Goal: Use online tool/utility: Utilize a website feature to perform a specific function

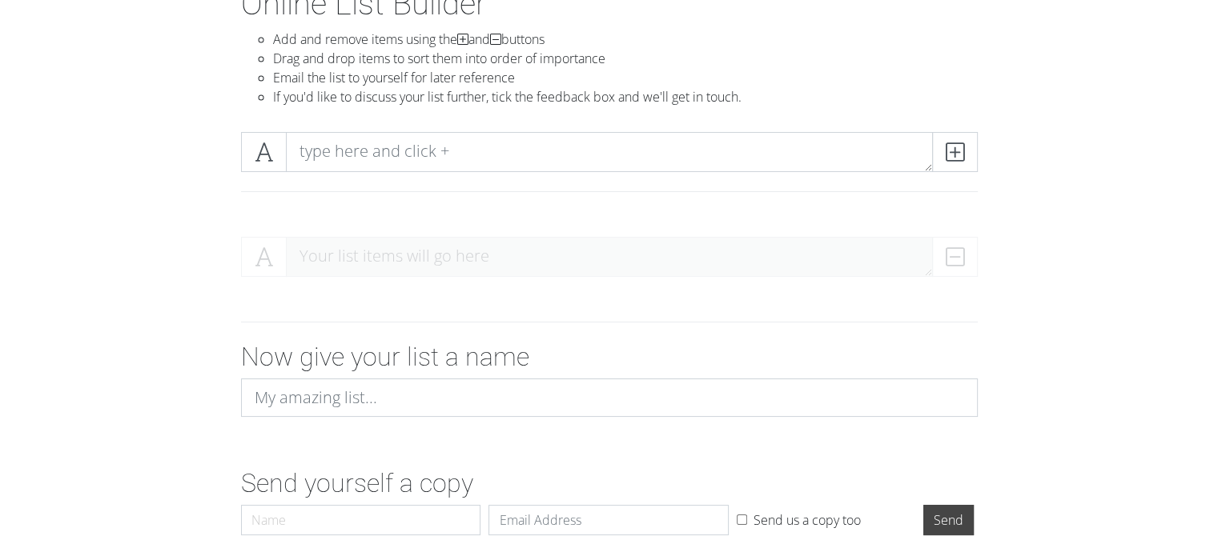
scroll to position [101, 0]
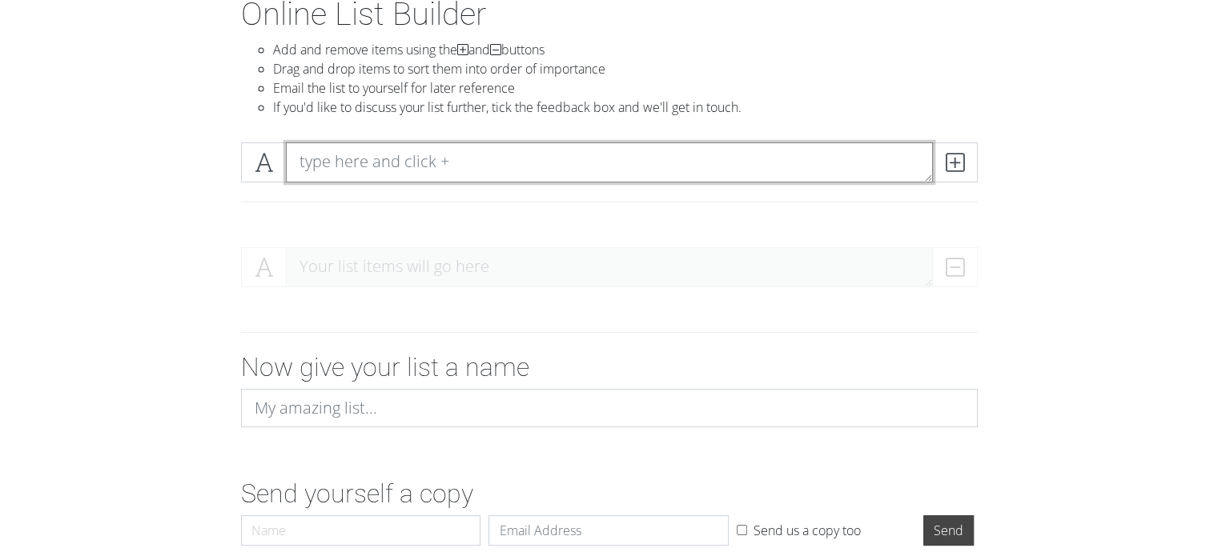
click at [458, 154] on textarea at bounding box center [609, 163] width 647 height 40
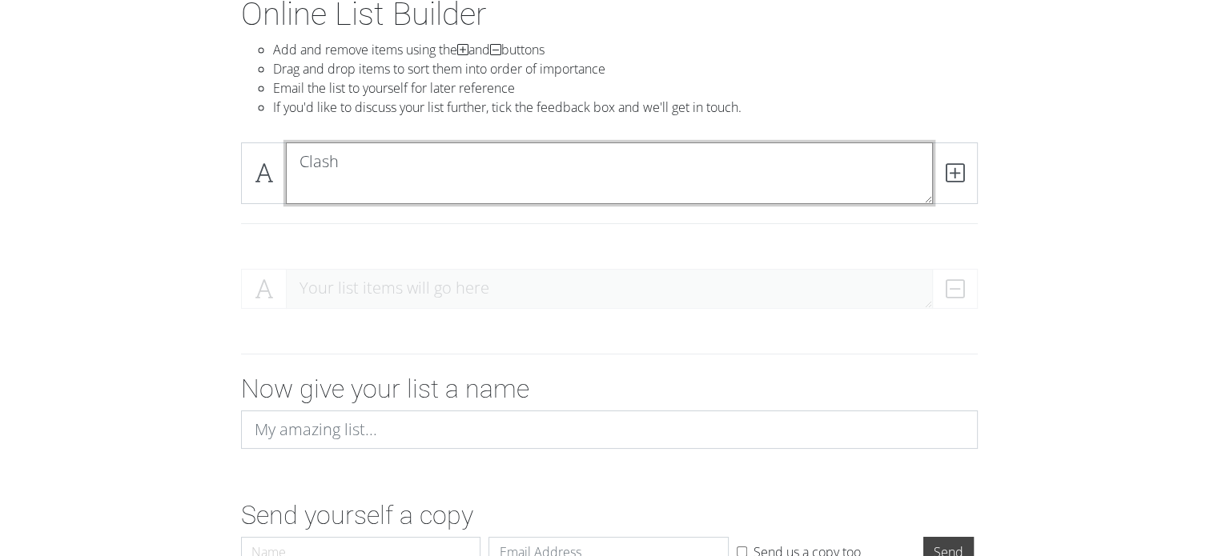
scroll to position [0, 0]
drag, startPoint x: 382, startPoint y: 159, endPoint x: 131, endPoint y: 124, distance: 253.0
click at [131, 124] on section "Online List Builder Add and remove items using the and buttons Drag and drop it…" at bounding box center [609, 317] width 1218 height 644
click at [579, 143] on textarea "Top Bands" at bounding box center [609, 174] width 647 height 62
drag, startPoint x: 149, startPoint y: 144, endPoint x: 104, endPoint y: 141, distance: 44.9
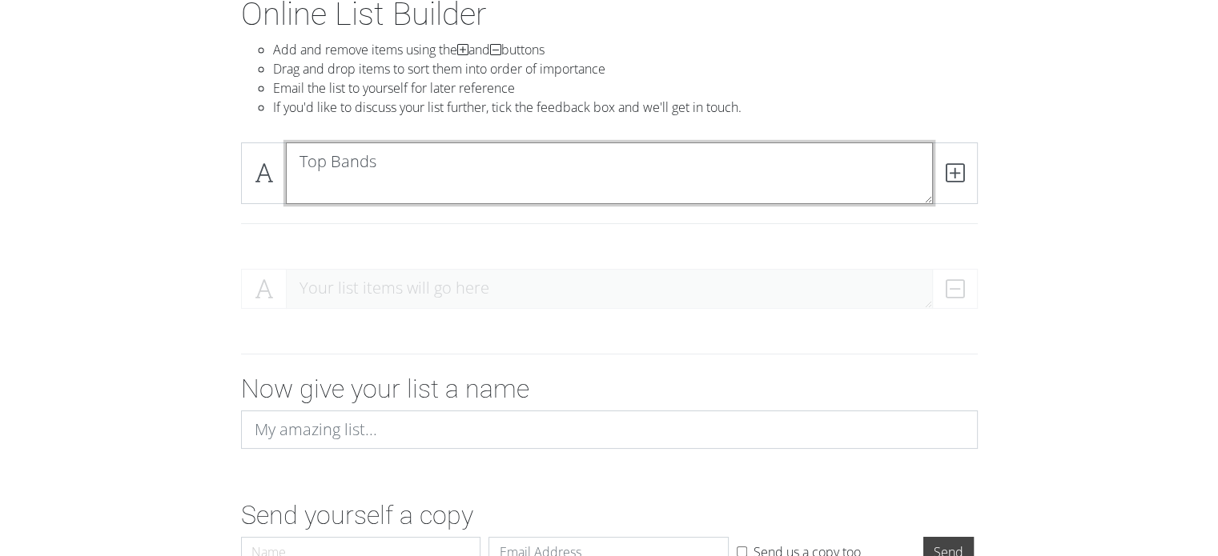
click at [104, 141] on section "Online List Builder Add and remove items using the and buttons Drag and drop it…" at bounding box center [609, 317] width 1218 height 644
type textarea "Clash"
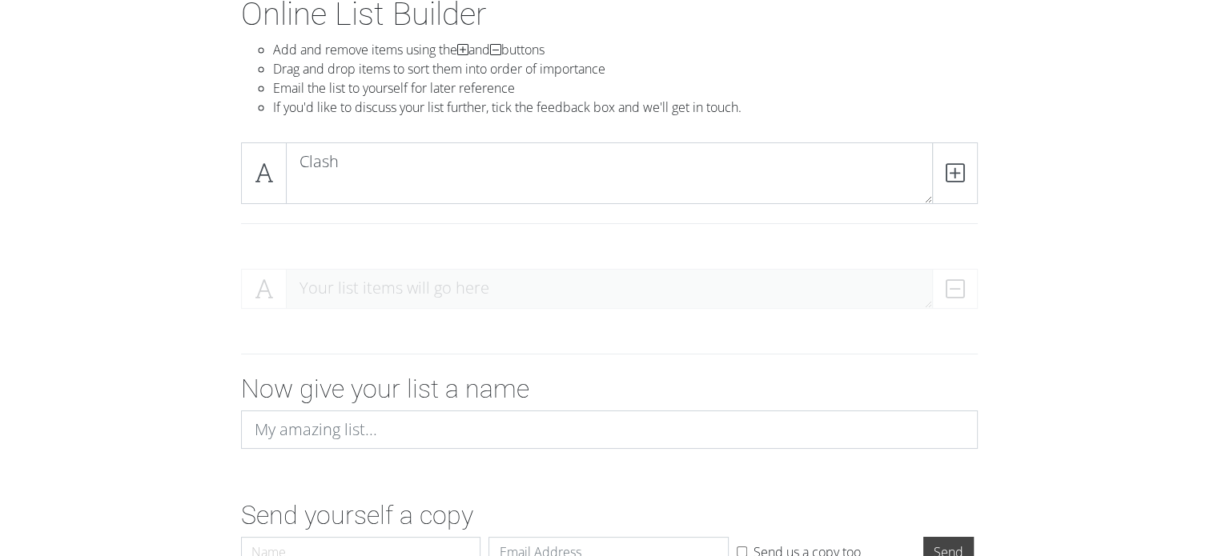
click at [395, 288] on div "Your list items will go here" at bounding box center [609, 295] width 737 height 53
click at [493, 284] on div "Your list items will go here" at bounding box center [609, 295] width 737 height 53
click at [956, 175] on icon at bounding box center [954, 173] width 18 height 16
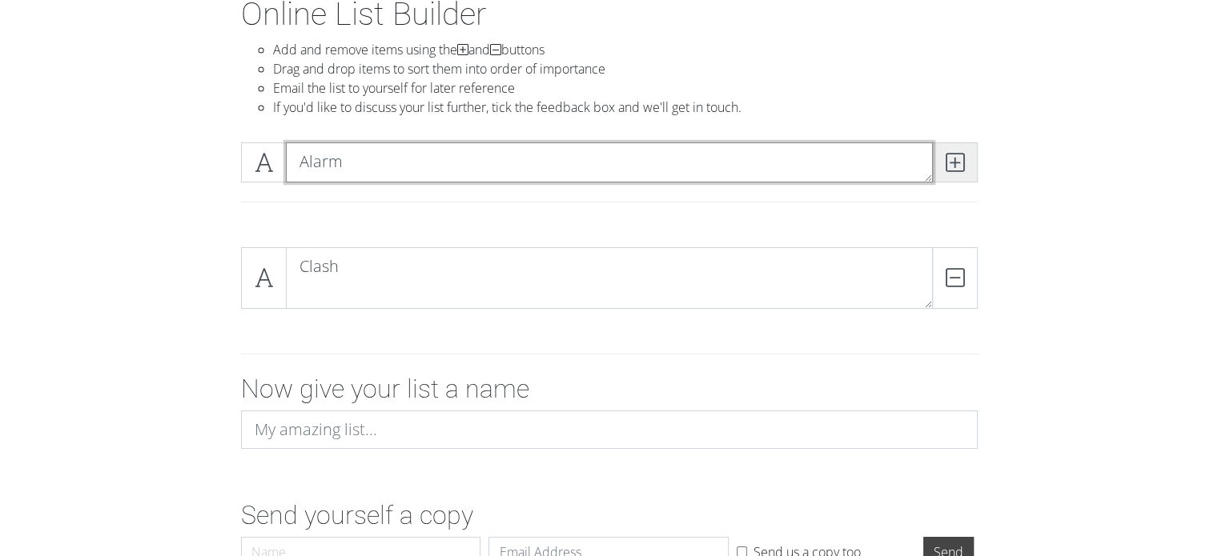
type textarea "Alarm"
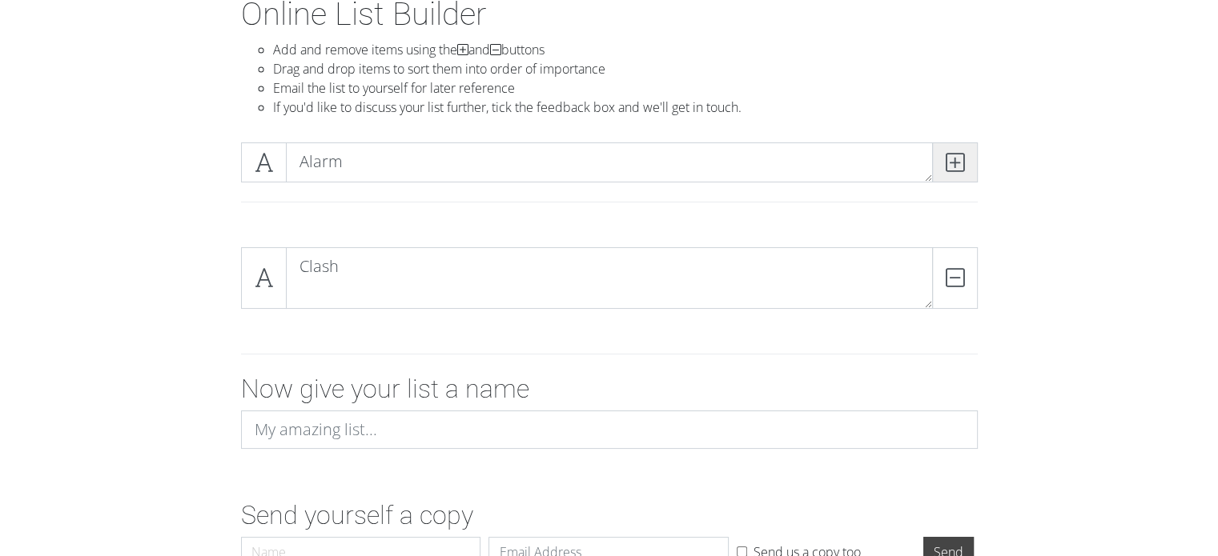
click at [962, 162] on icon at bounding box center [954, 163] width 18 height 16
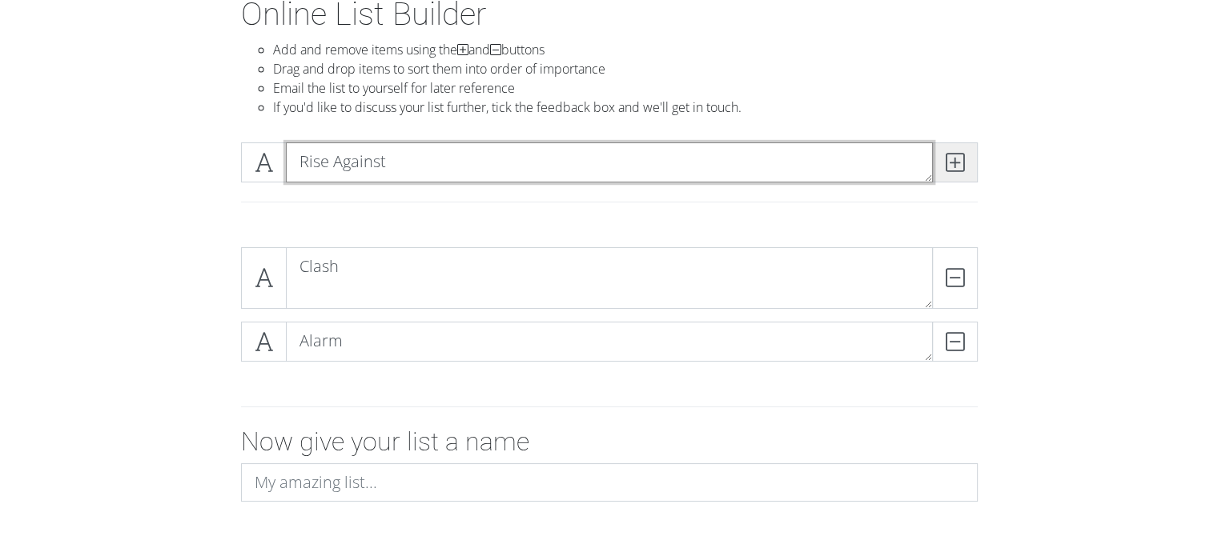
type textarea "Rise Against"
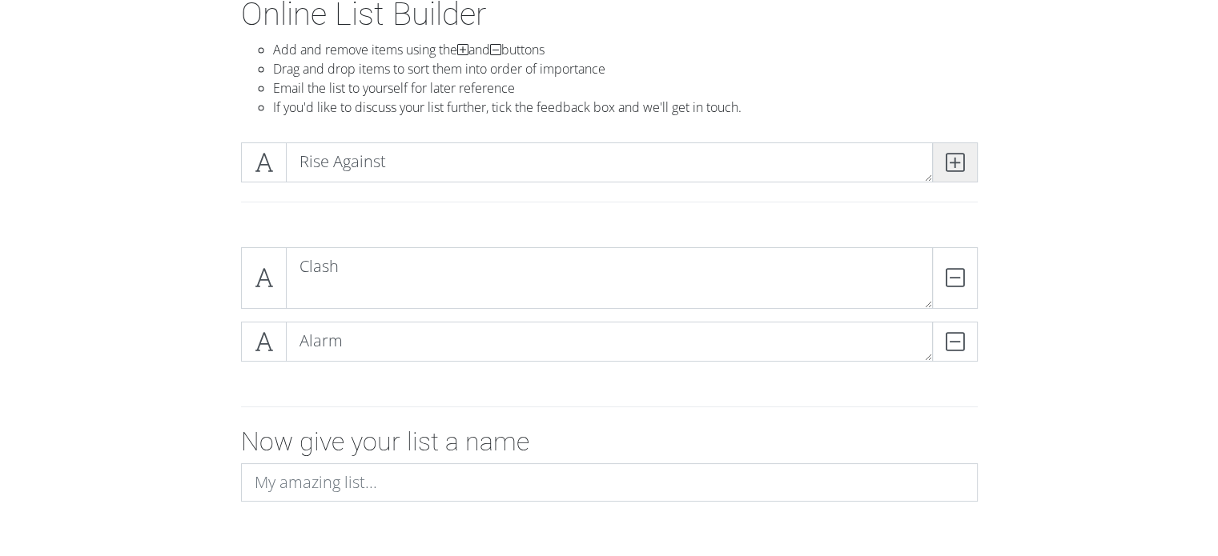
click at [957, 159] on icon at bounding box center [954, 163] width 18 height 16
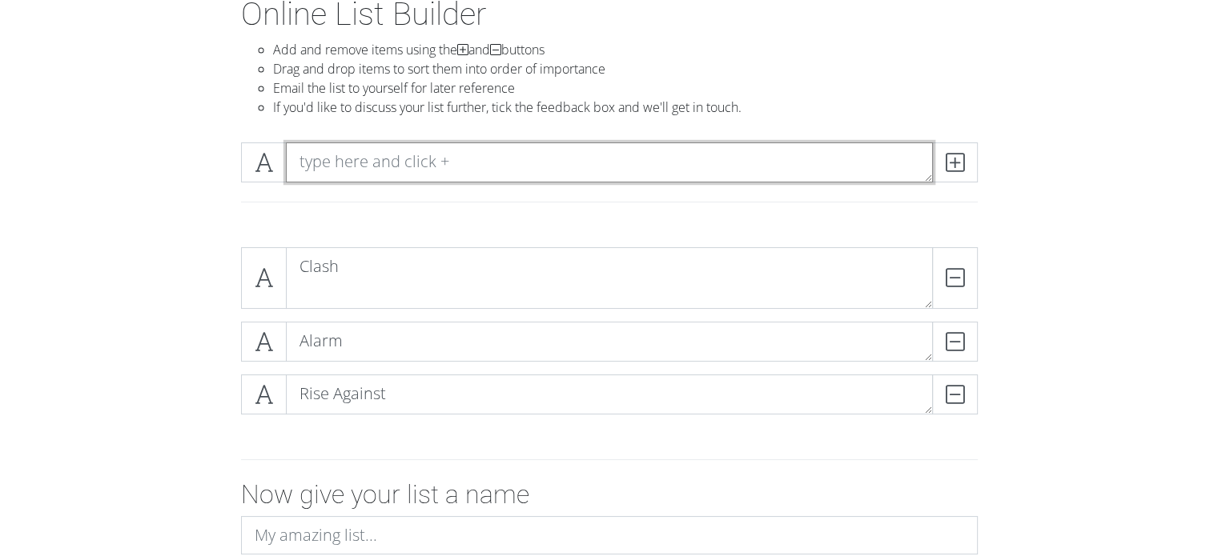
click at [503, 159] on textarea at bounding box center [609, 163] width 647 height 40
type textarea "Replacements"
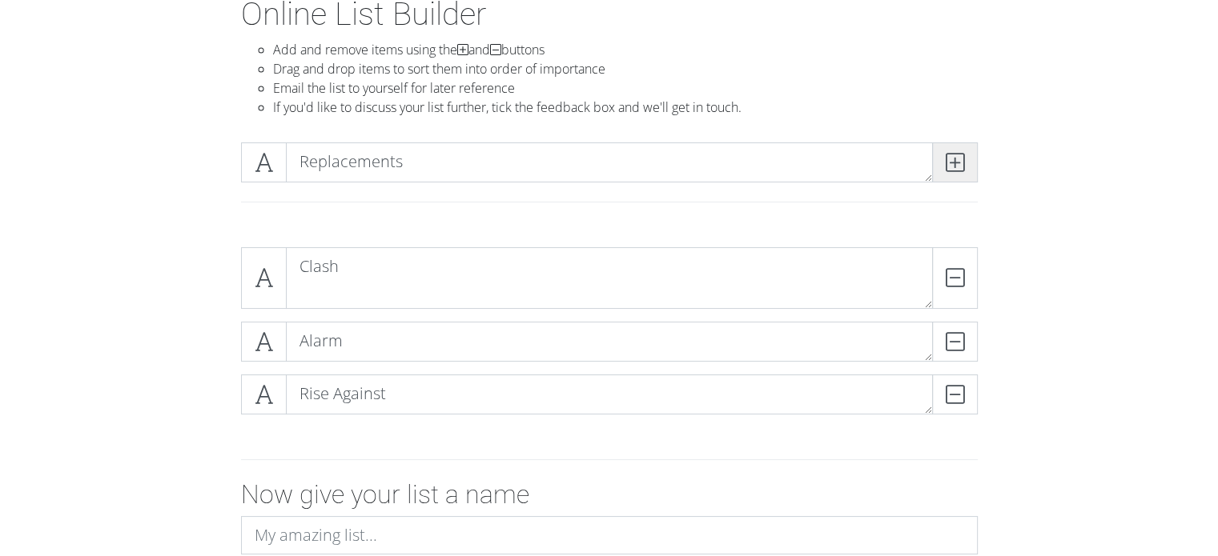
click at [954, 163] on icon at bounding box center [954, 163] width 18 height 16
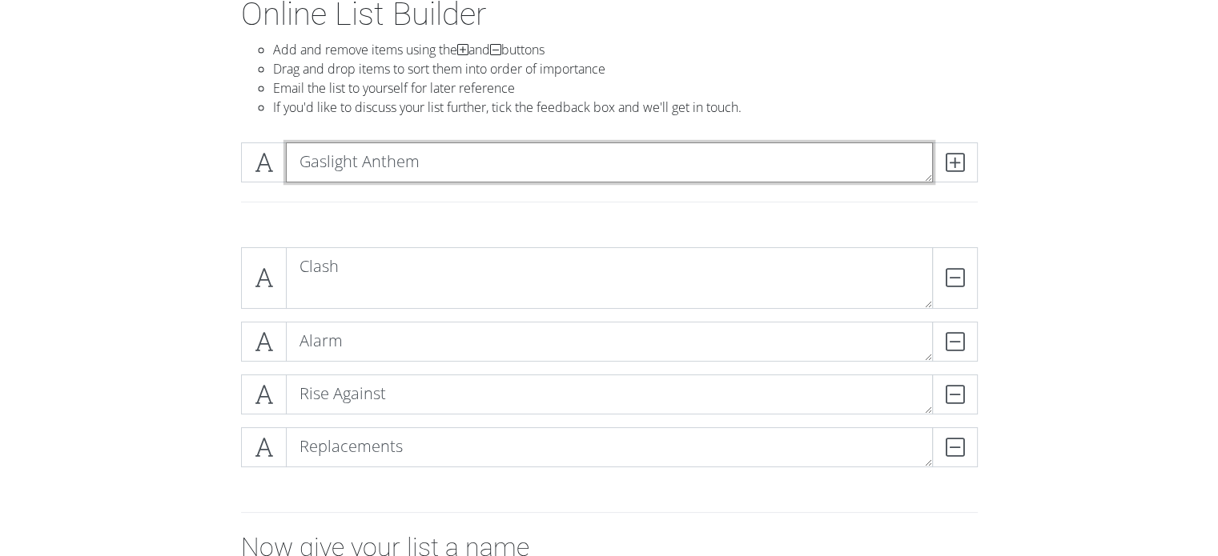
type textarea "Gaslight Anthem"
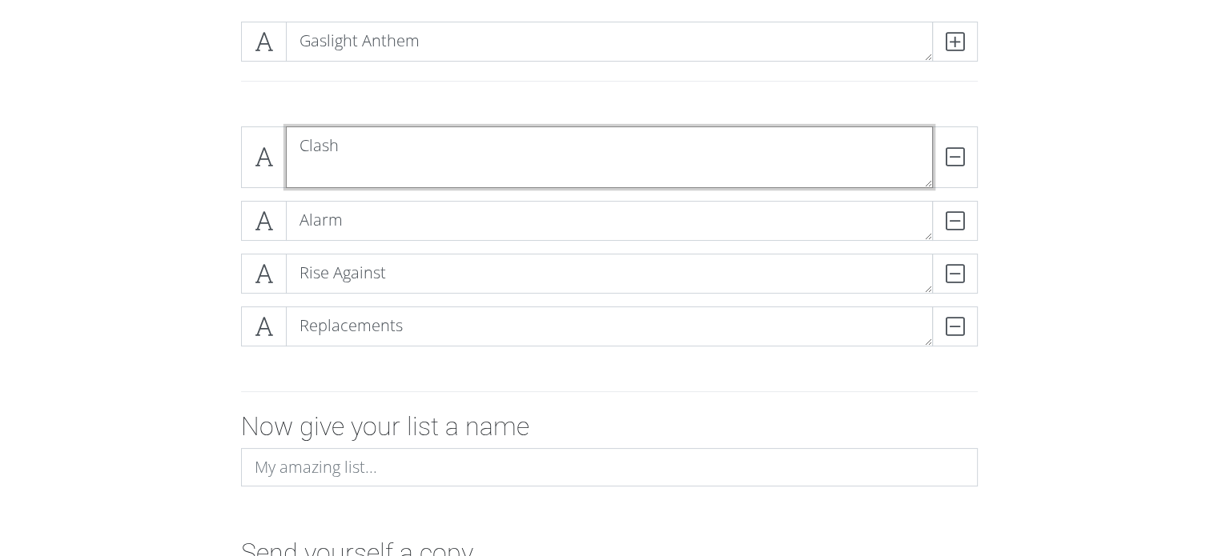
scroll to position [225, 0]
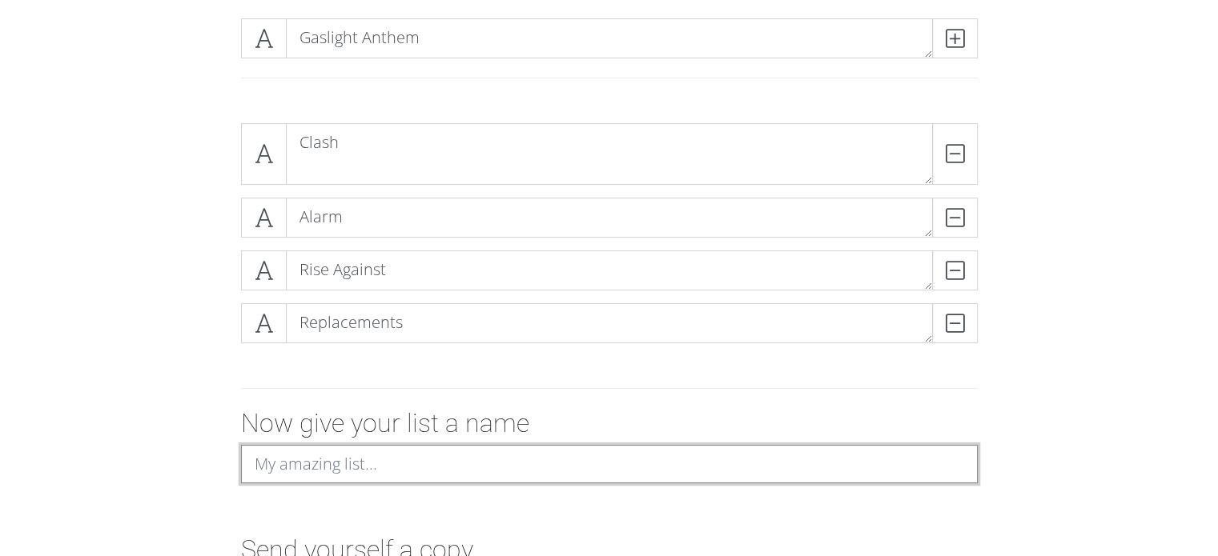
click at [326, 456] on input at bounding box center [609, 464] width 737 height 38
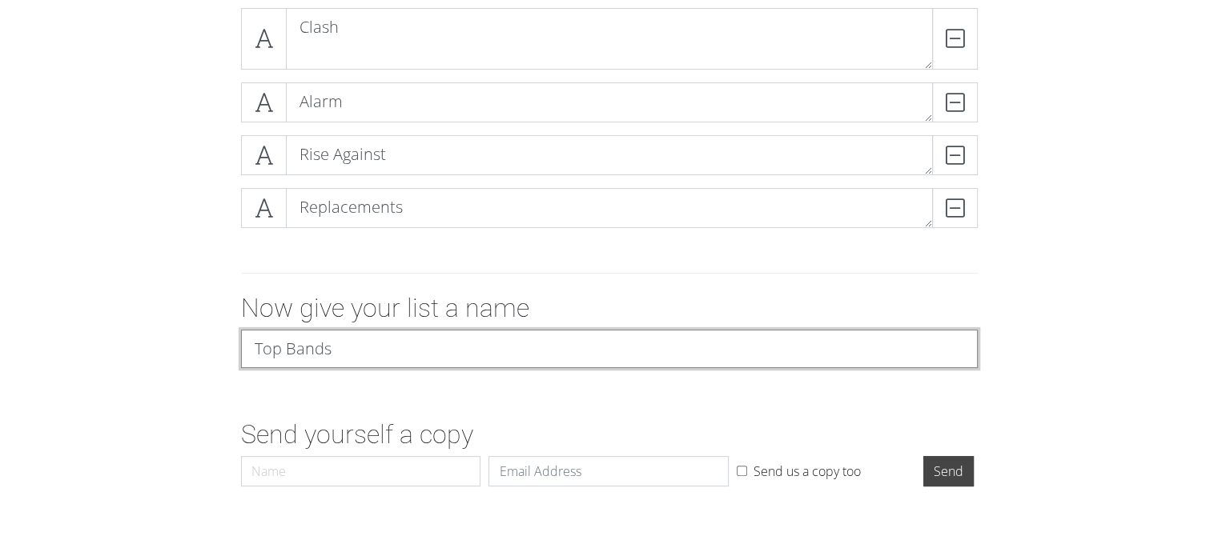
scroll to position [339, 0]
type input "Top Bands"
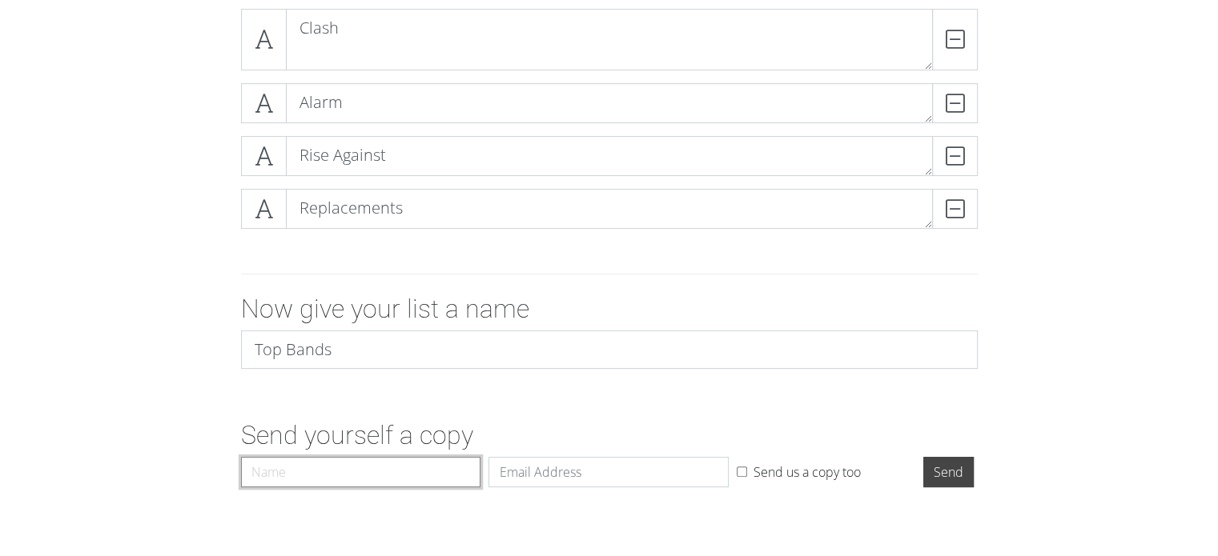
click at [371, 473] on input "Name" at bounding box center [361, 472] width 240 height 30
type input "[PERSON_NAME]"
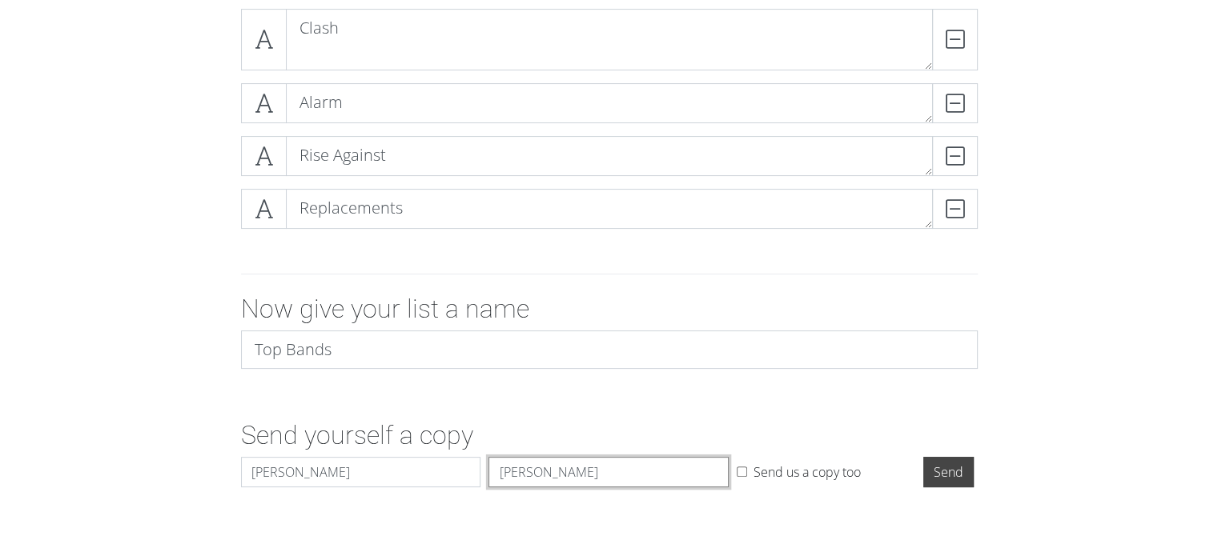
type input "[EMAIL_ADDRESS][DOMAIN_NAME]"
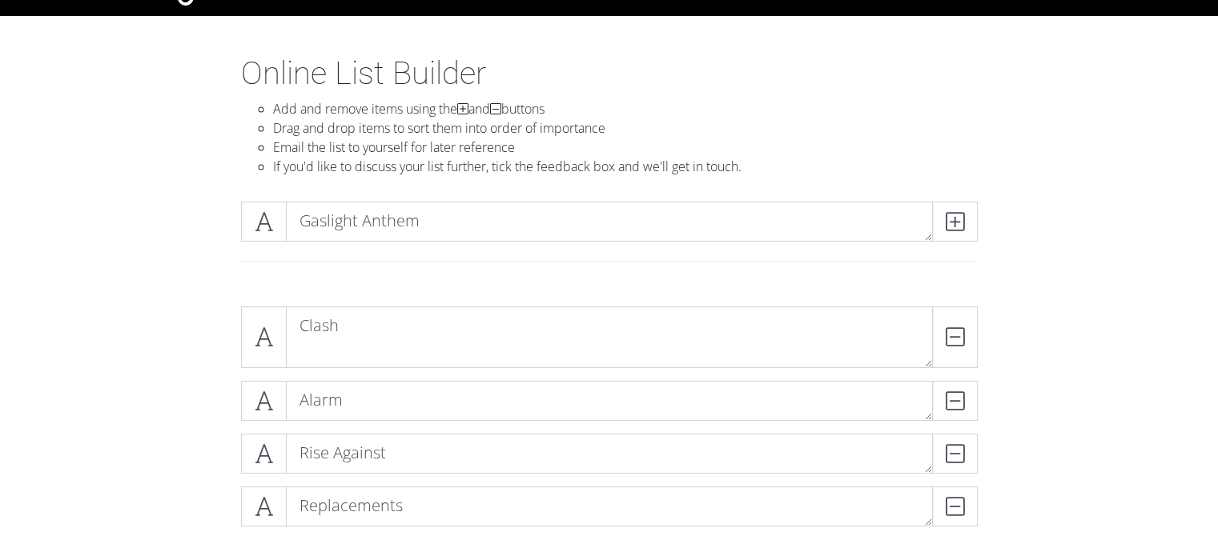
scroll to position [118, 0]
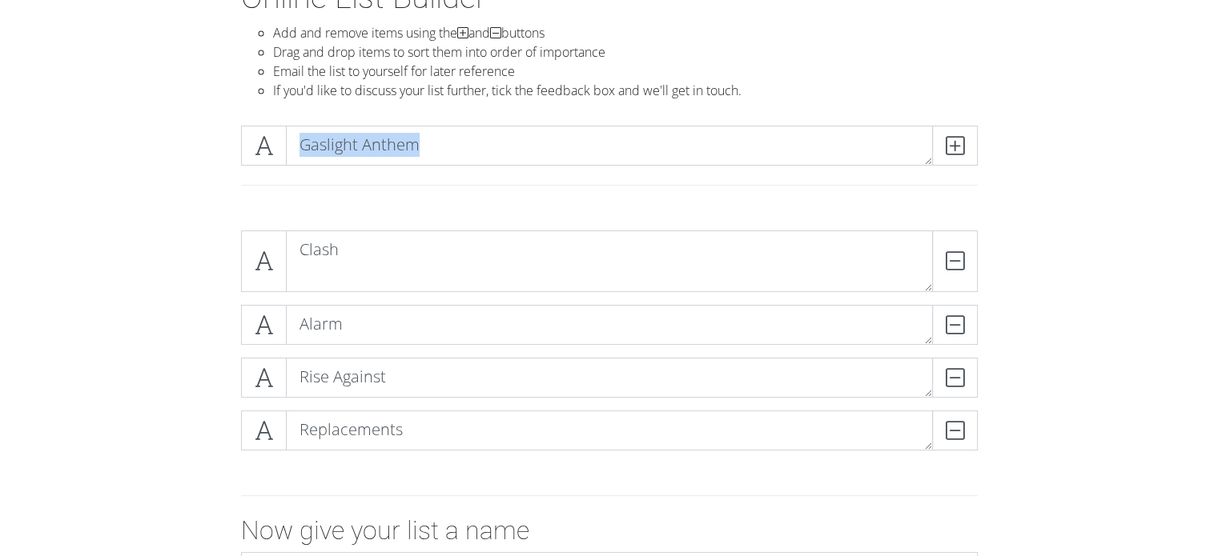
drag, startPoint x: 271, startPoint y: 140, endPoint x: 279, endPoint y: 206, distance: 66.1
click at [269, 231] on section "Online List Builder Add and remove items using the and buttons Drag and drop it…" at bounding box center [609, 379] width 1218 height 802
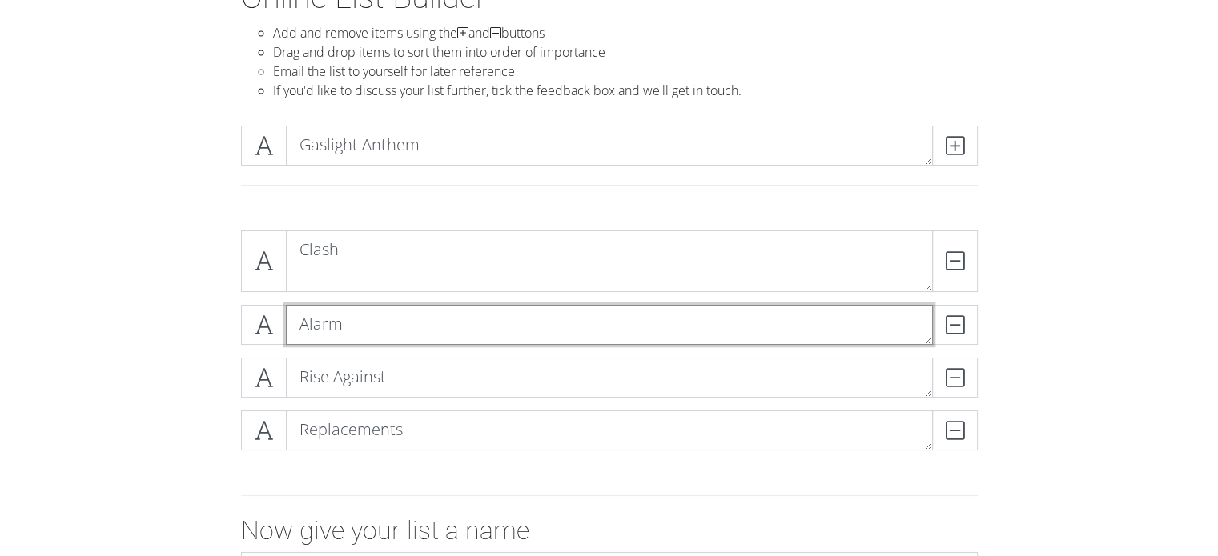
click at [333, 327] on textarea "Alarm" at bounding box center [609, 325] width 647 height 40
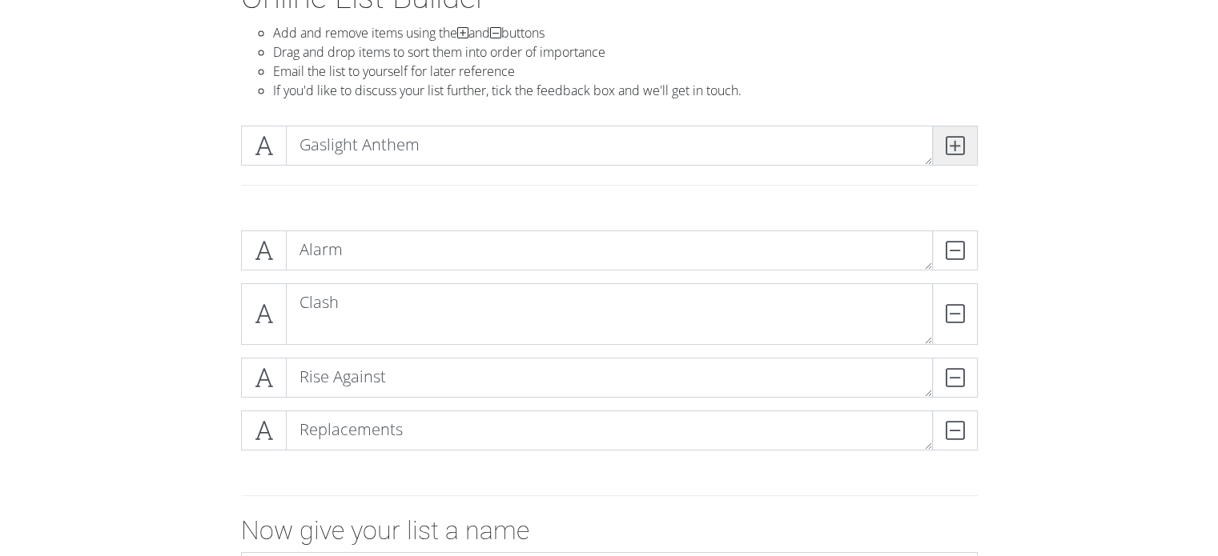
click at [964, 152] on span at bounding box center [955, 146] width 46 height 40
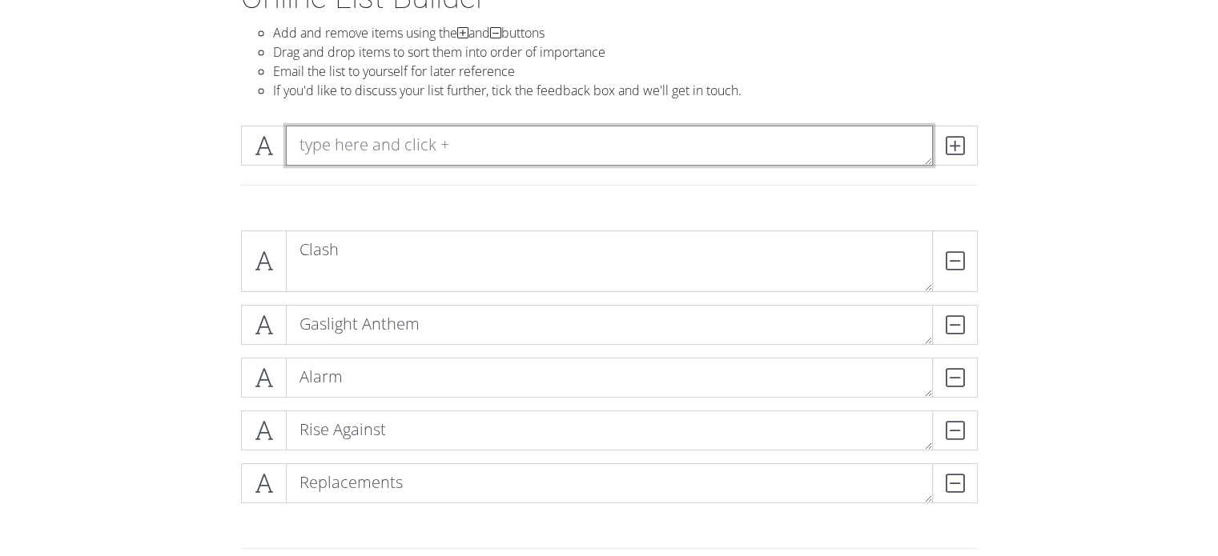
click at [490, 143] on textarea at bounding box center [609, 146] width 647 height 40
type textarea "Menzingers"
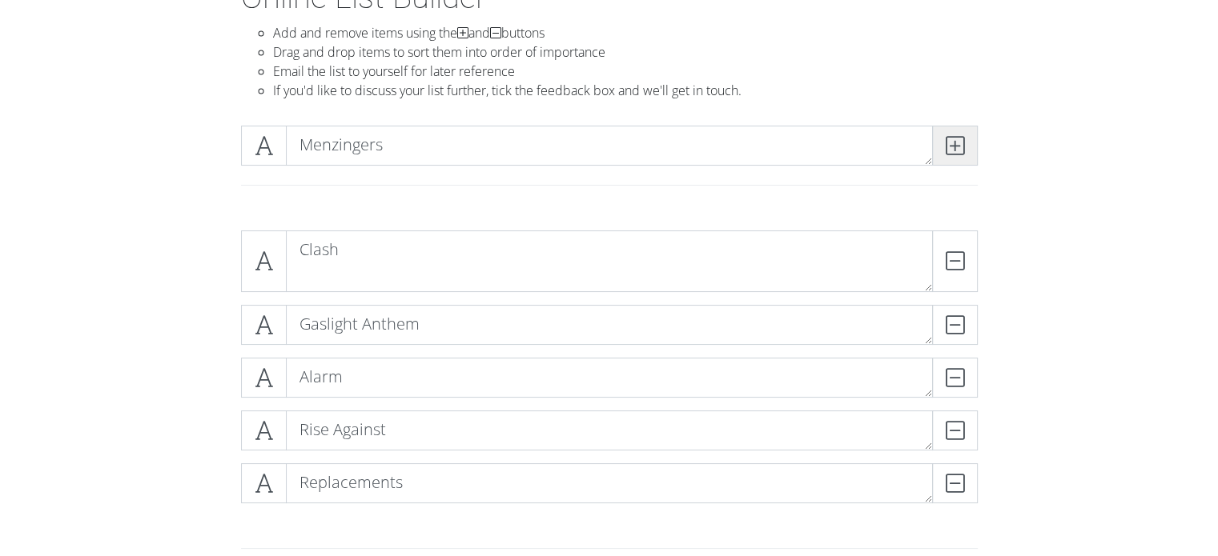
click at [963, 142] on icon at bounding box center [954, 146] width 18 height 16
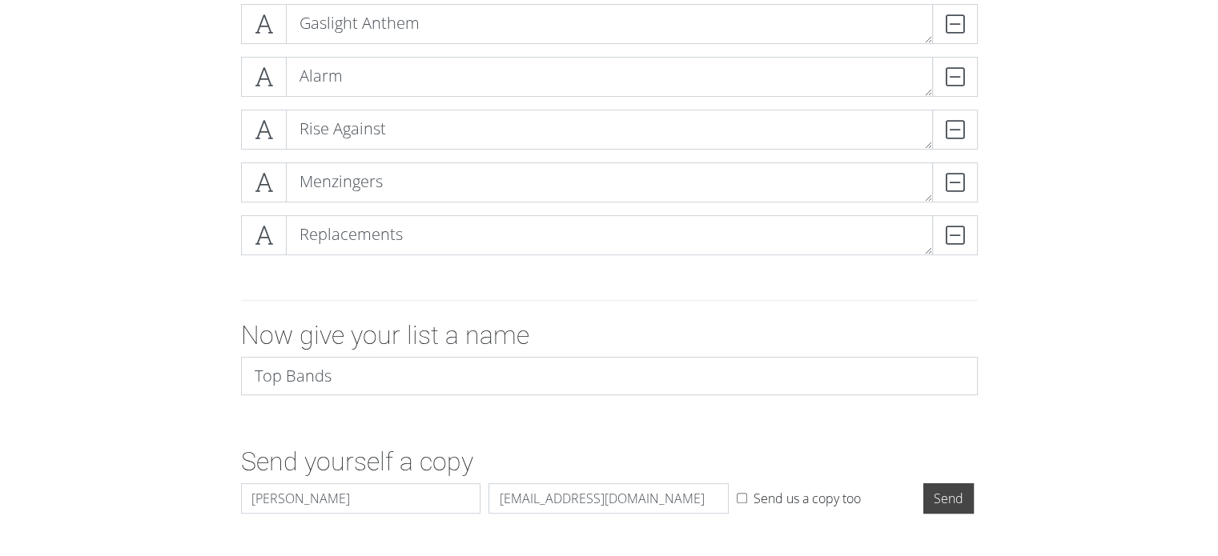
scroll to position [465, 0]
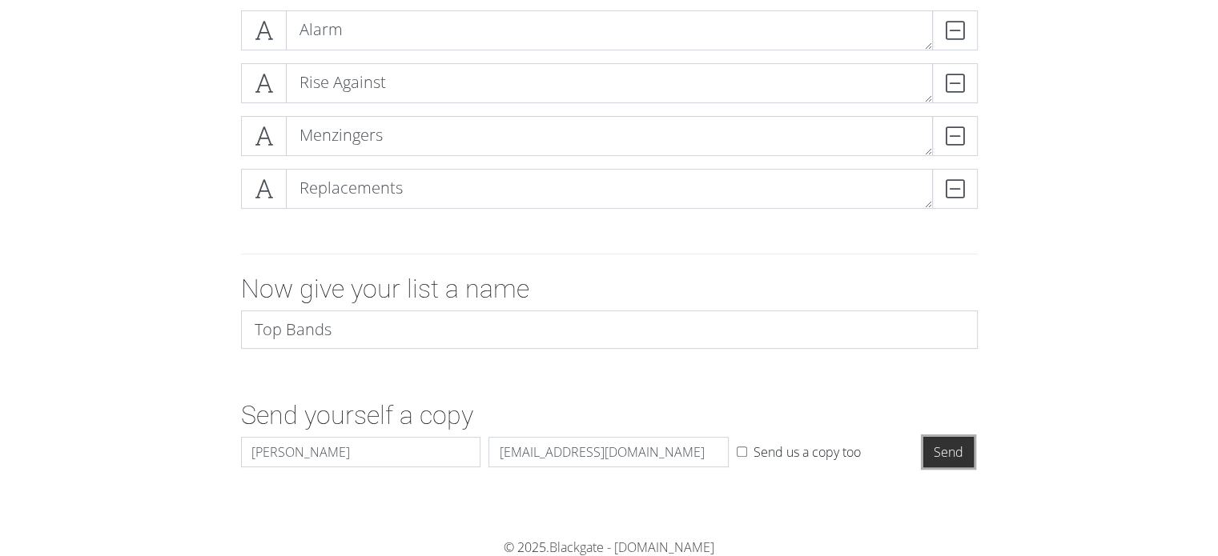
click at [963, 446] on input "Send" at bounding box center [948, 452] width 50 height 30
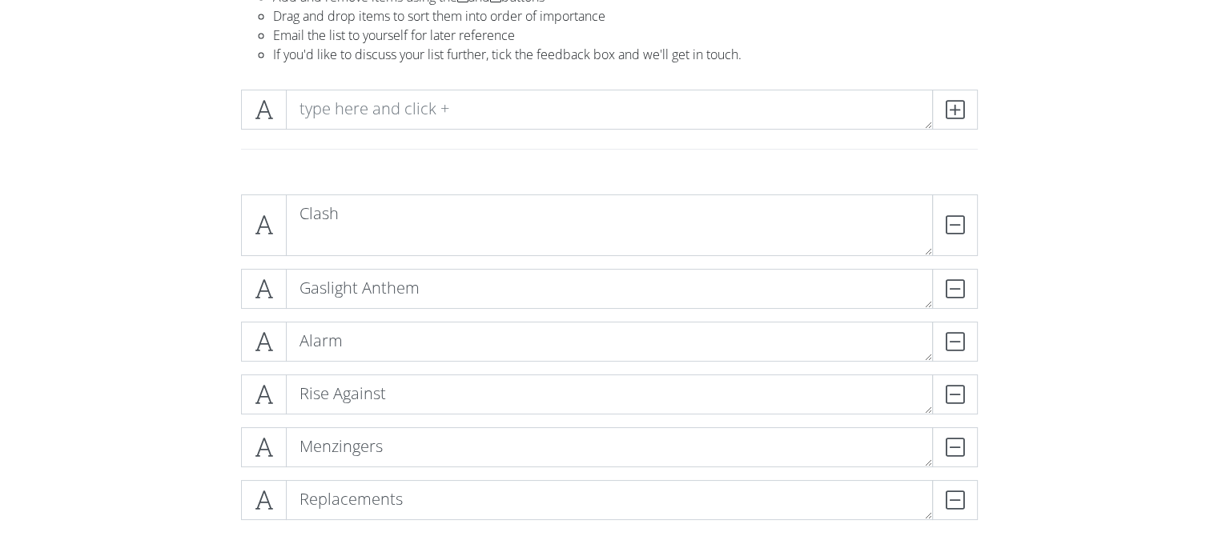
scroll to position [151, 0]
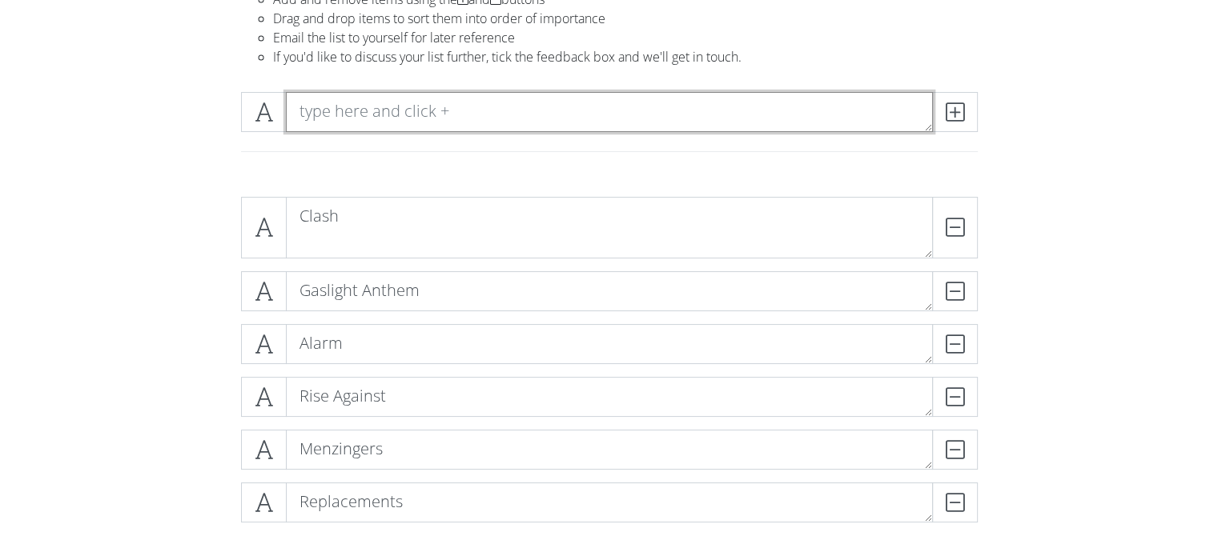
drag, startPoint x: 508, startPoint y: 115, endPoint x: 472, endPoint y: 90, distance: 43.1
click at [508, 114] on textarea at bounding box center [609, 112] width 647 height 40
type textarea "[PERSON_NAME]"
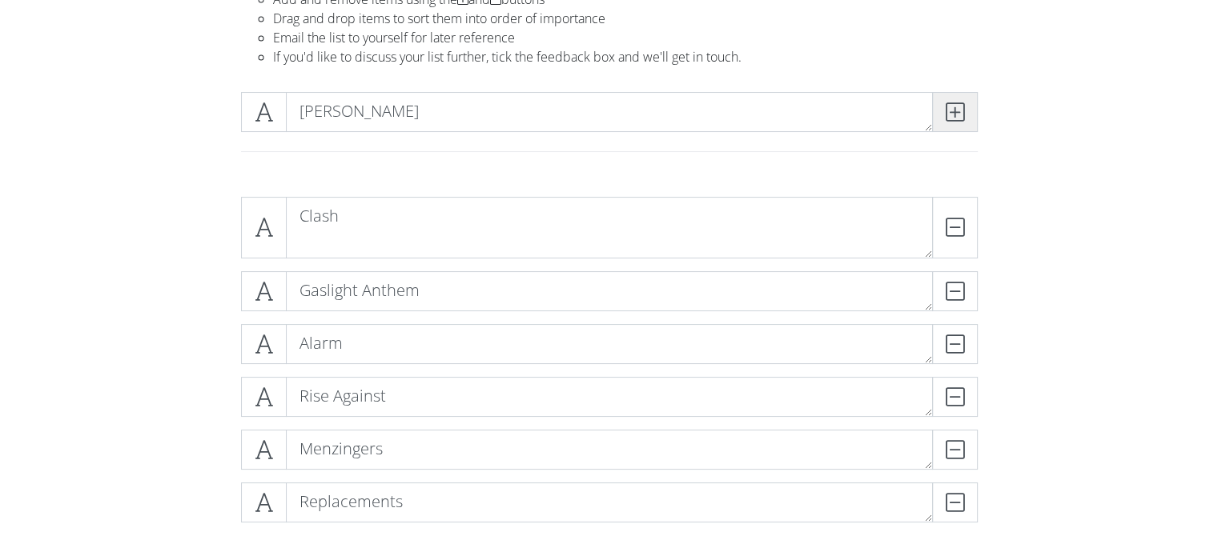
click at [962, 114] on icon at bounding box center [954, 112] width 18 height 16
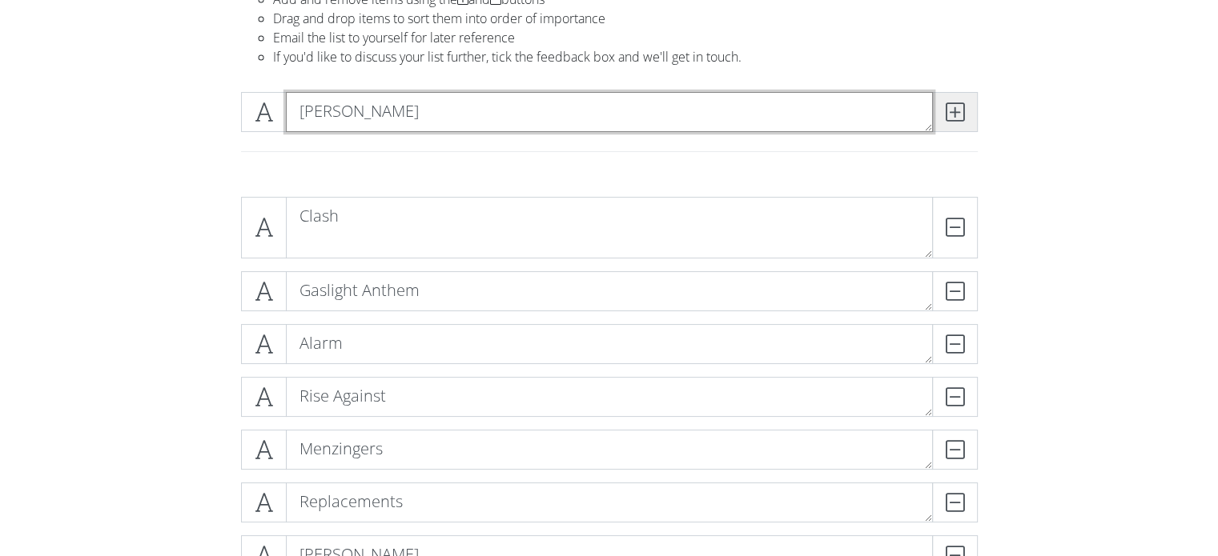
type textarea "[PERSON_NAME]"
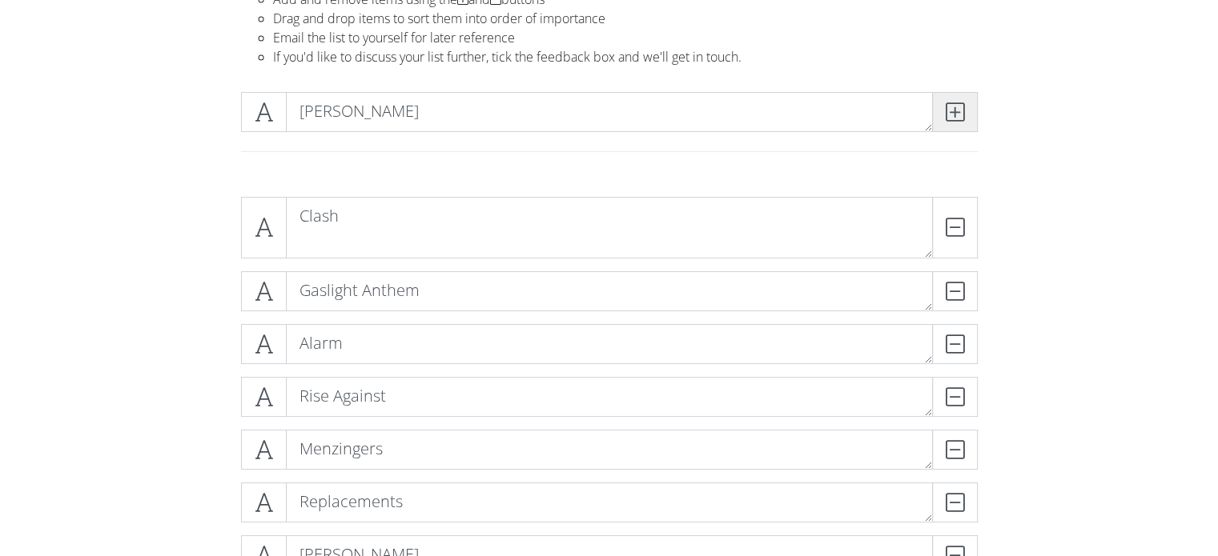
click at [951, 114] on icon at bounding box center [954, 112] width 18 height 16
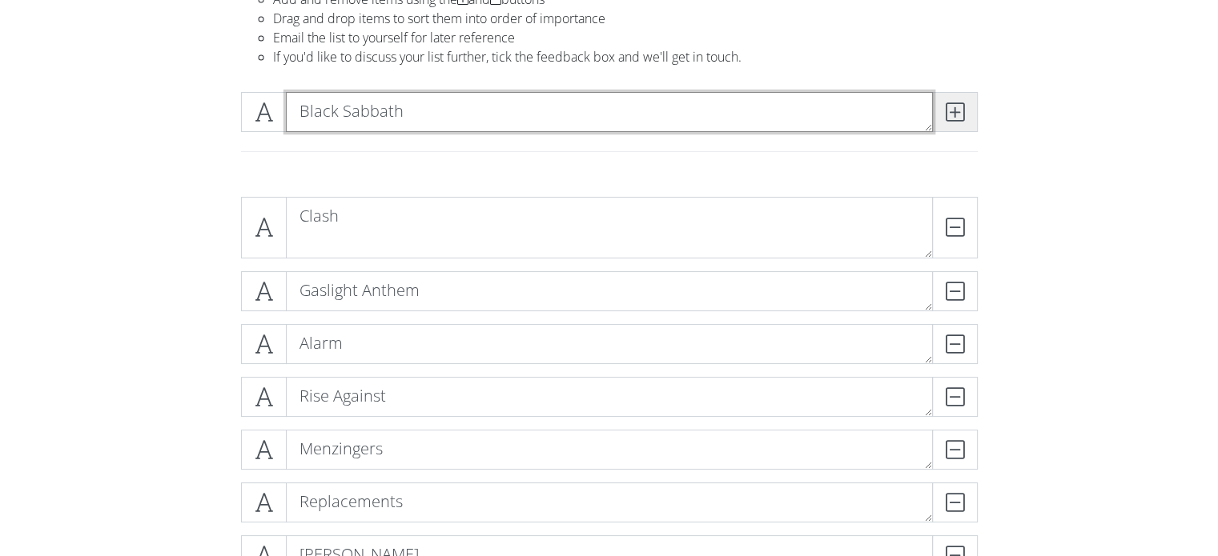
type textarea "Black Sabbath"
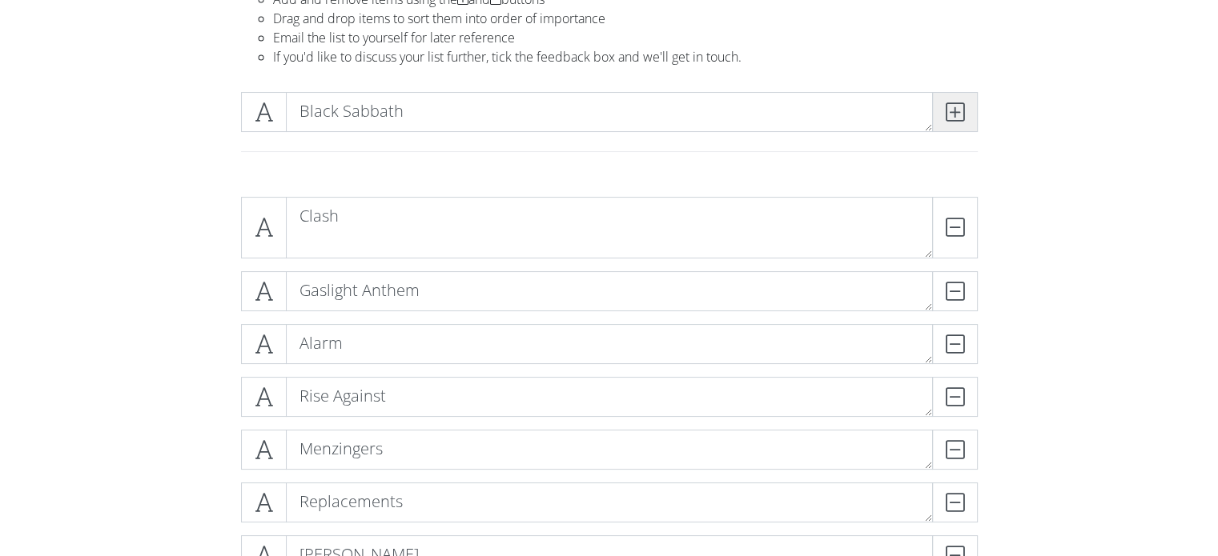
click at [951, 114] on icon at bounding box center [954, 112] width 18 height 16
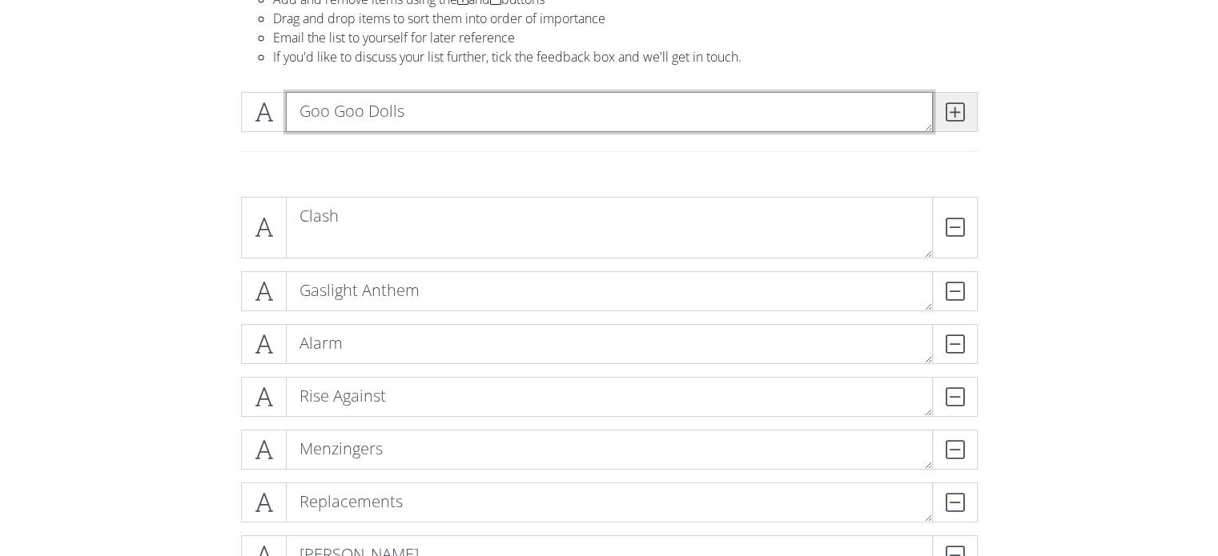
type textarea "Goo Goo Dolls"
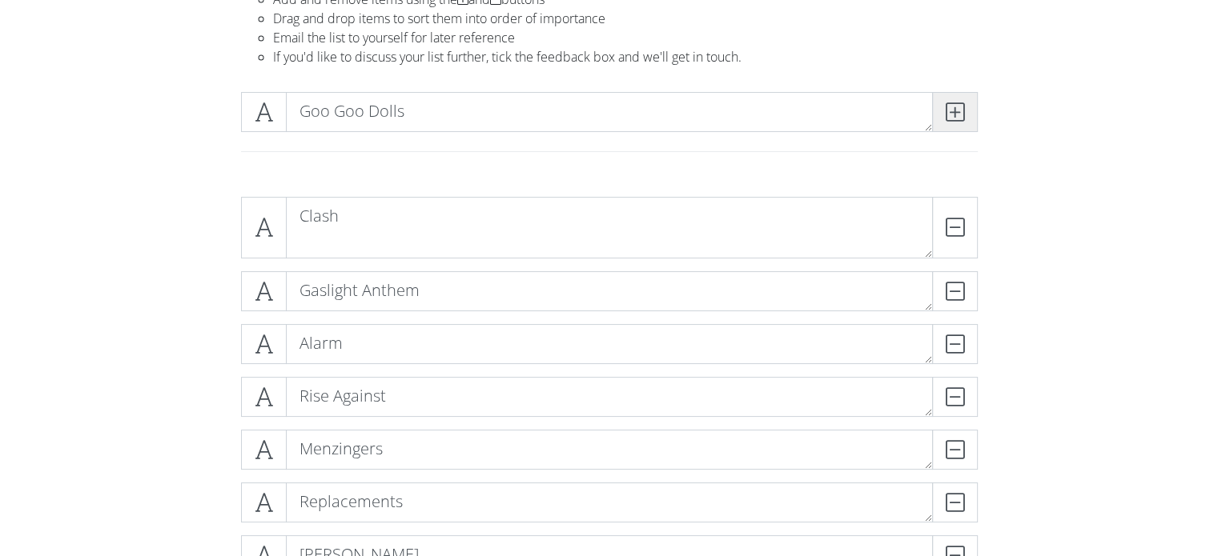
click at [951, 114] on icon at bounding box center [954, 112] width 18 height 16
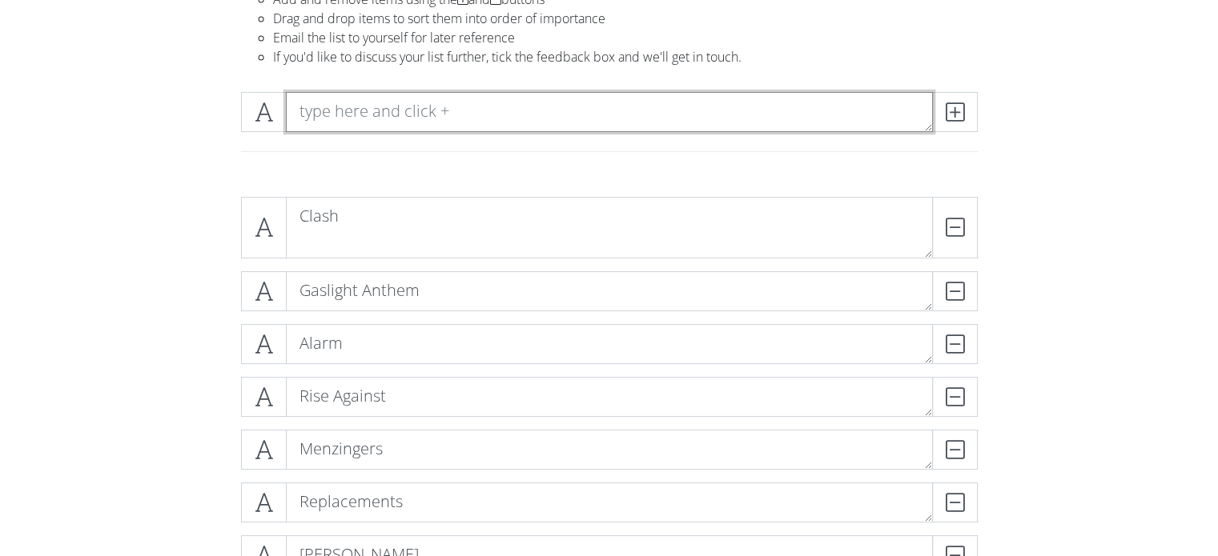
click at [623, 111] on textarea at bounding box center [609, 112] width 647 height 40
type textarea "Cold Years"
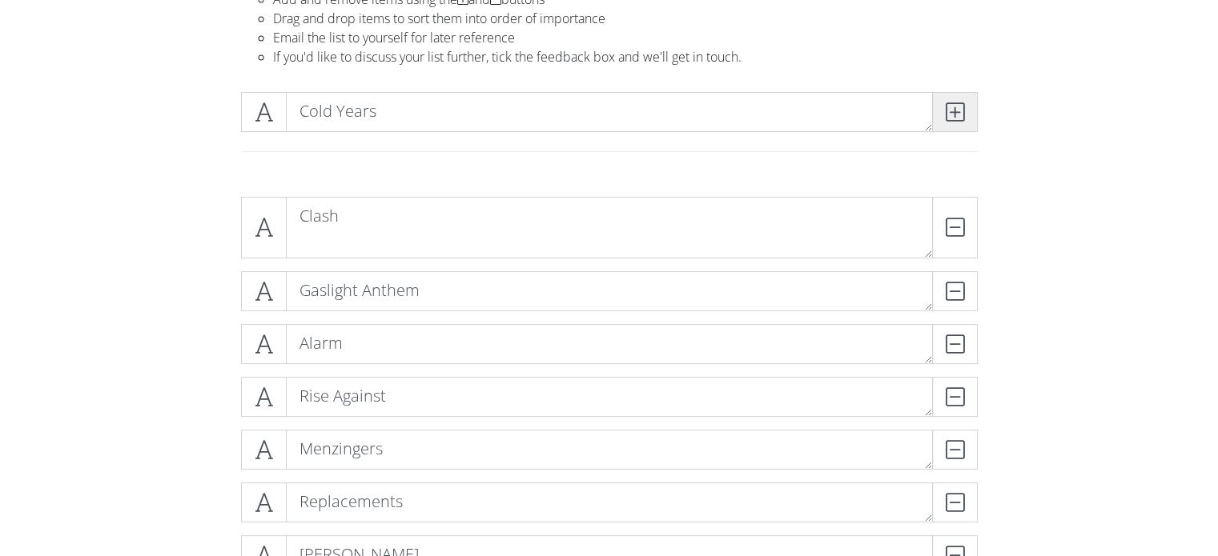
click at [958, 111] on icon at bounding box center [954, 112] width 18 height 16
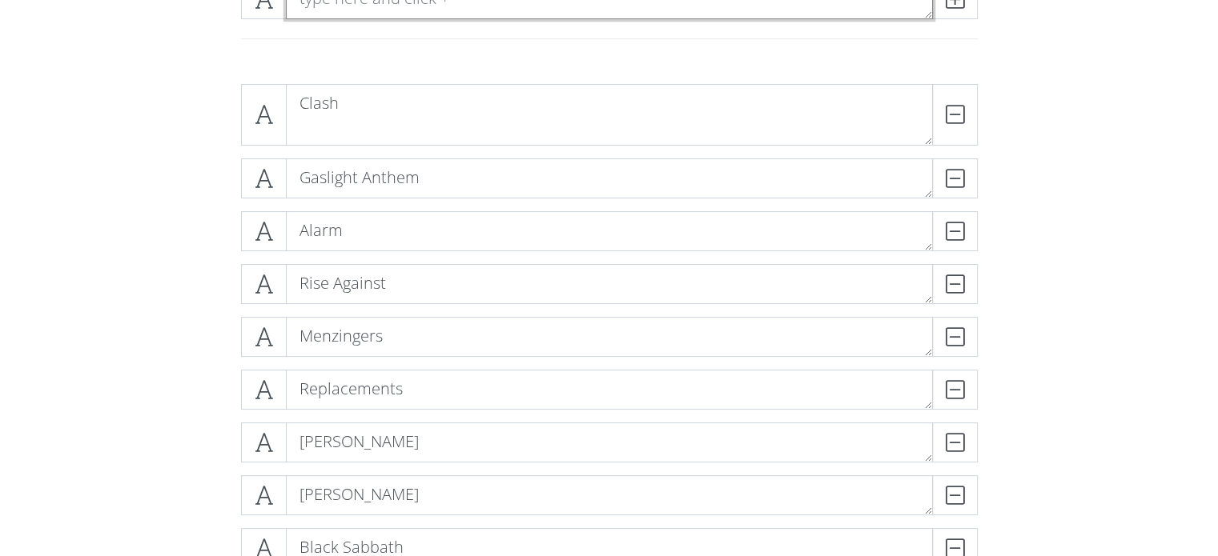
scroll to position [144, 0]
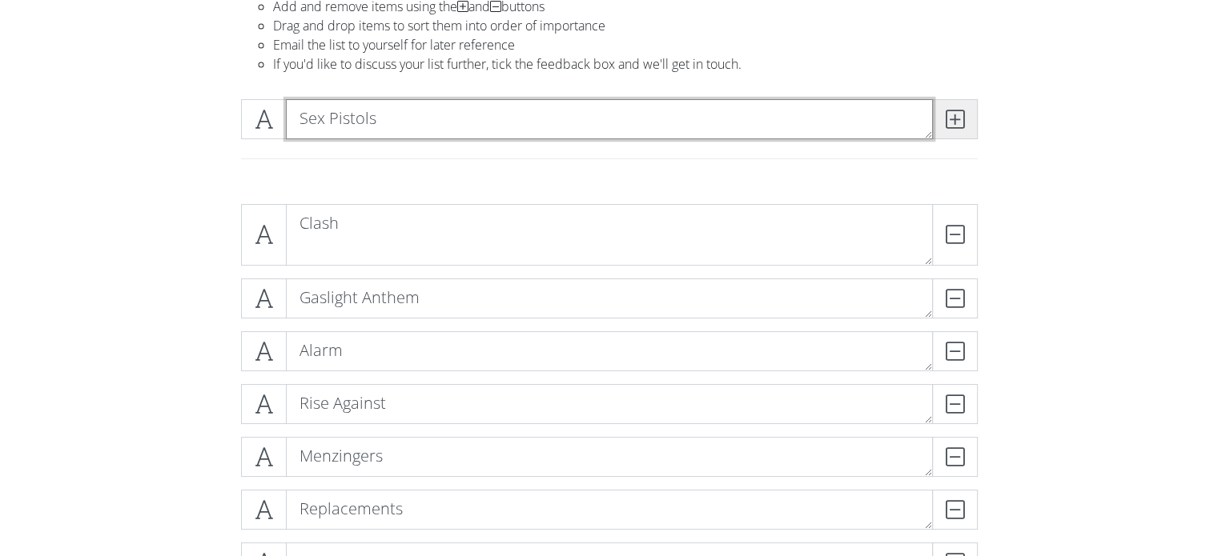
type textarea "Sex Pistols"
click at [956, 116] on icon at bounding box center [954, 119] width 18 height 16
type textarea "Kiss"
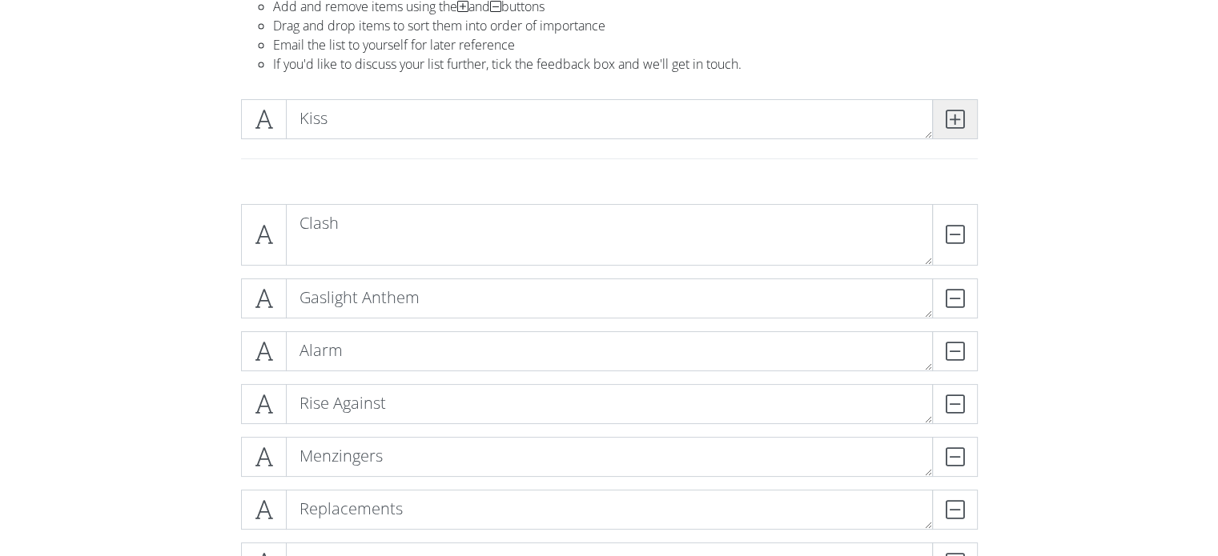
click at [961, 120] on icon at bounding box center [954, 119] width 18 height 16
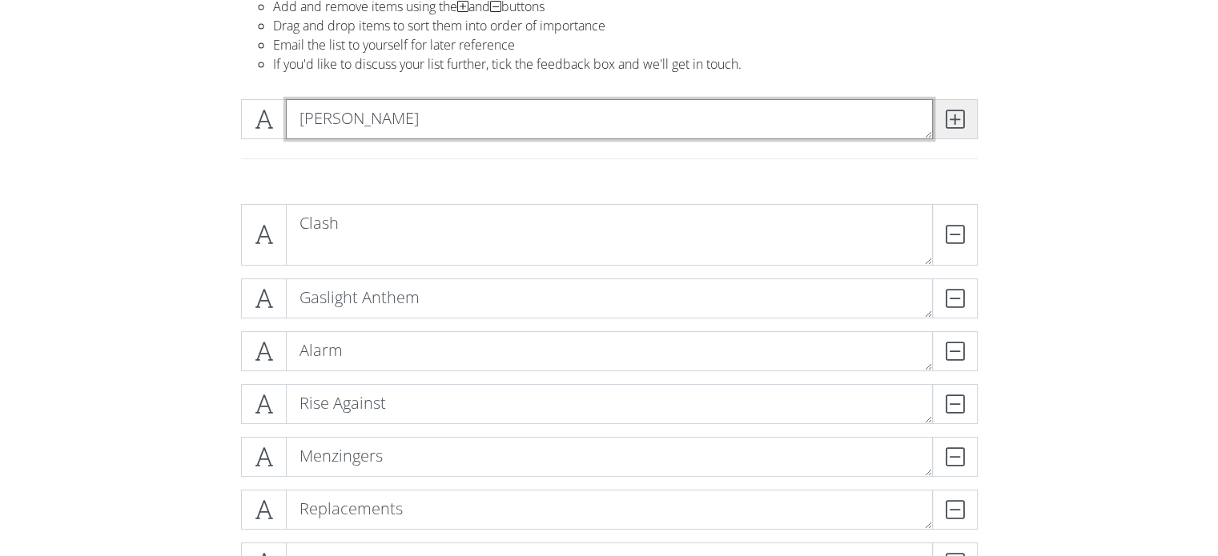
type textarea "[PERSON_NAME]"
click at [957, 117] on icon at bounding box center [954, 119] width 18 height 16
type textarea "[PERSON_NAME]"
click at [962, 119] on icon at bounding box center [954, 119] width 18 height 16
type textarea "V"
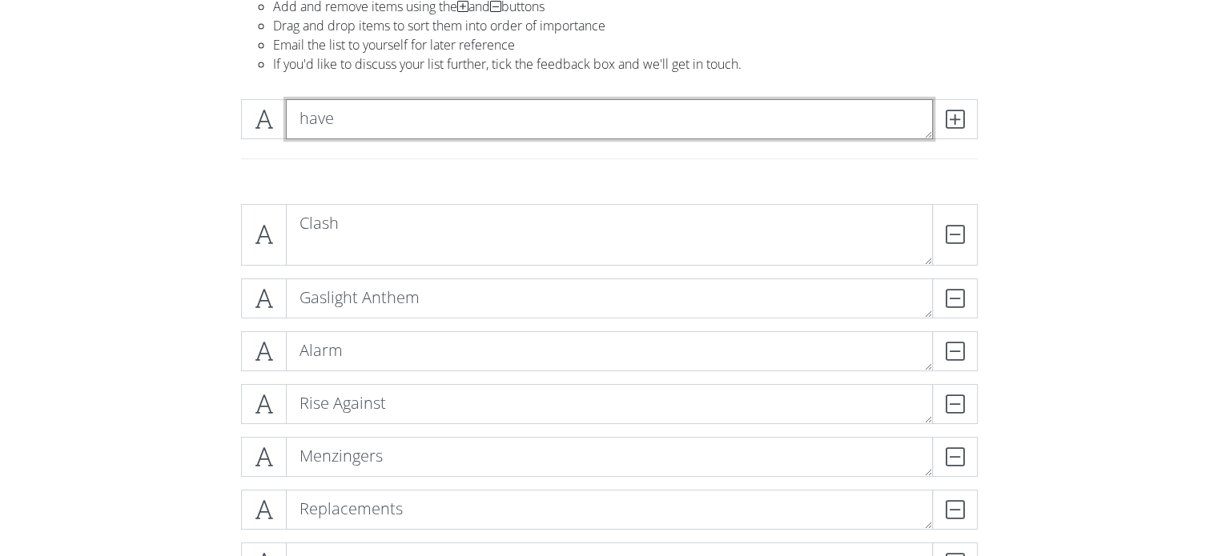
click at [339, 114] on textarea "have" at bounding box center [609, 119] width 647 height 40
type textarea "h"
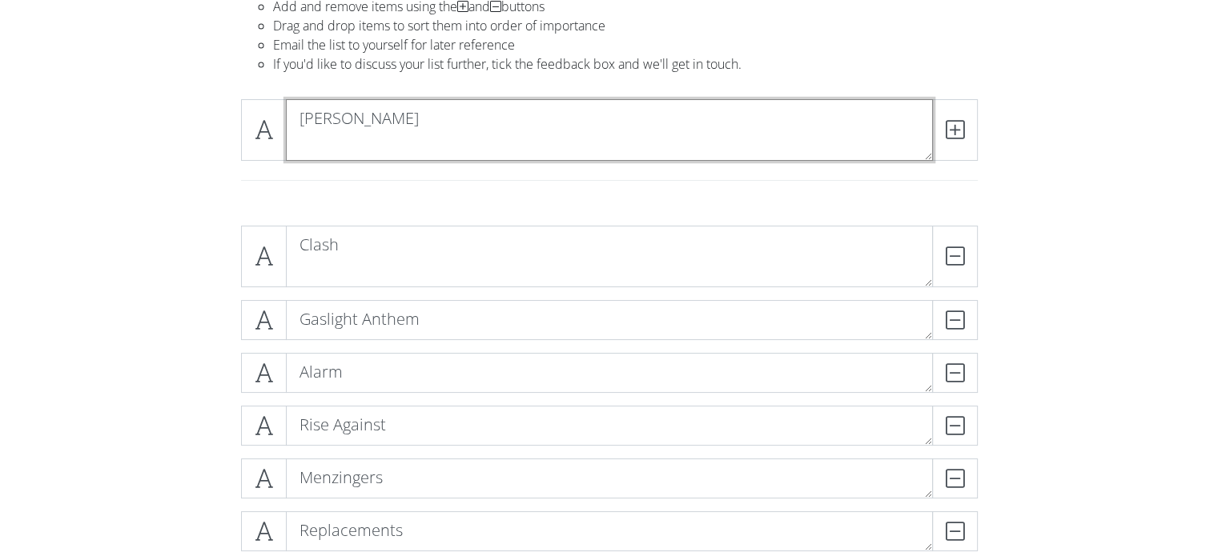
scroll to position [0, 0]
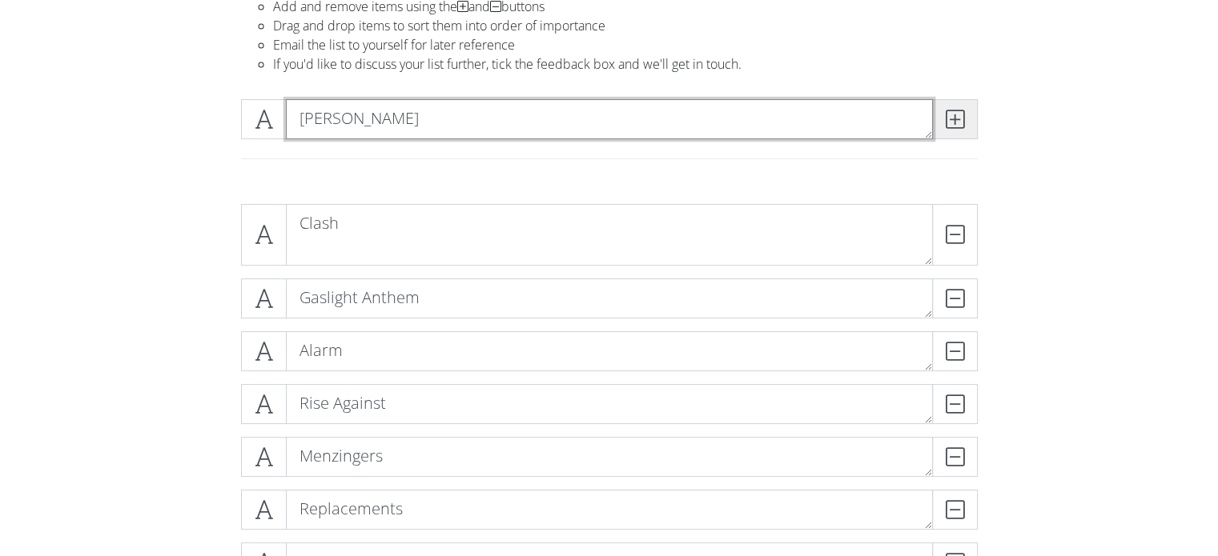
type textarea "[PERSON_NAME]"
click at [952, 121] on icon at bounding box center [954, 119] width 18 height 16
click at [496, 119] on textarea at bounding box center [609, 119] width 647 height 40
type textarea "Sum 41"
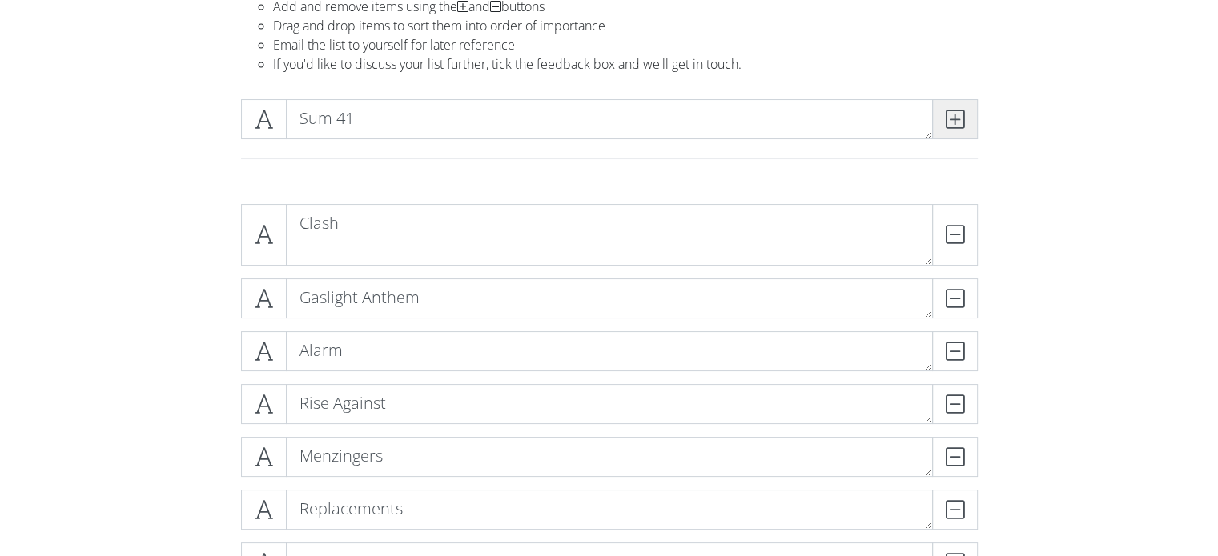
click at [952, 114] on icon at bounding box center [954, 119] width 18 height 16
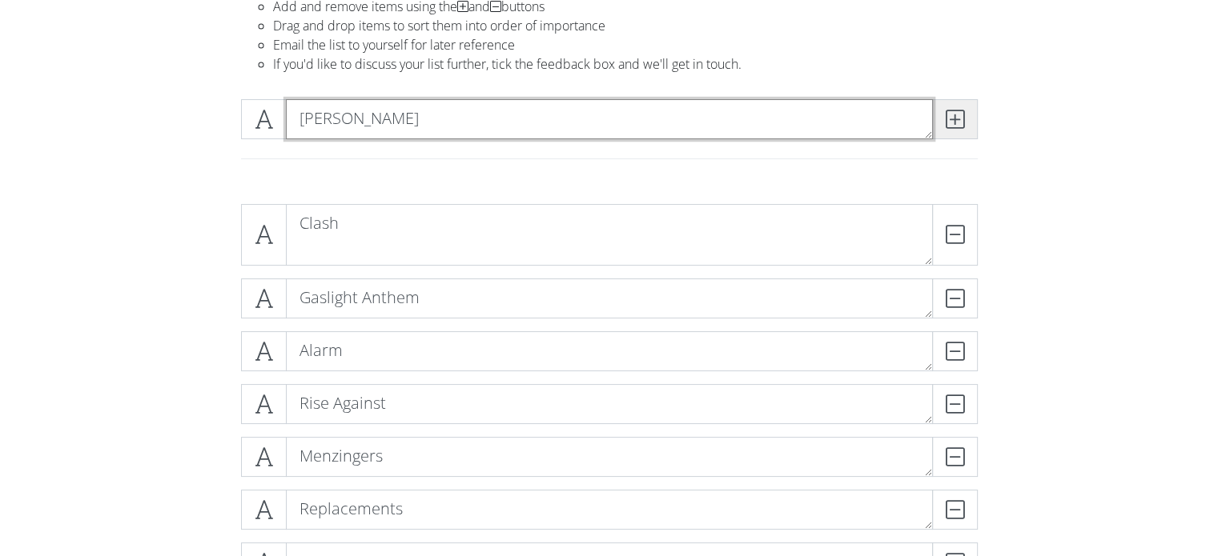
type textarea "[PERSON_NAME]"
click at [954, 117] on icon at bounding box center [954, 119] width 18 height 16
type textarea "Chewie"
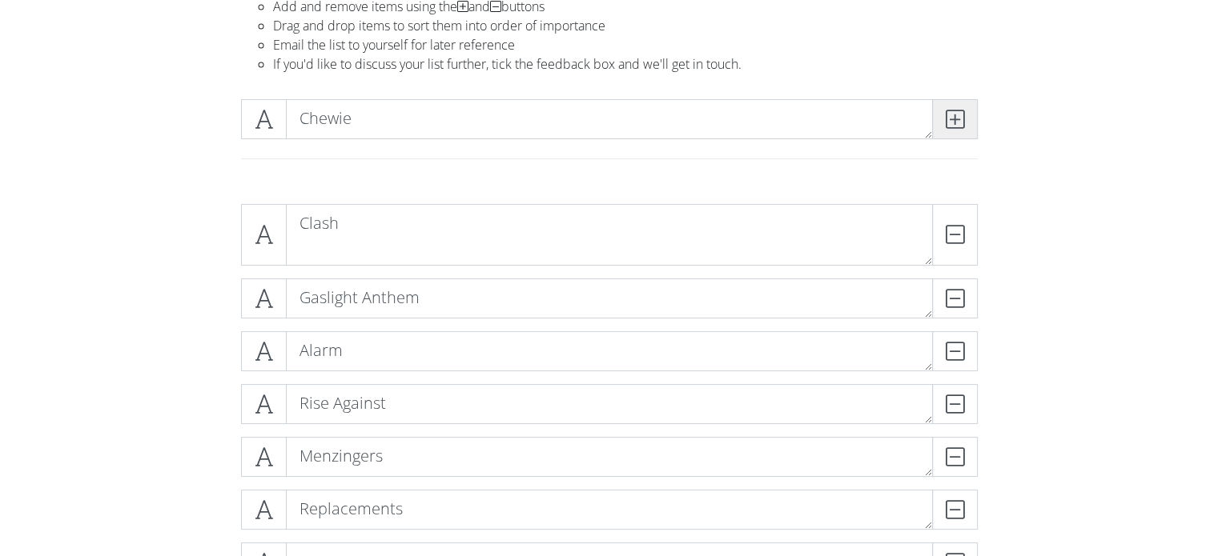
click at [954, 120] on icon at bounding box center [954, 119] width 18 height 16
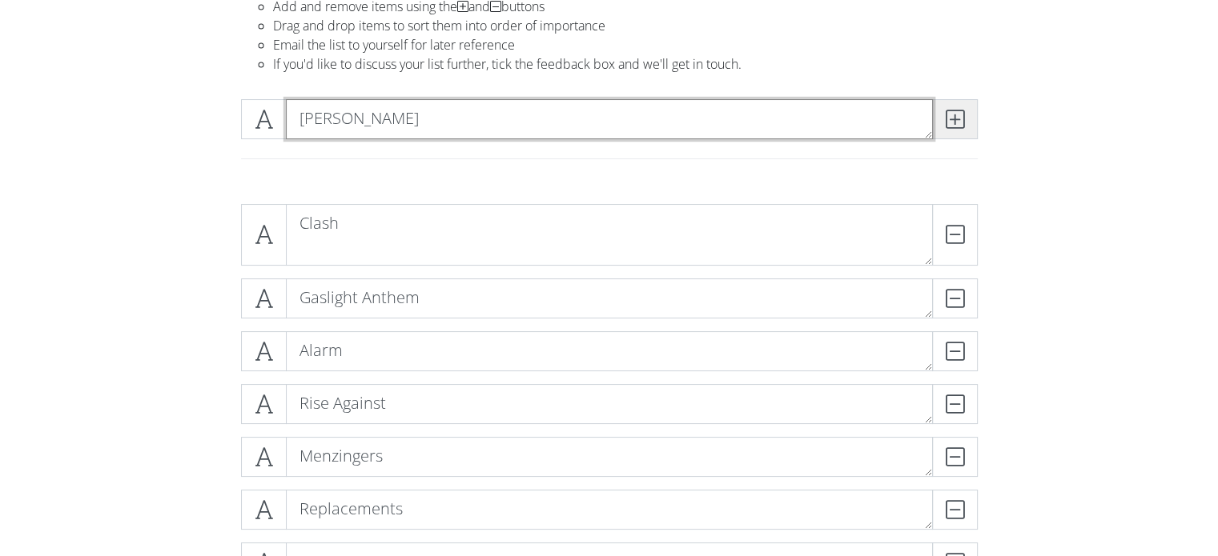
type textarea "[PERSON_NAME]"
click at [954, 120] on icon at bounding box center [954, 119] width 18 height 16
type textarea "Bad Religion"
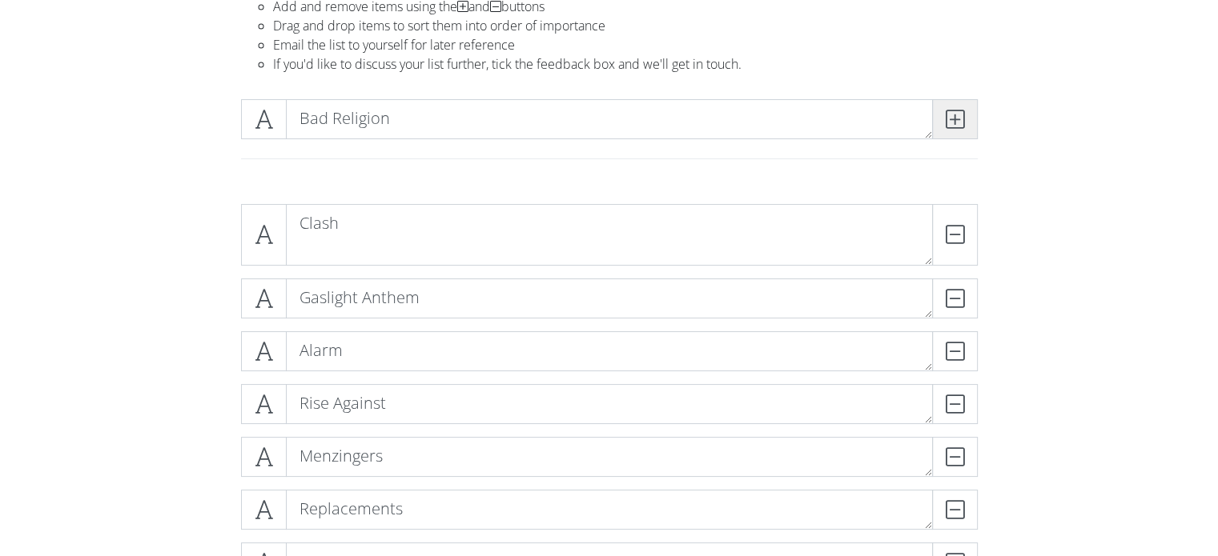
click at [954, 120] on icon at bounding box center [954, 119] width 18 height 16
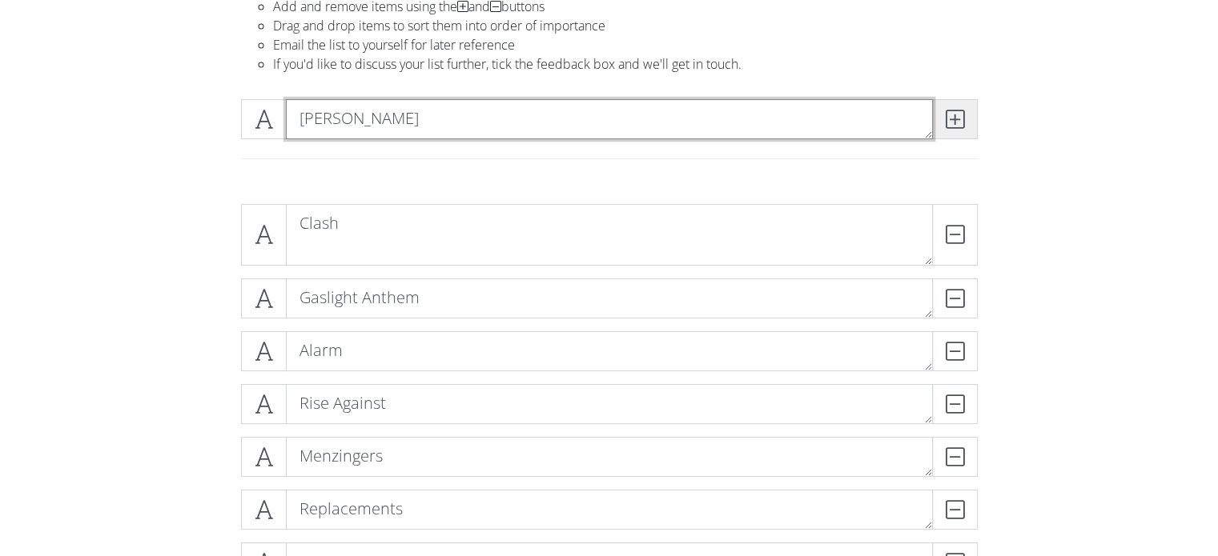
type textarea "[PERSON_NAME]"
click at [963, 118] on icon at bounding box center [954, 119] width 18 height 16
type textarea "[PERSON_NAME]"
click at [948, 114] on icon at bounding box center [954, 119] width 18 height 16
type textarea "Collective Soul"
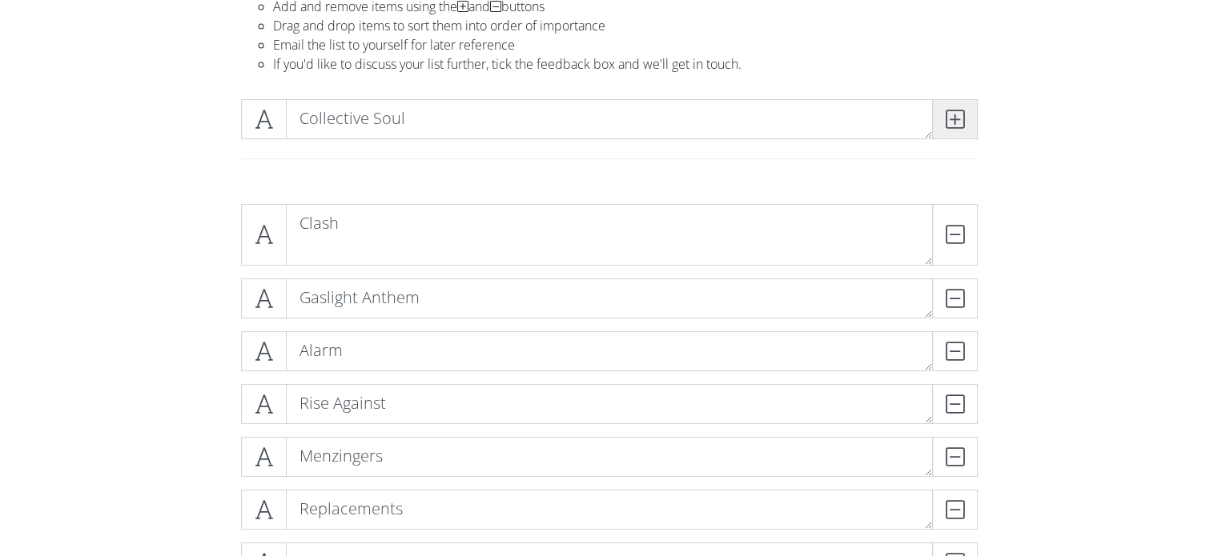
click at [948, 114] on icon at bounding box center [954, 119] width 18 height 16
type textarea "Soul Asylum"
click at [948, 114] on icon at bounding box center [954, 119] width 18 height 16
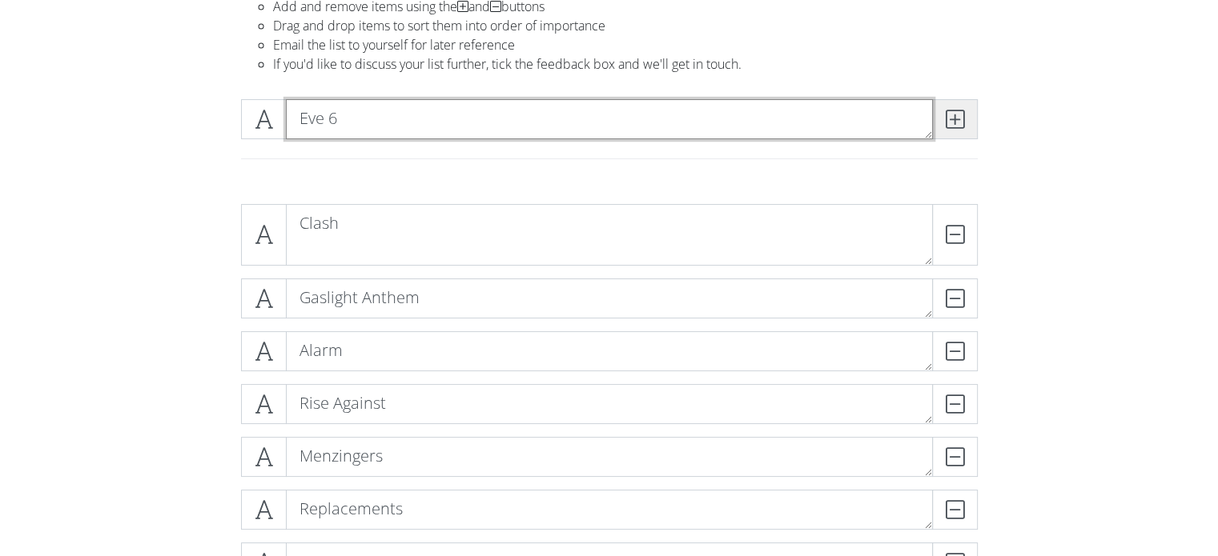
type textarea "Eve 6"
click at [948, 114] on icon at bounding box center [954, 119] width 18 height 16
type textarea "[PERSON_NAME][MEDICAL_DATA]"
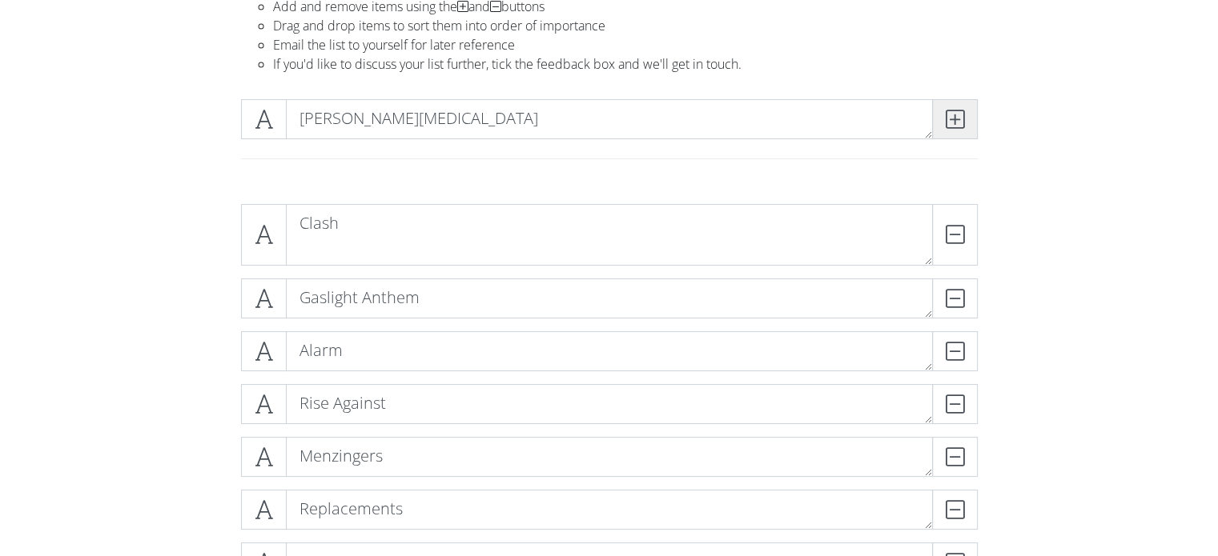
click at [948, 114] on icon at bounding box center [954, 119] width 18 height 16
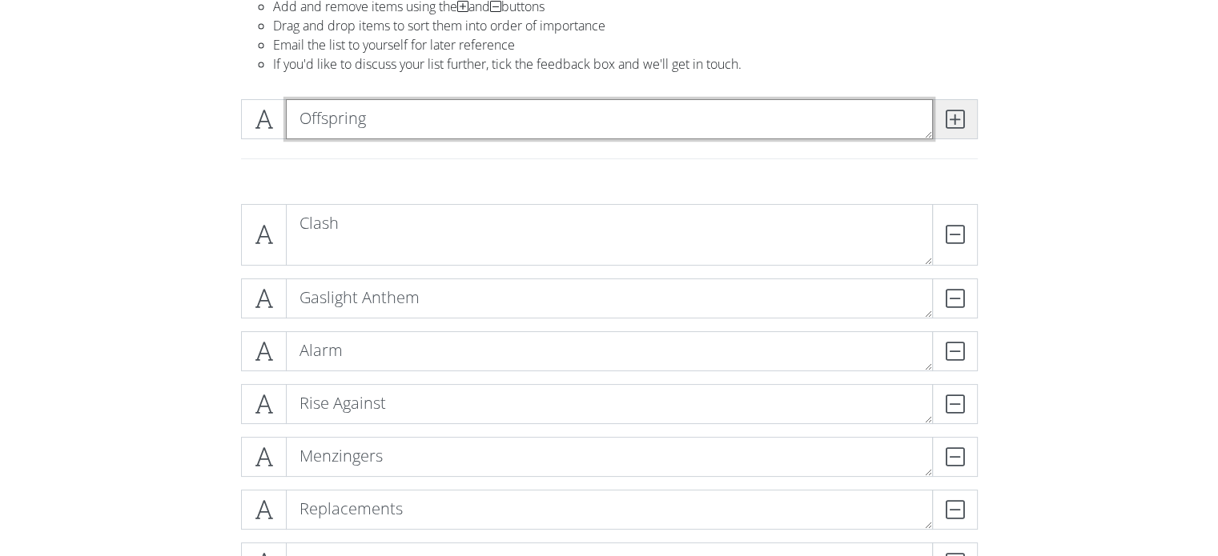
type textarea "Offspring"
click at [948, 114] on icon at bounding box center [954, 119] width 18 height 16
type textarea "Ataris"
click at [948, 114] on icon at bounding box center [954, 119] width 18 height 16
type textarea "Ramones"
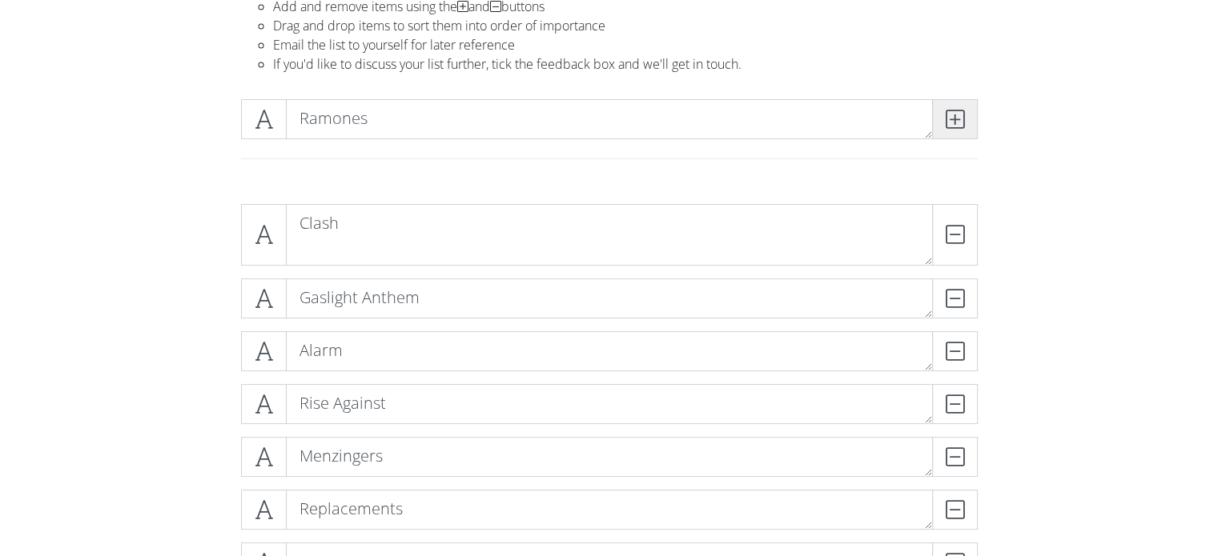
click at [948, 114] on icon at bounding box center [954, 119] width 18 height 16
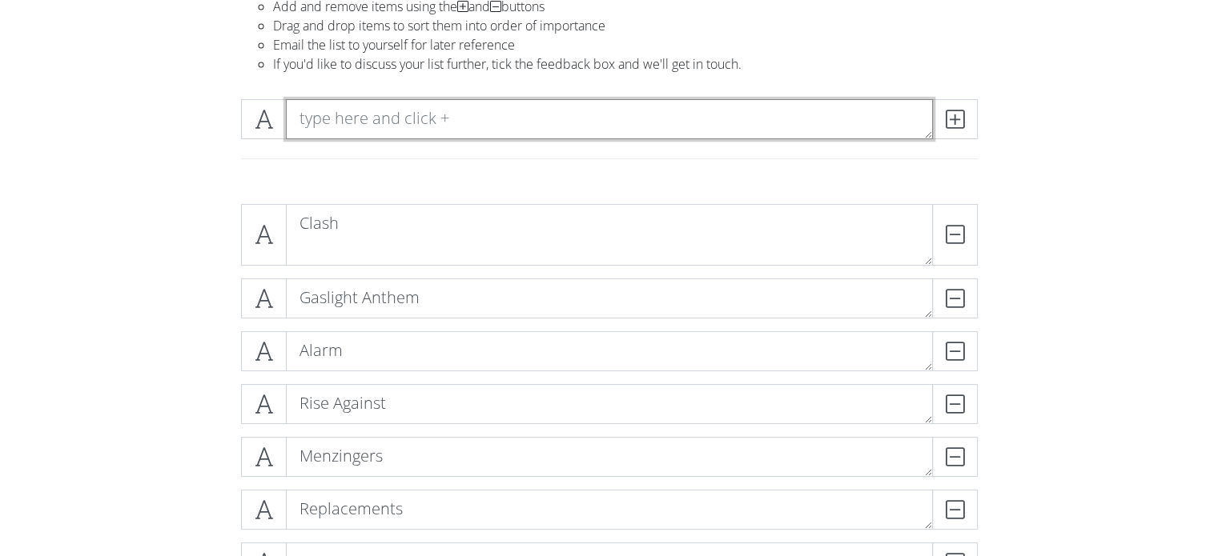
click at [508, 110] on textarea at bounding box center [609, 119] width 647 height 40
type textarea "Against Me"
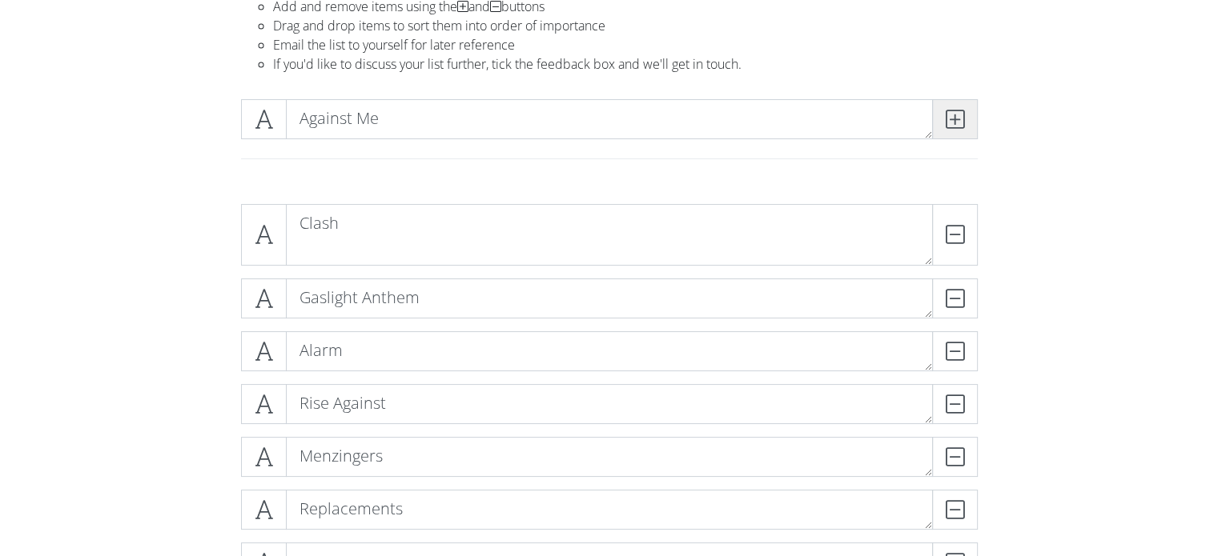
click at [960, 121] on icon at bounding box center [954, 119] width 18 height 16
type textarea "Alkaline Trio"
click at [958, 122] on icon at bounding box center [954, 119] width 18 height 16
type textarea "Bodeans"
click at [950, 114] on icon at bounding box center [954, 119] width 18 height 16
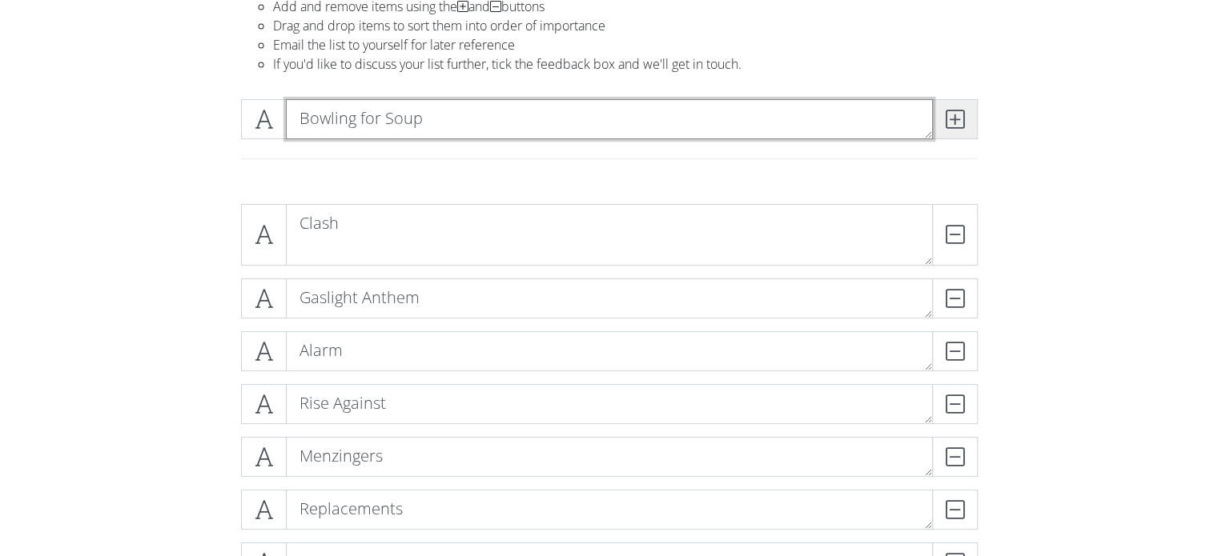
type textarea "Bowling for Soup"
click at [958, 115] on icon at bounding box center [954, 119] width 18 height 16
type textarea "[PERSON_NAME]"
click at [959, 111] on icon at bounding box center [954, 119] width 18 height 16
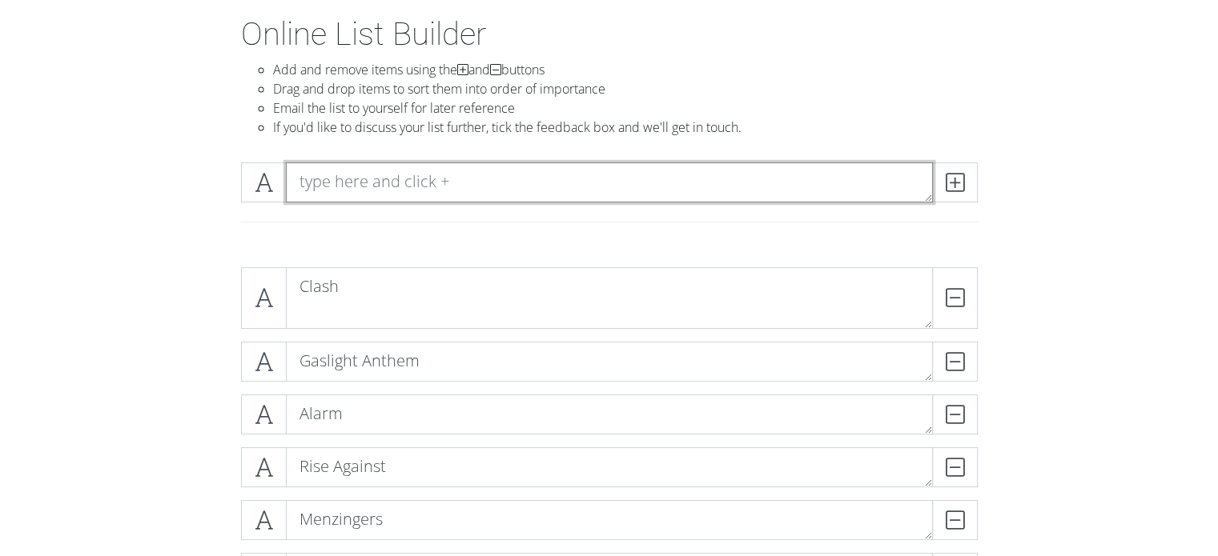
scroll to position [74, 0]
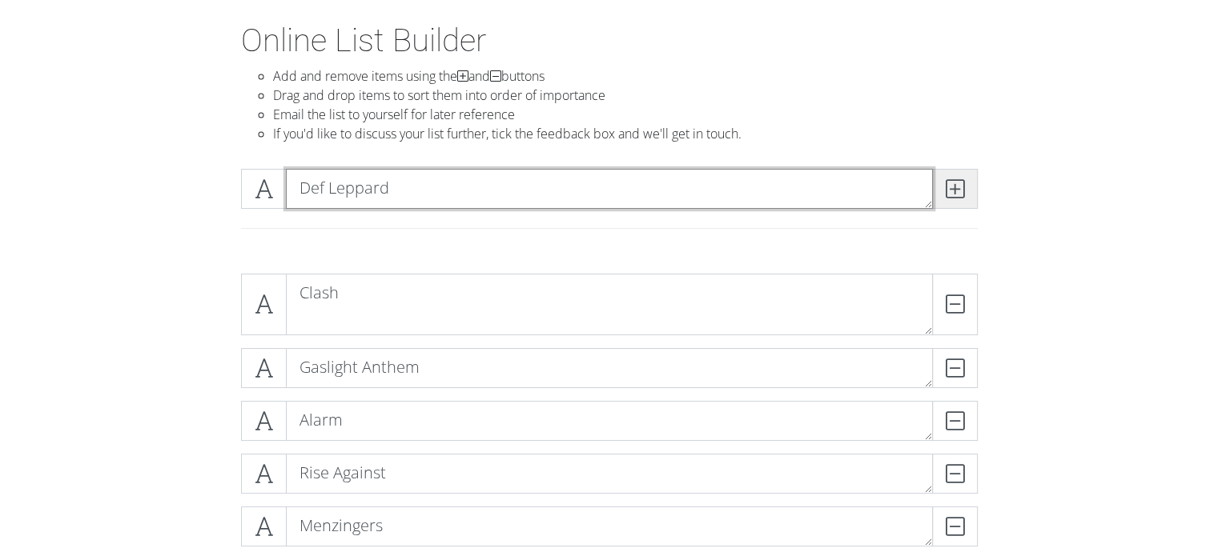
type textarea "Def Leppard"
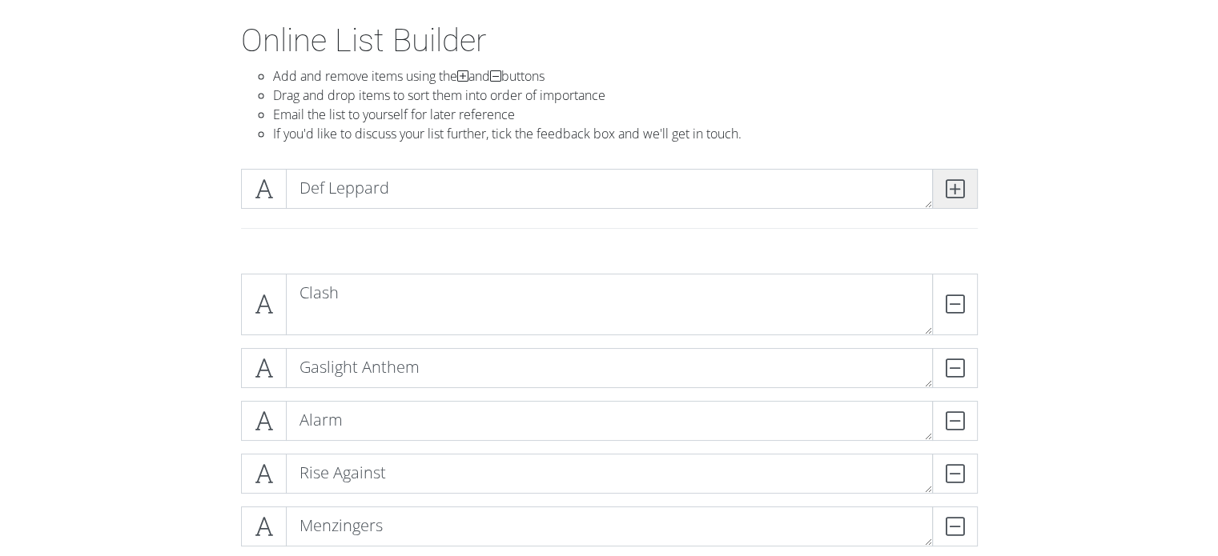
click at [956, 191] on icon at bounding box center [954, 189] width 18 height 16
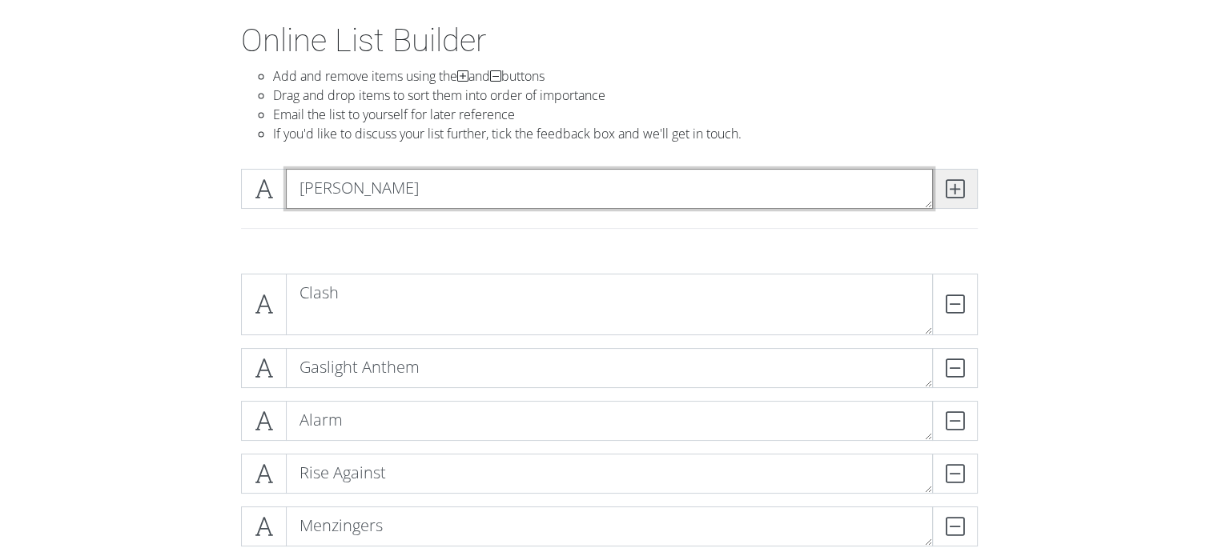
type textarea "[PERSON_NAME]"
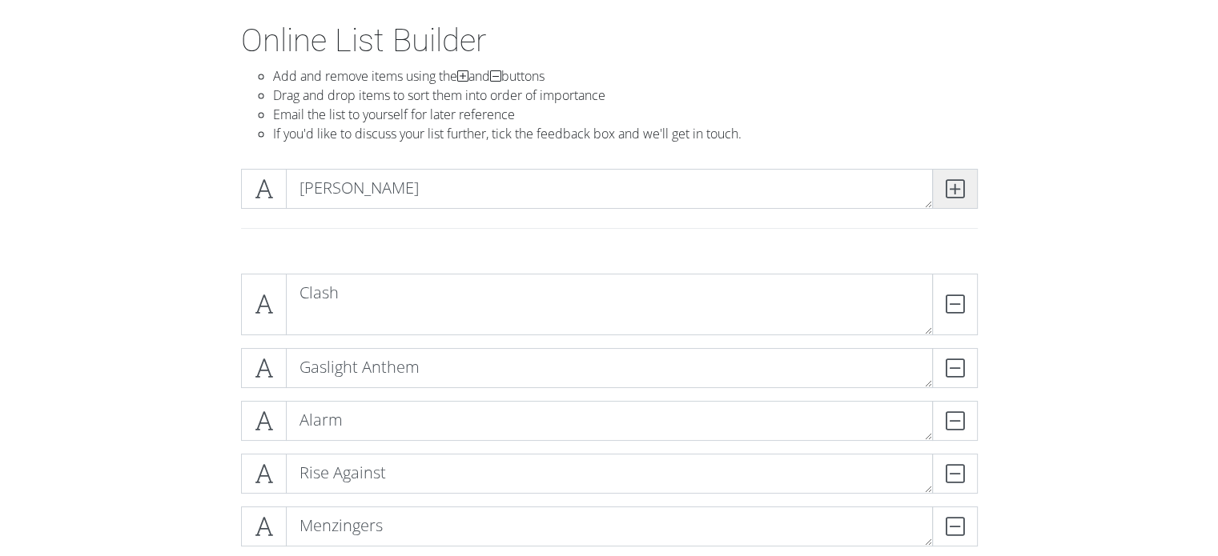
click at [958, 185] on icon at bounding box center [954, 189] width 18 height 16
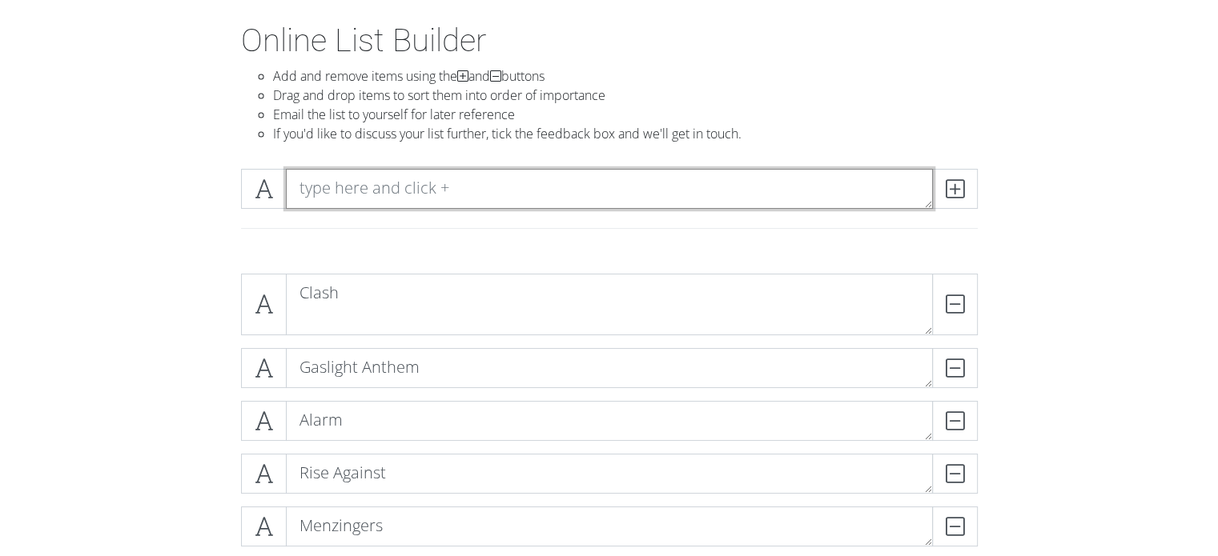
click at [472, 185] on textarea at bounding box center [609, 189] width 647 height 40
type textarea "Everclear"
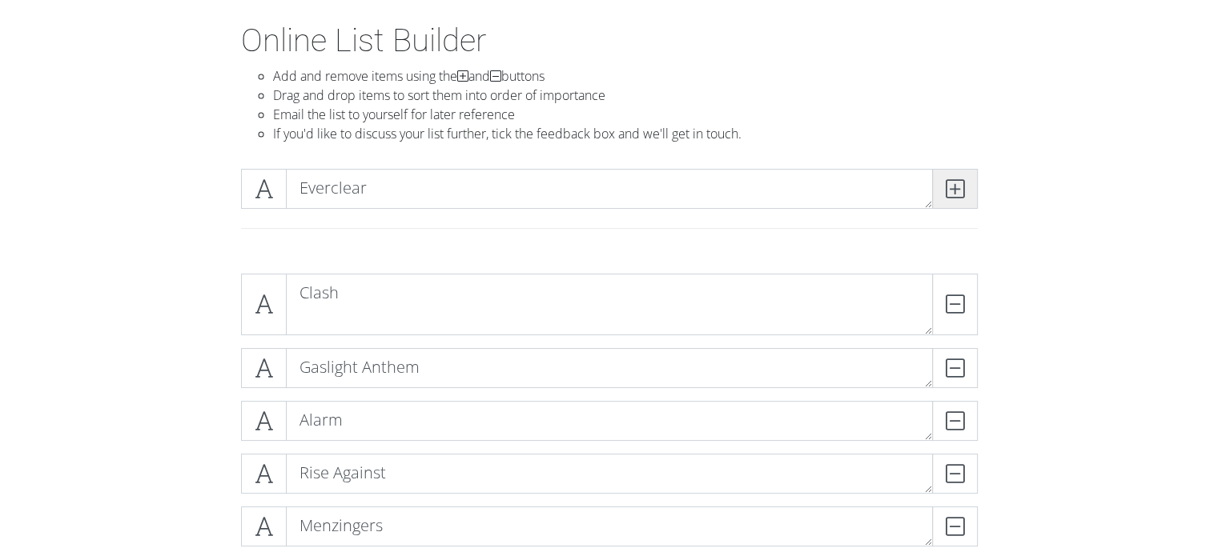
click at [952, 181] on icon at bounding box center [954, 189] width 18 height 16
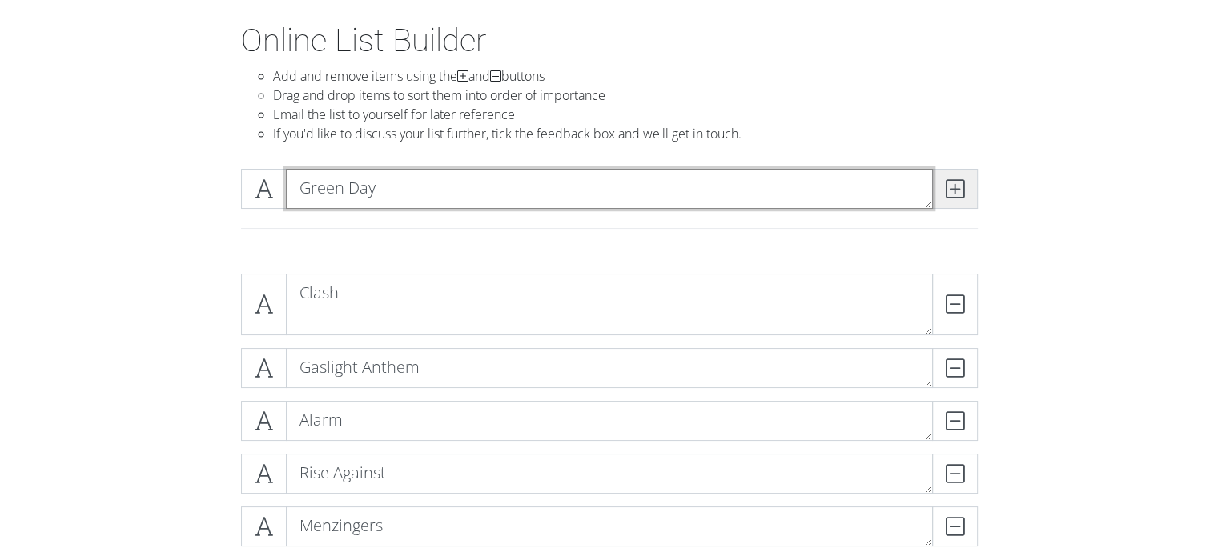
type textarea "Green Day"
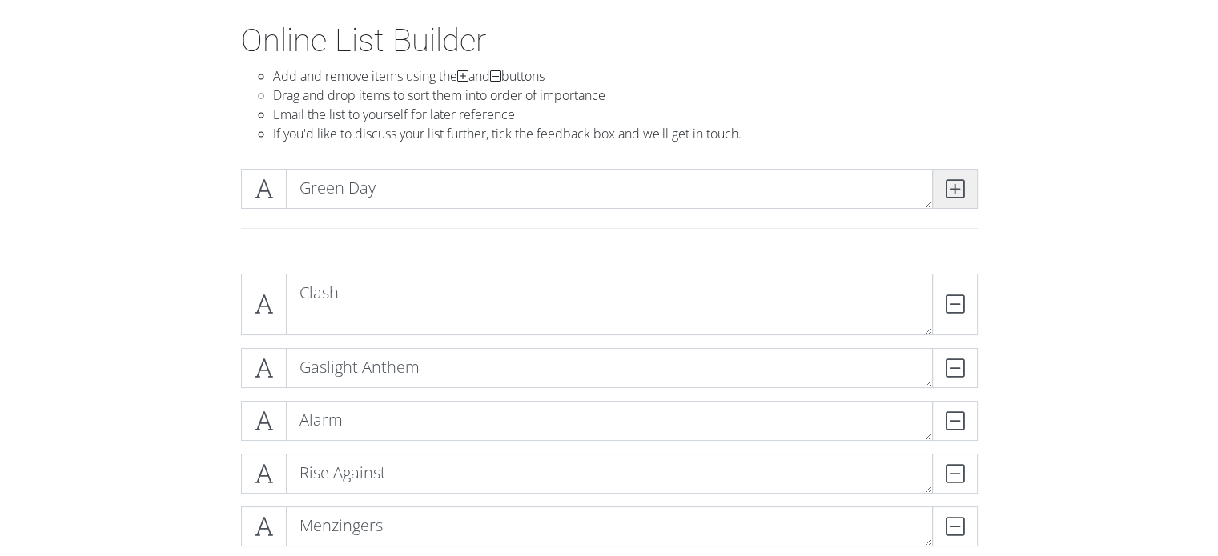
click at [961, 191] on icon at bounding box center [954, 189] width 18 height 16
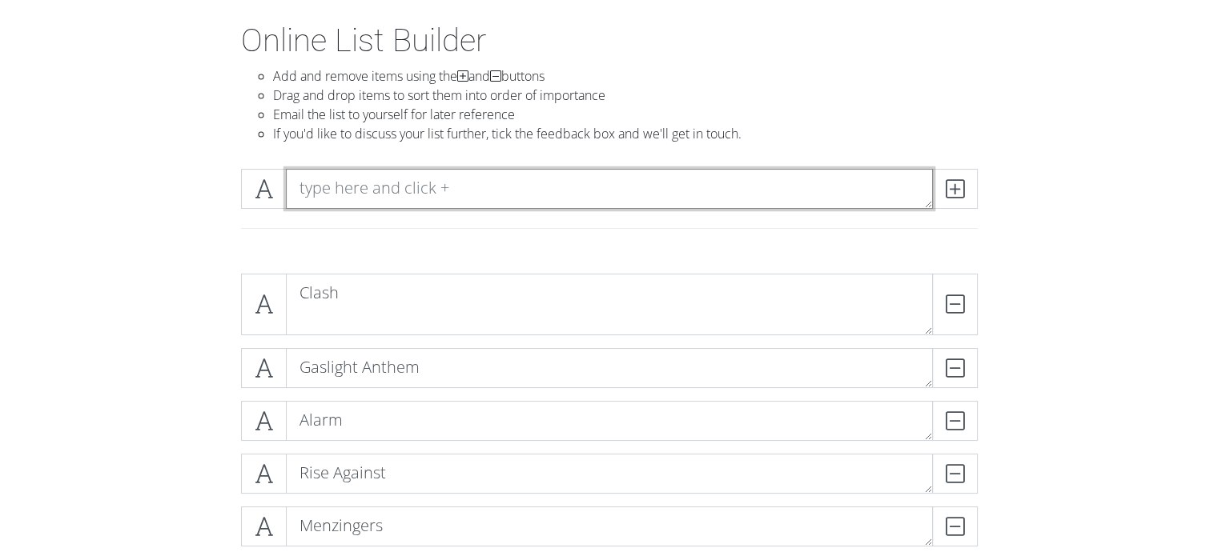
click at [555, 179] on textarea at bounding box center [609, 189] width 647 height 40
type textarea "Fountains of [PERSON_NAME]"
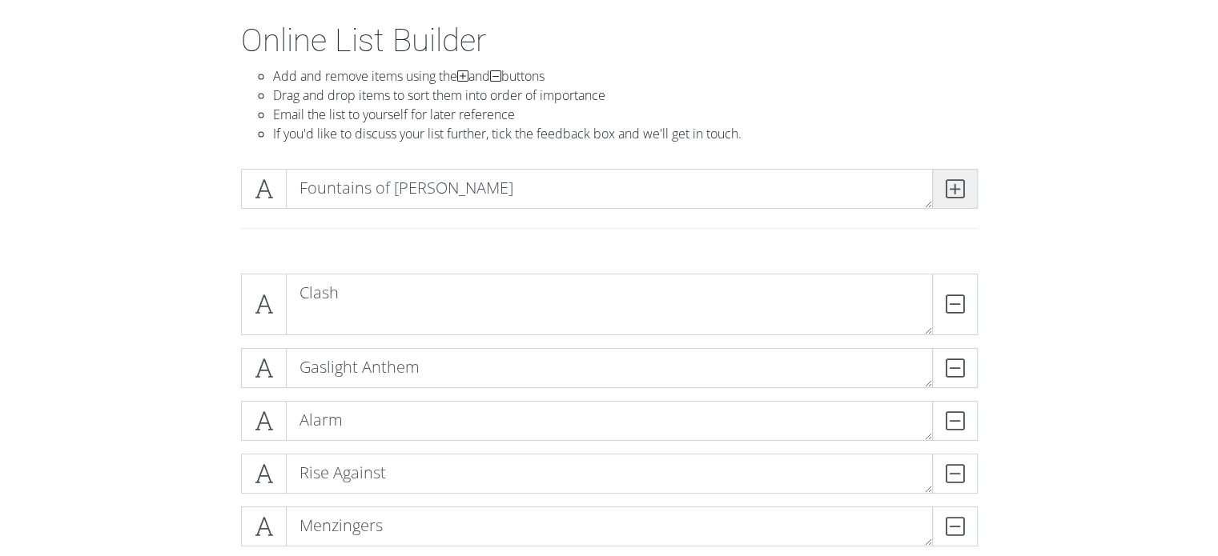
click at [954, 187] on icon at bounding box center [954, 189] width 18 height 16
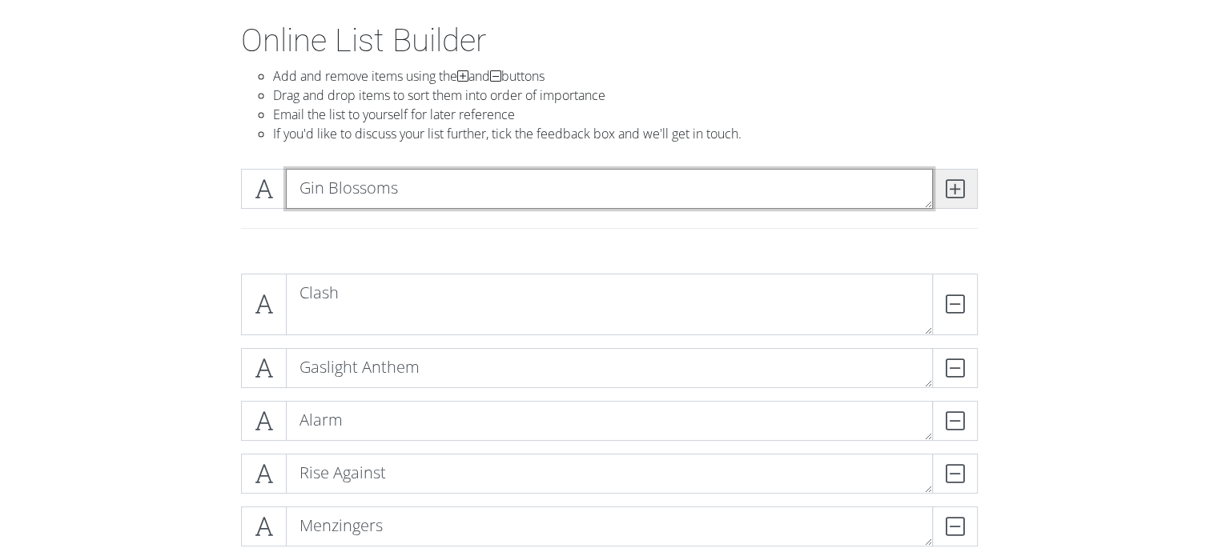
type textarea "Gin Blossoms"
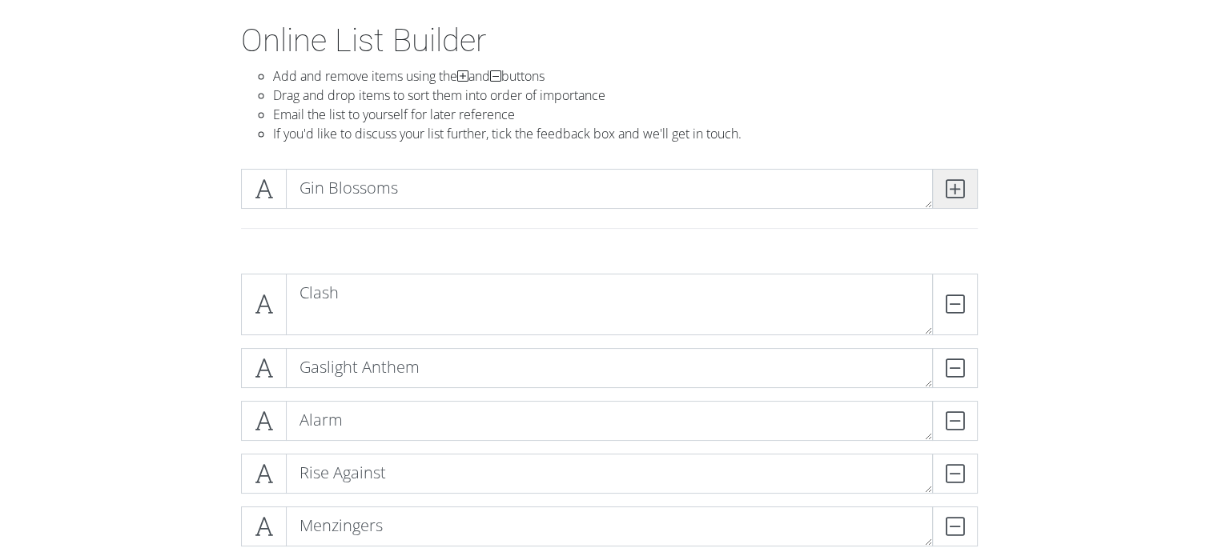
click at [954, 189] on icon at bounding box center [954, 189] width 18 height 16
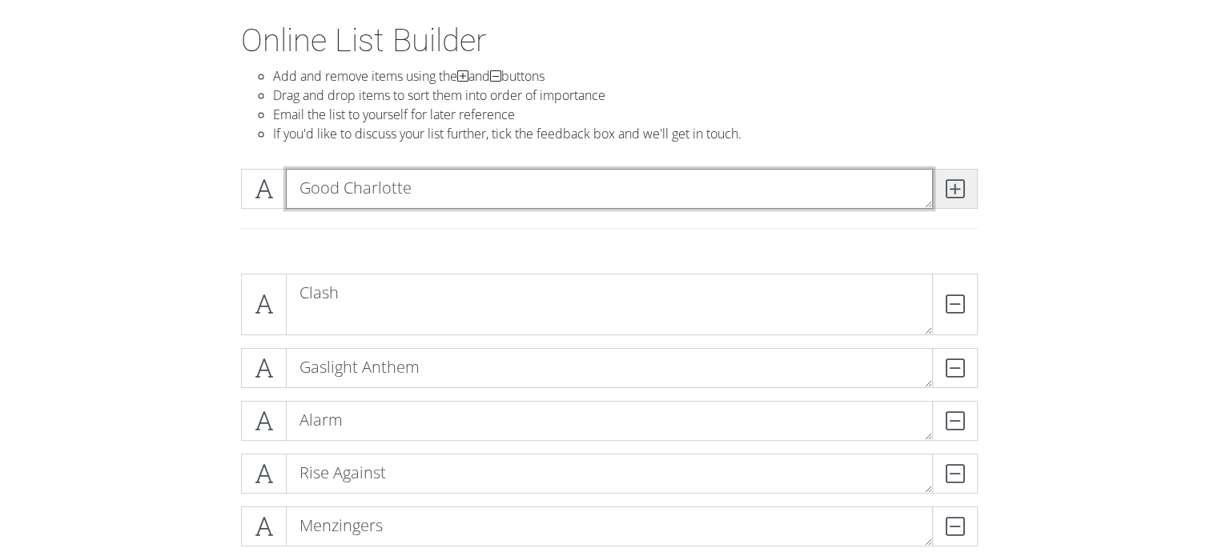
type textarea "Good Charlotte"
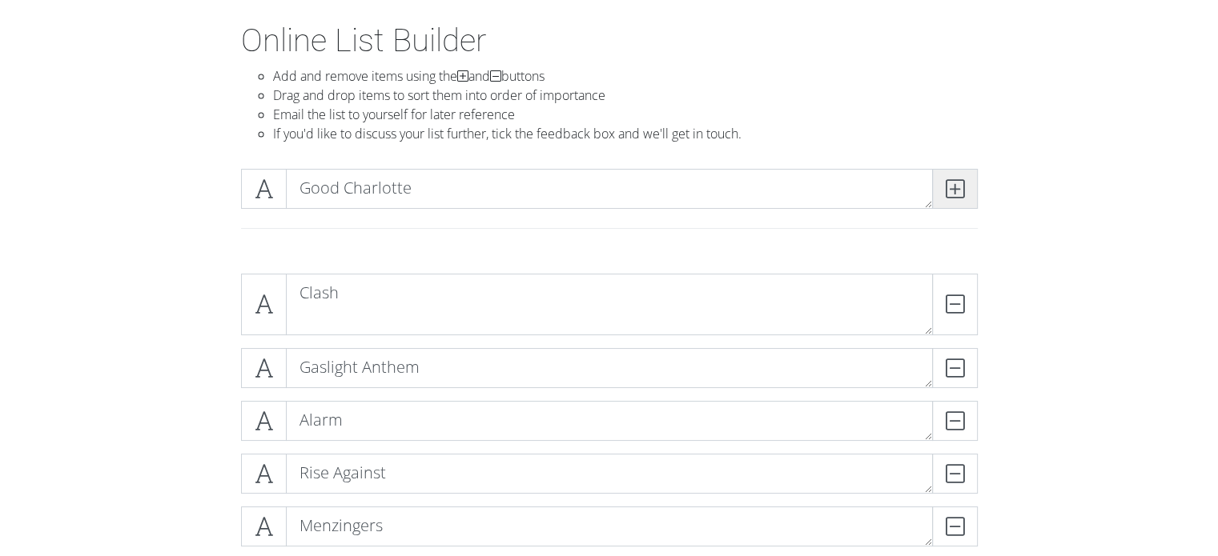
click at [961, 189] on icon at bounding box center [954, 189] width 18 height 16
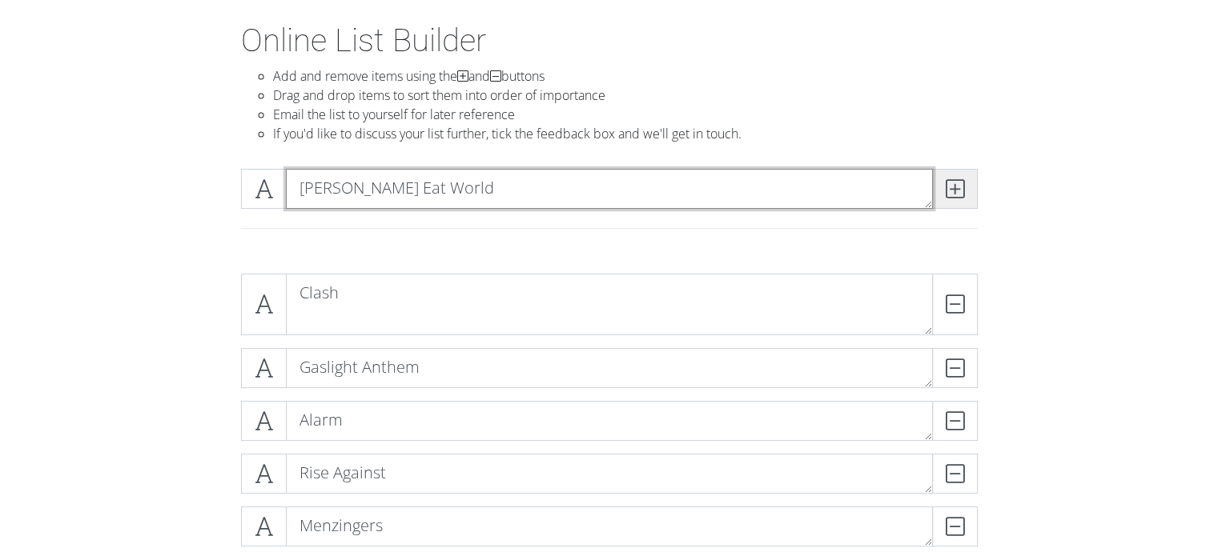
type textarea "[PERSON_NAME] Eat World"
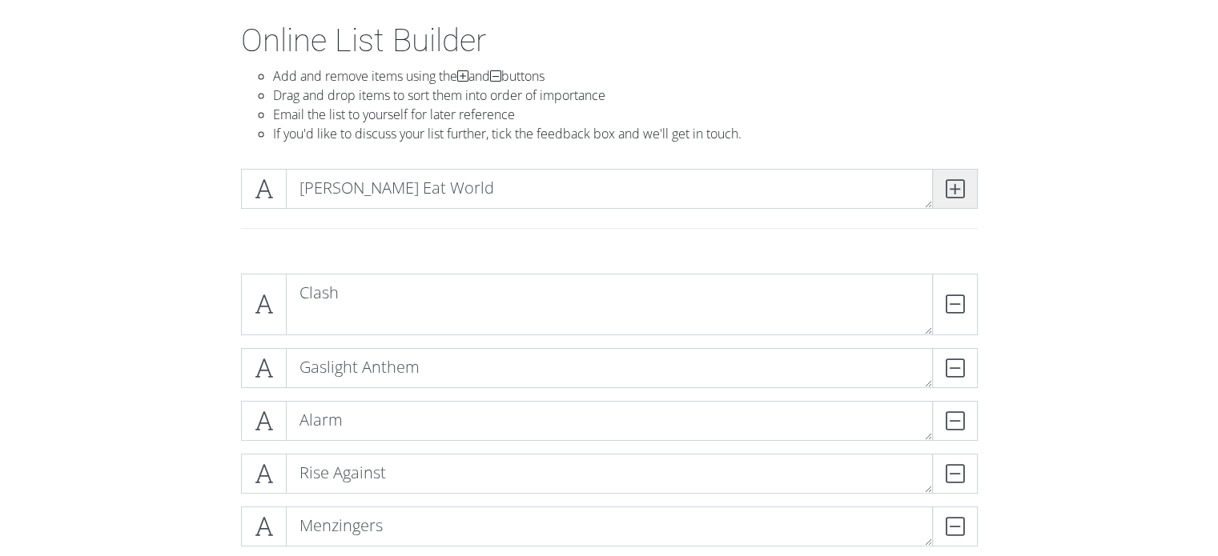
click at [961, 195] on icon at bounding box center [954, 189] width 18 height 16
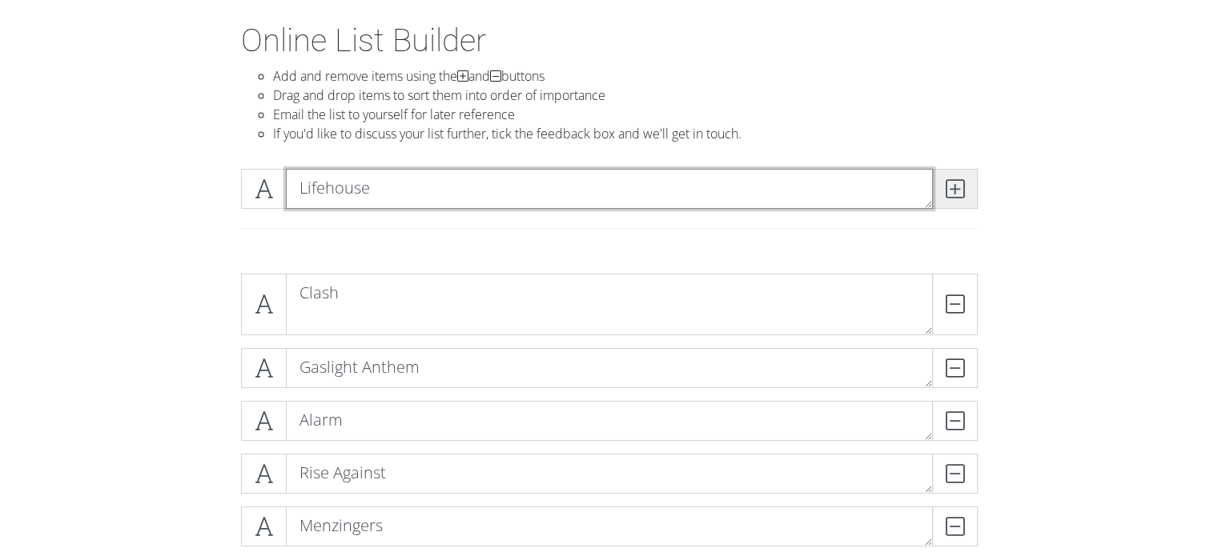
type textarea "Lifehouse"
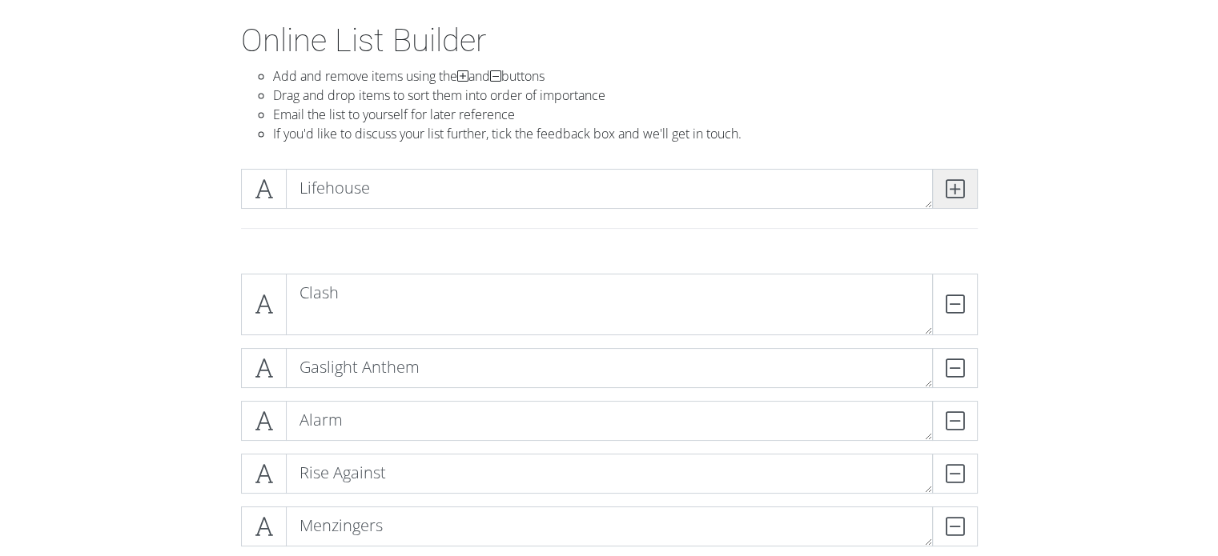
click at [959, 186] on icon at bounding box center [954, 189] width 18 height 16
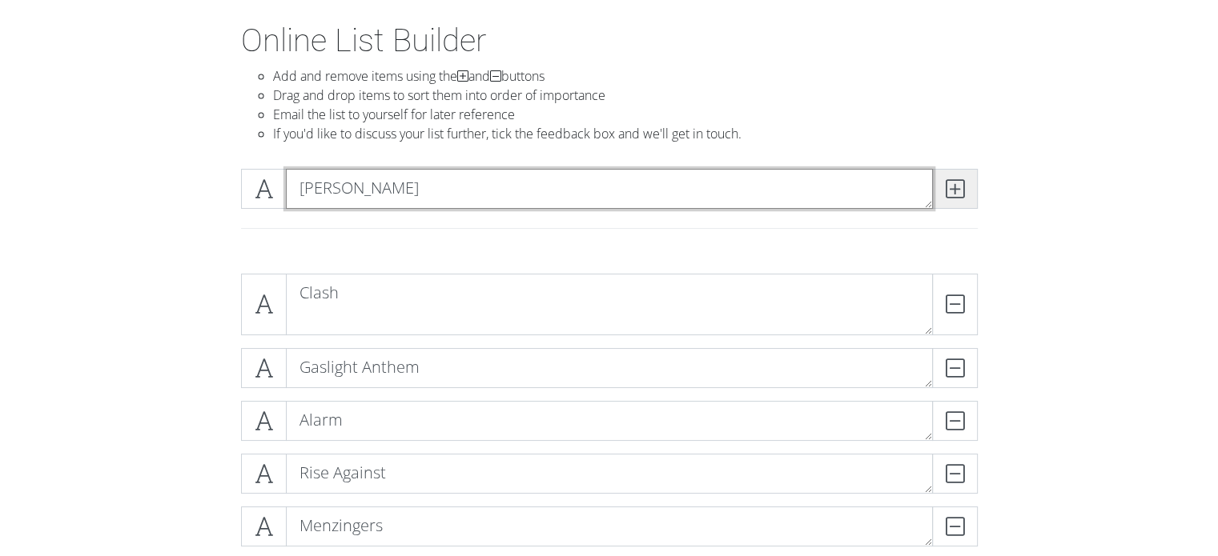
type textarea "[PERSON_NAME]"
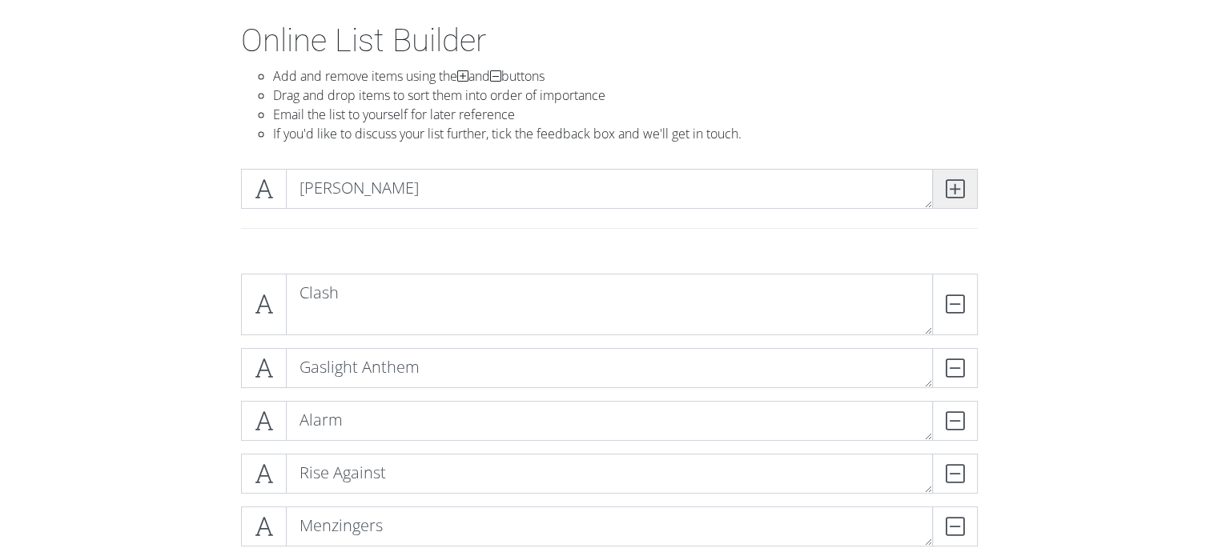
click at [950, 183] on icon at bounding box center [954, 189] width 18 height 16
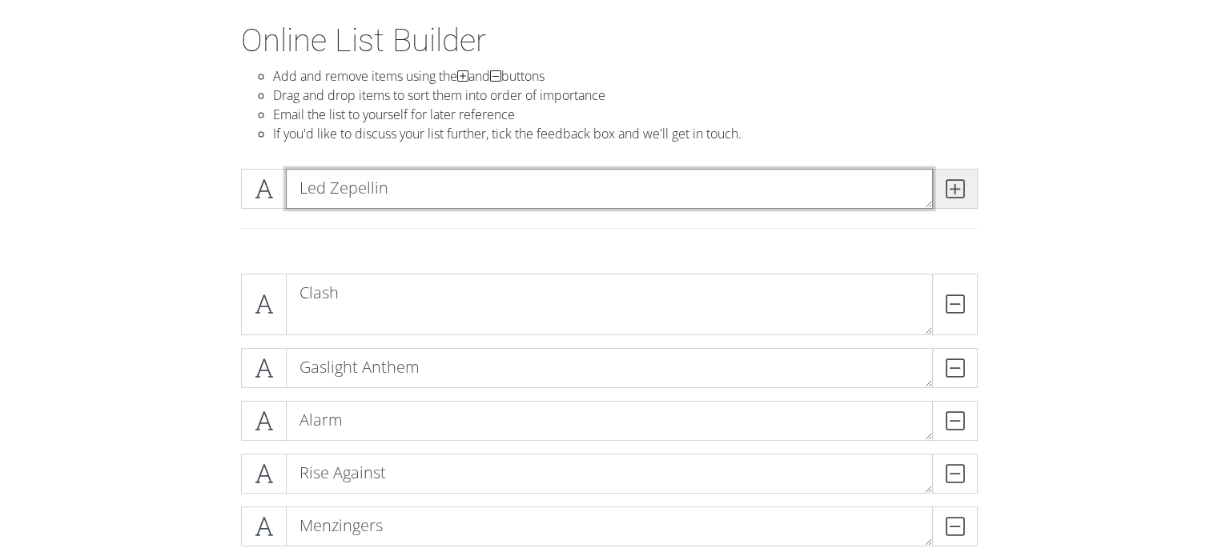
type textarea "Led Zepellin"
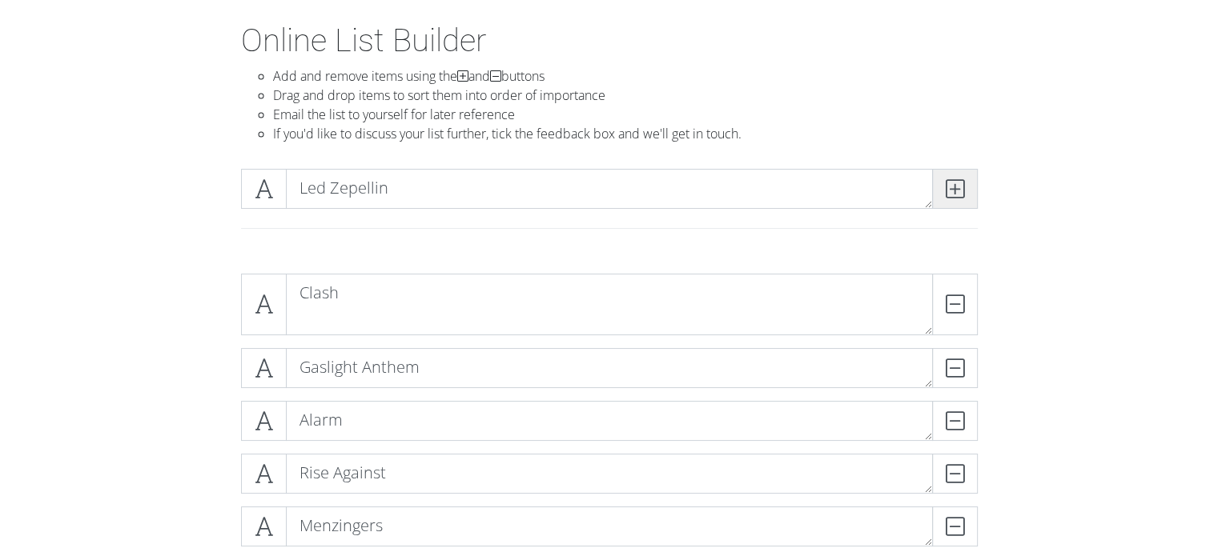
click at [949, 183] on icon at bounding box center [954, 189] width 18 height 16
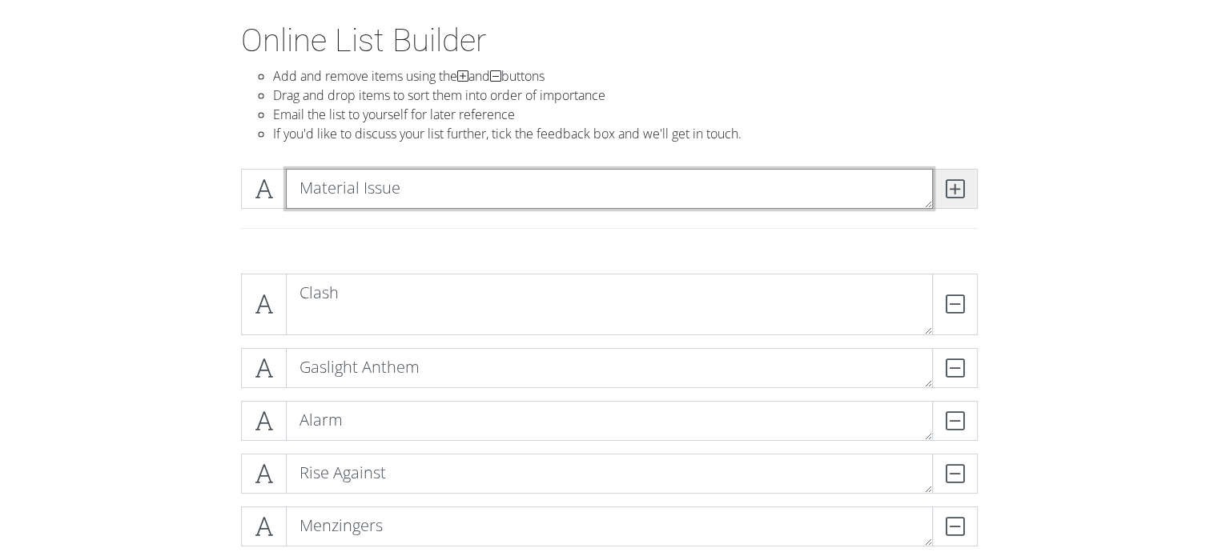
type textarea "Material Issue"
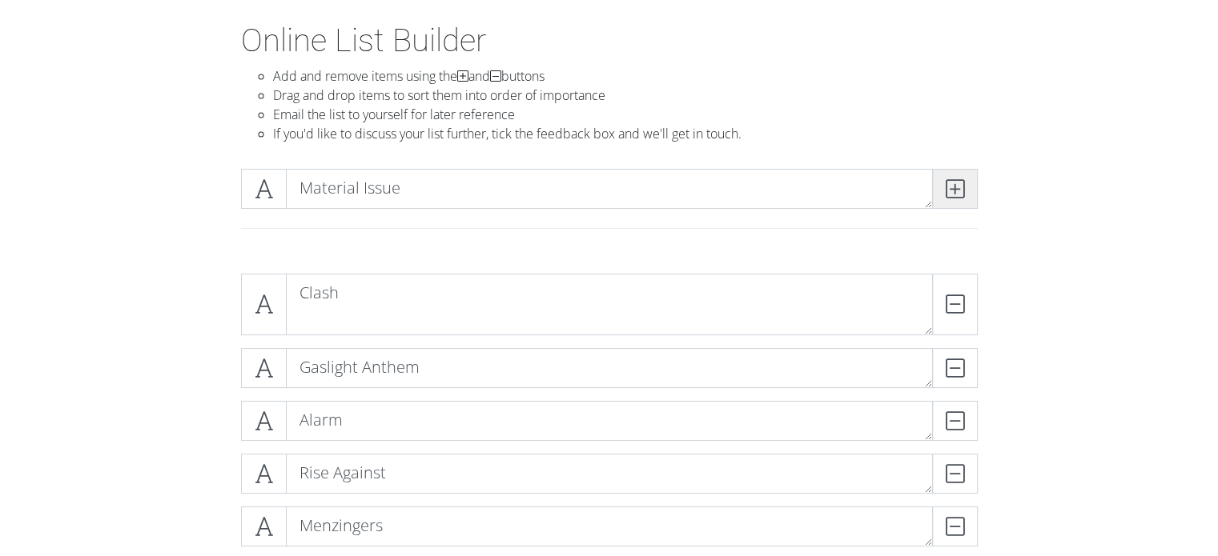
click at [958, 186] on icon at bounding box center [954, 189] width 18 height 16
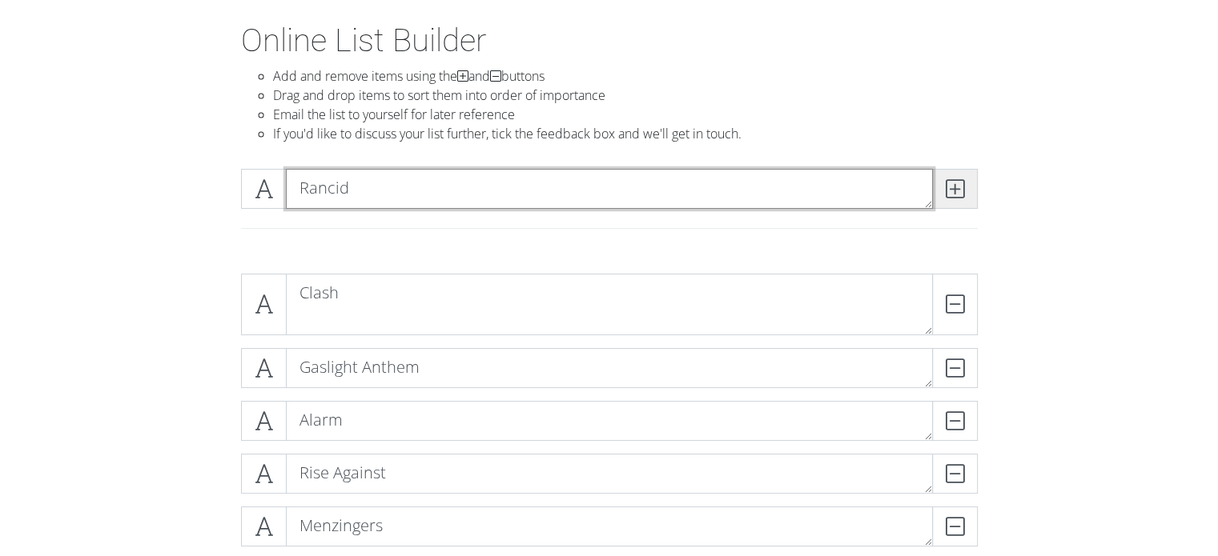
type textarea "Rancid"
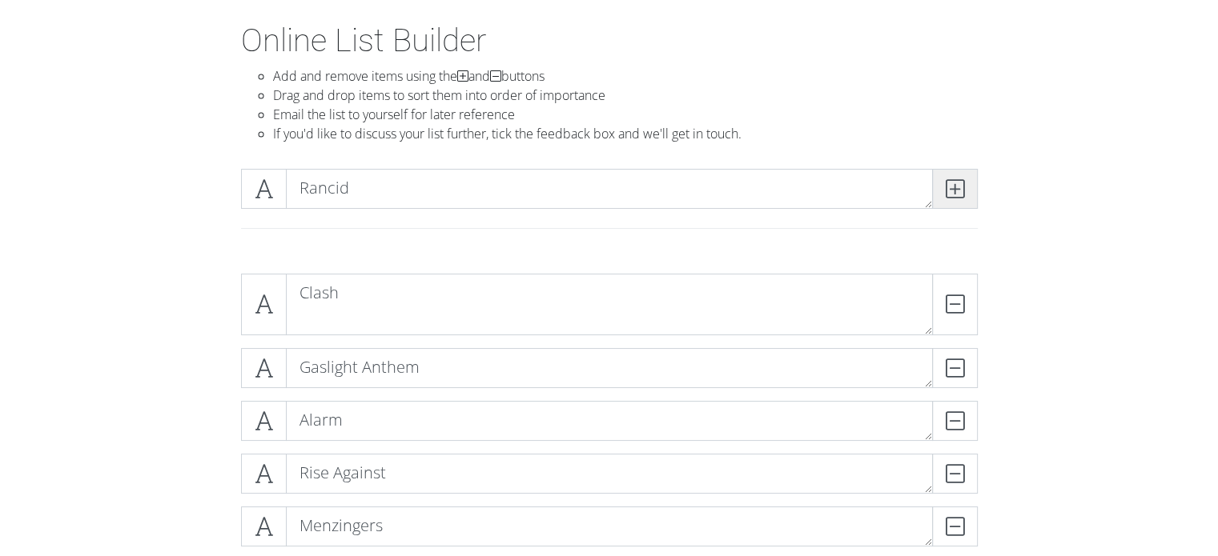
click at [943, 185] on span at bounding box center [955, 189] width 46 height 40
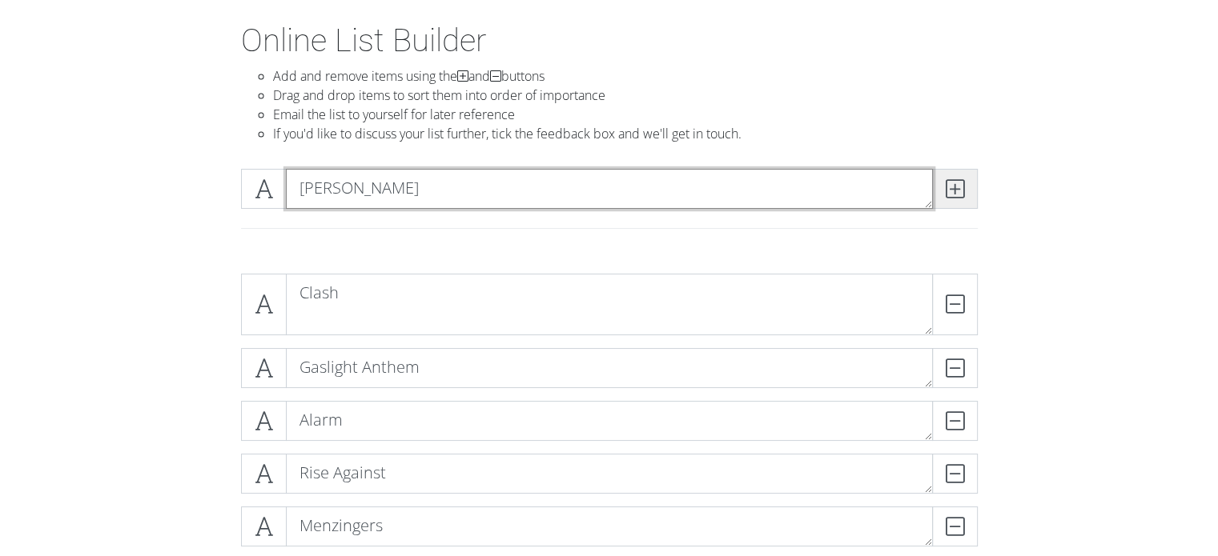
type textarea "[PERSON_NAME]"
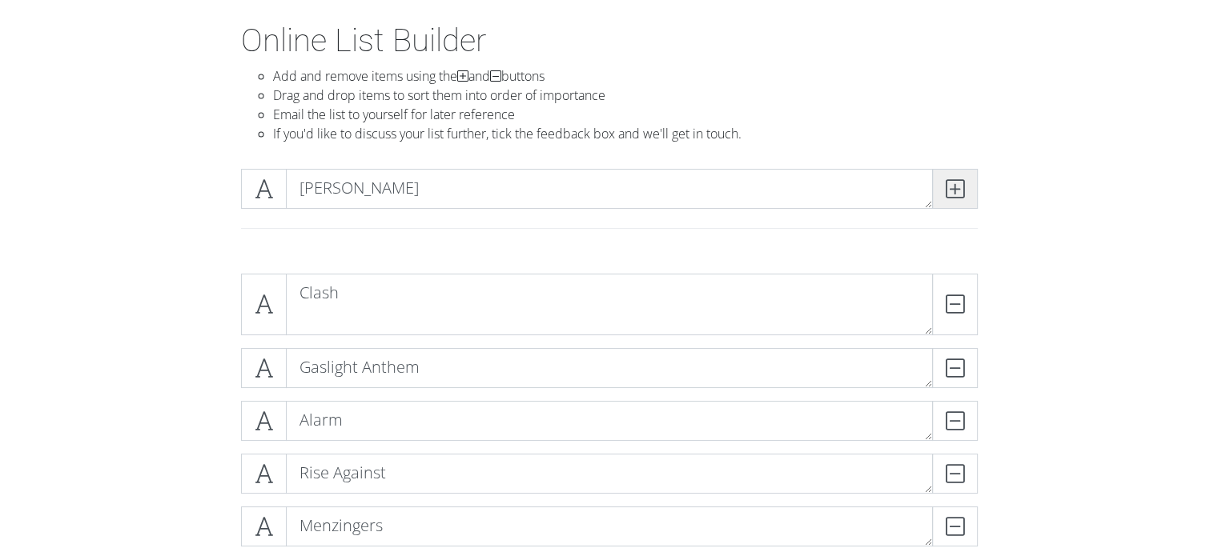
click at [961, 191] on icon at bounding box center [954, 189] width 18 height 16
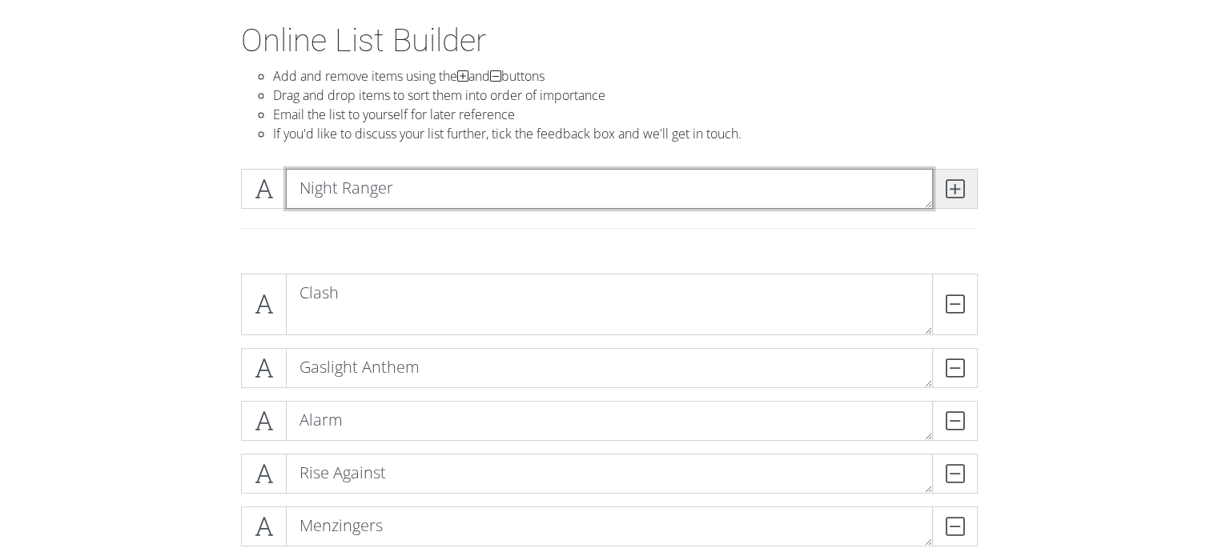
type textarea "Night Ranger"
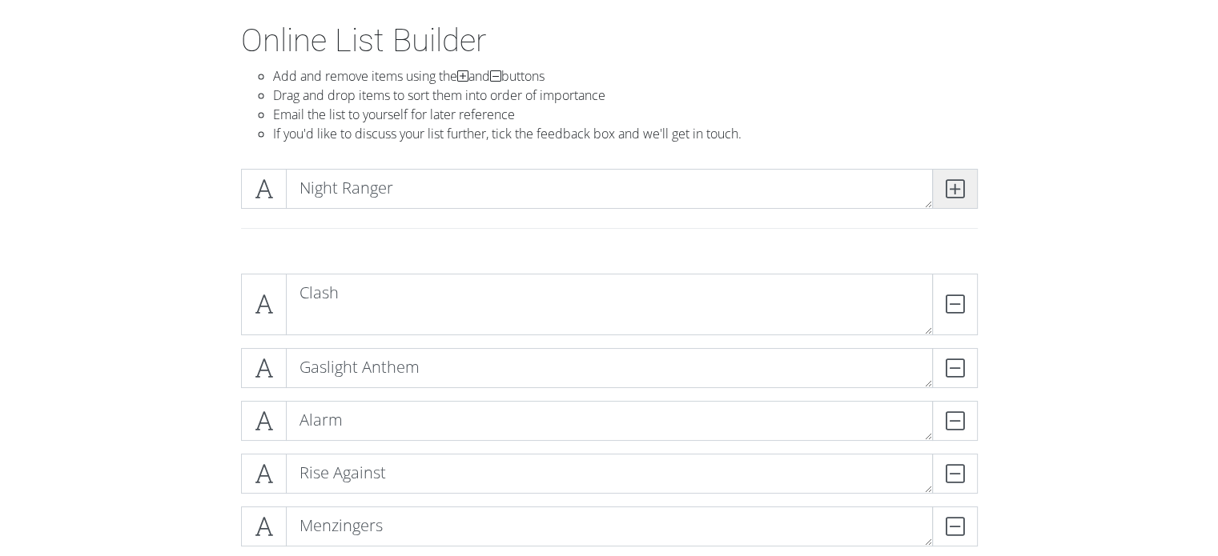
click at [954, 195] on icon at bounding box center [954, 189] width 18 height 16
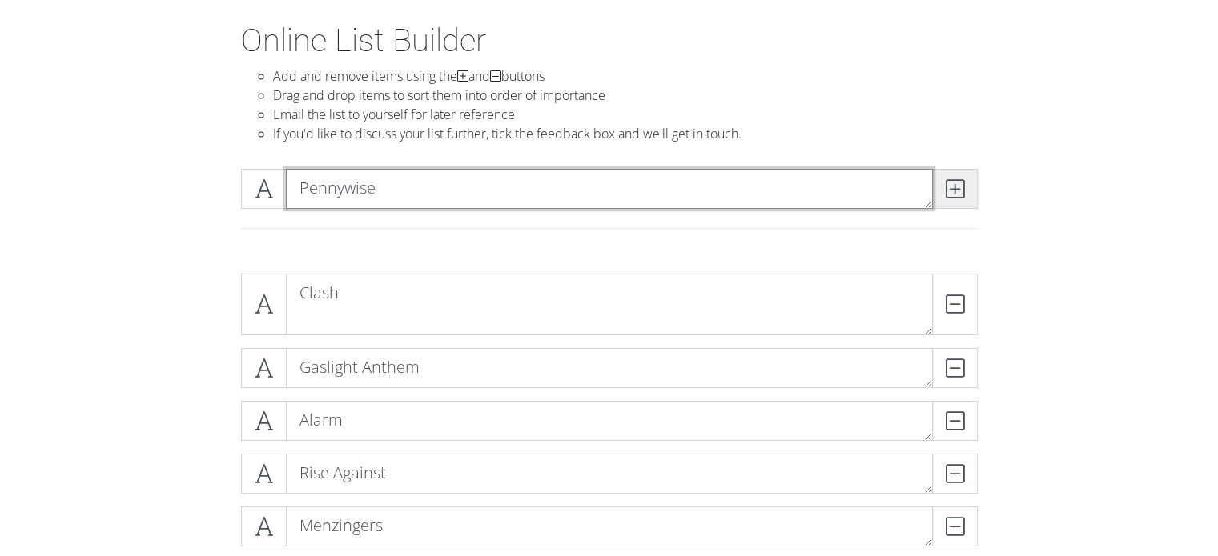
type textarea "Pennywise"
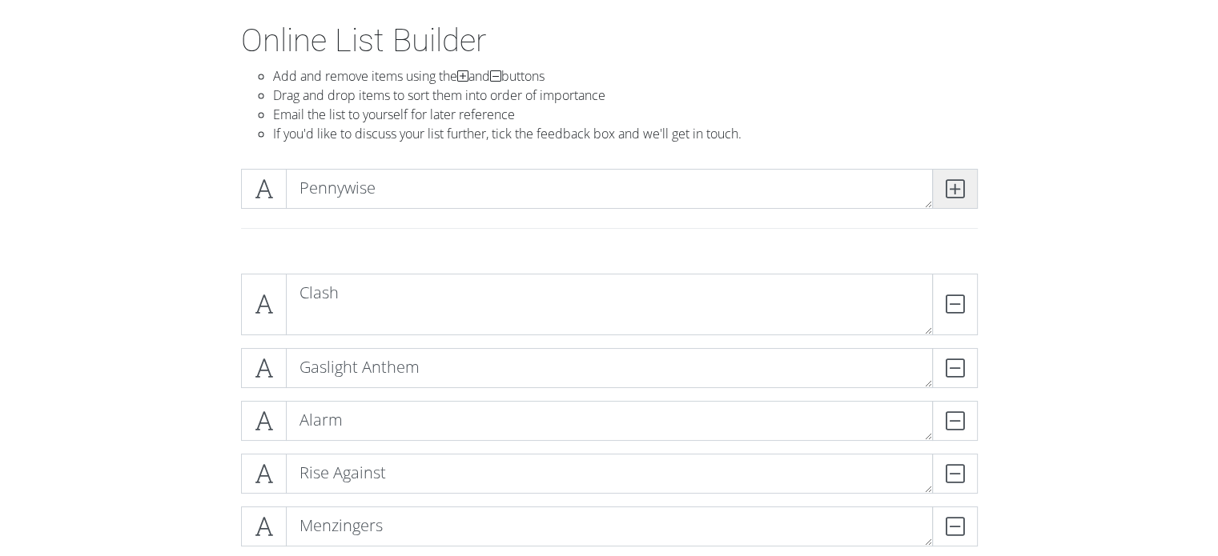
click at [956, 181] on icon at bounding box center [954, 189] width 18 height 16
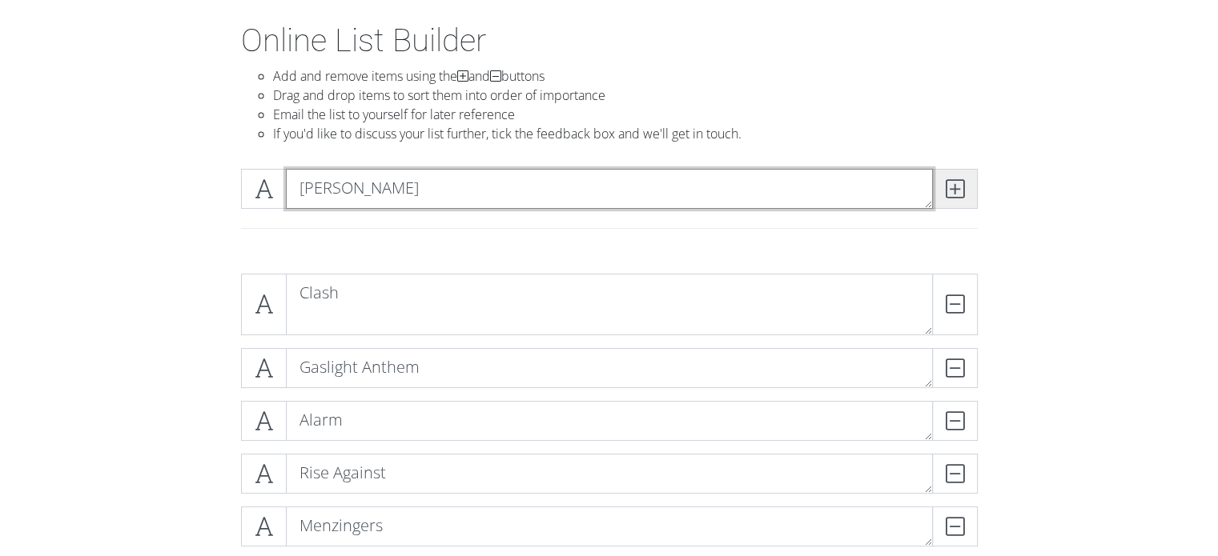
type textarea "[PERSON_NAME]"
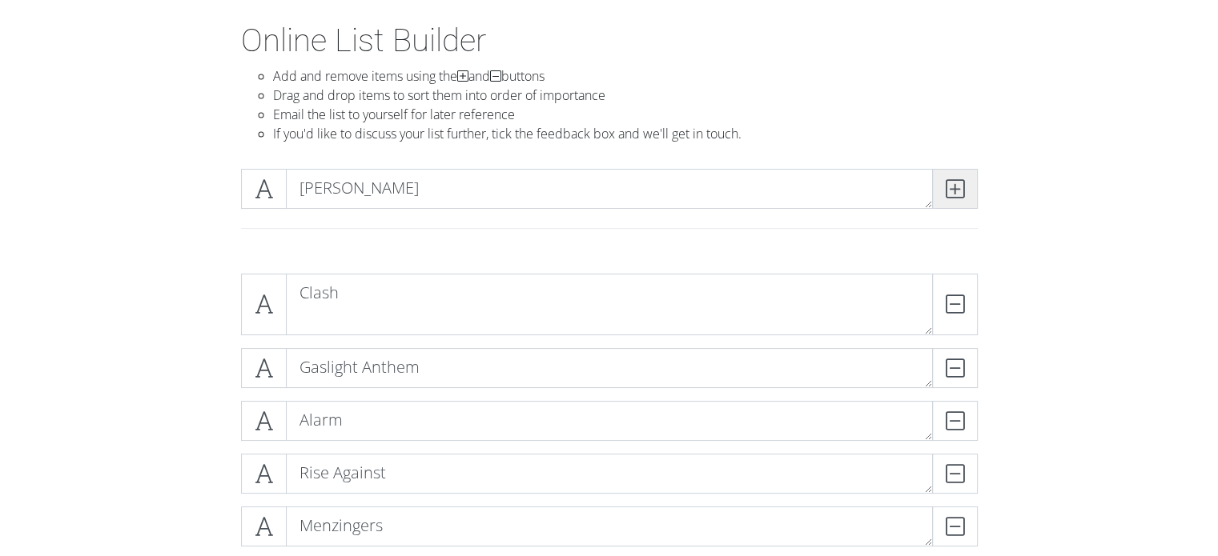
click at [958, 183] on icon at bounding box center [954, 189] width 18 height 16
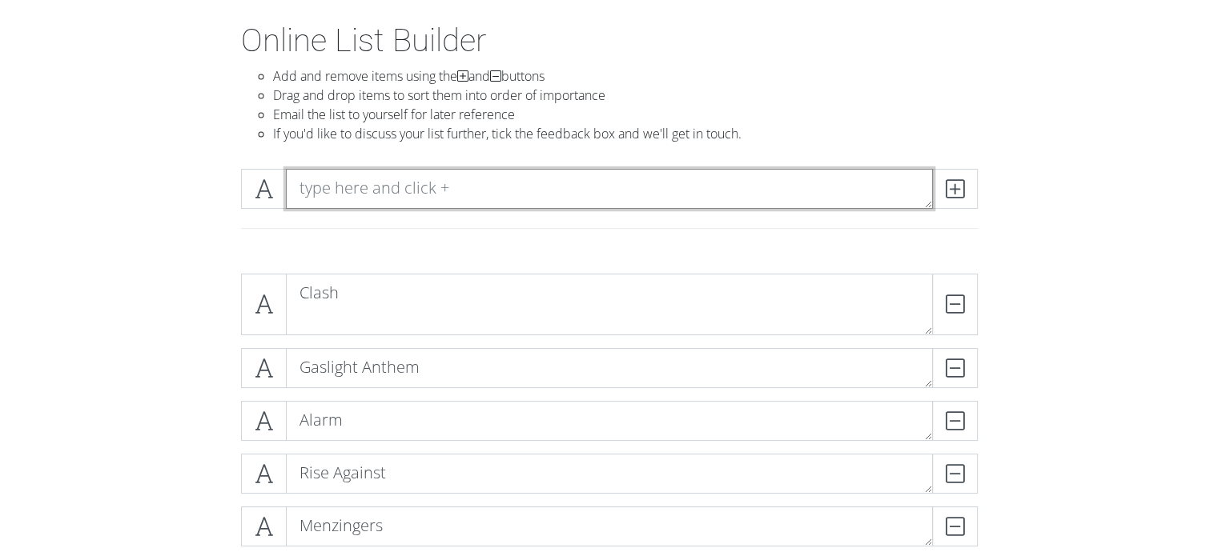
click at [419, 180] on textarea at bounding box center [609, 189] width 647 height 40
type textarea "Semisonic"
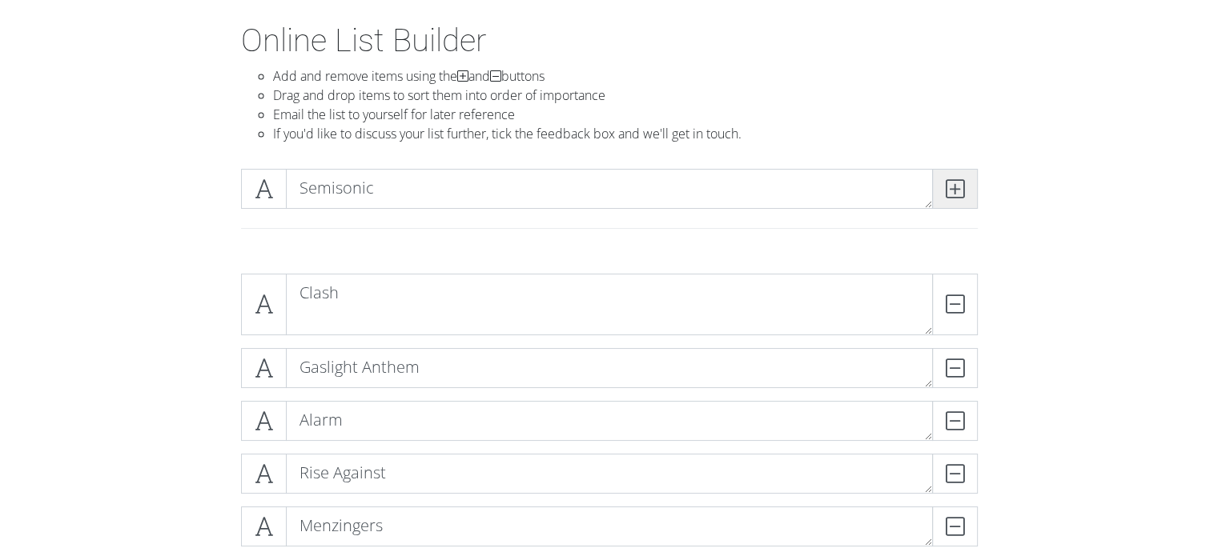
click at [958, 183] on icon at bounding box center [954, 189] width 18 height 16
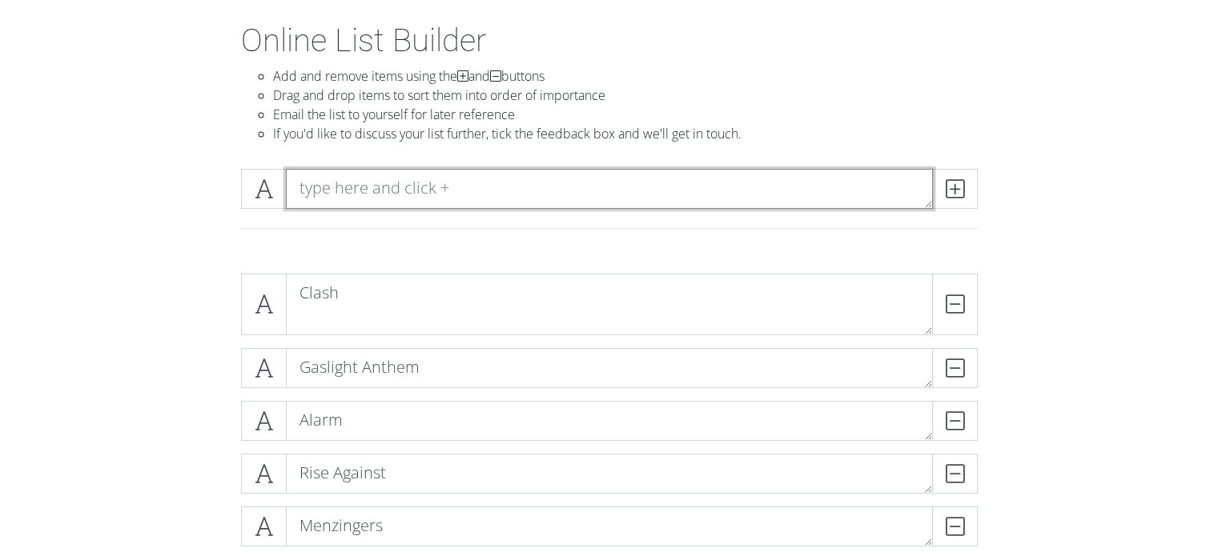
click at [452, 192] on textarea at bounding box center [609, 189] width 647 height 40
type textarea "Something Corporate"
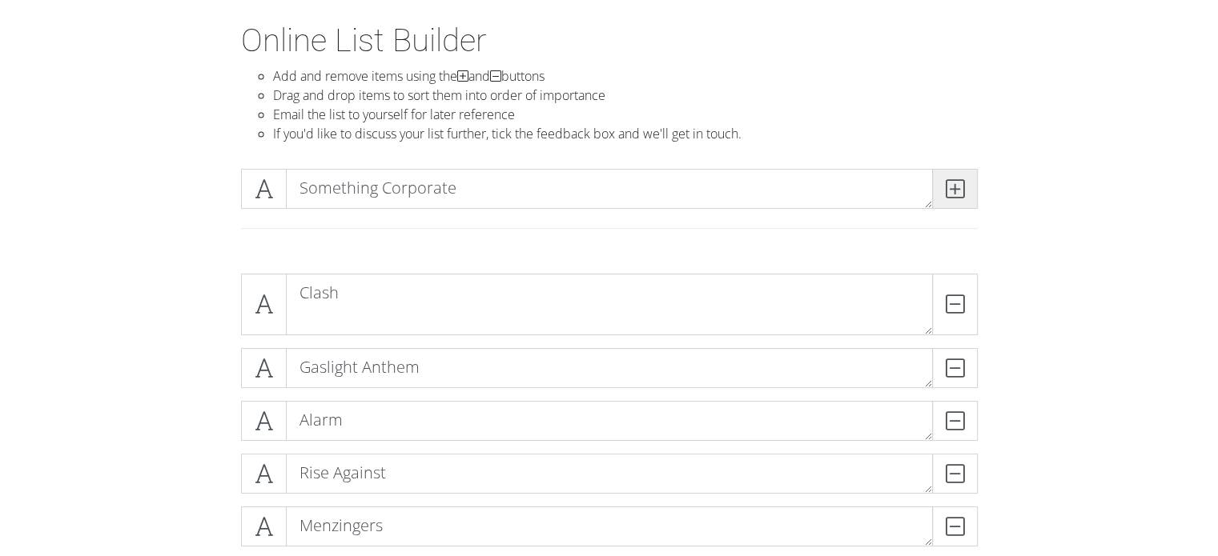
click at [957, 193] on icon at bounding box center [954, 189] width 18 height 16
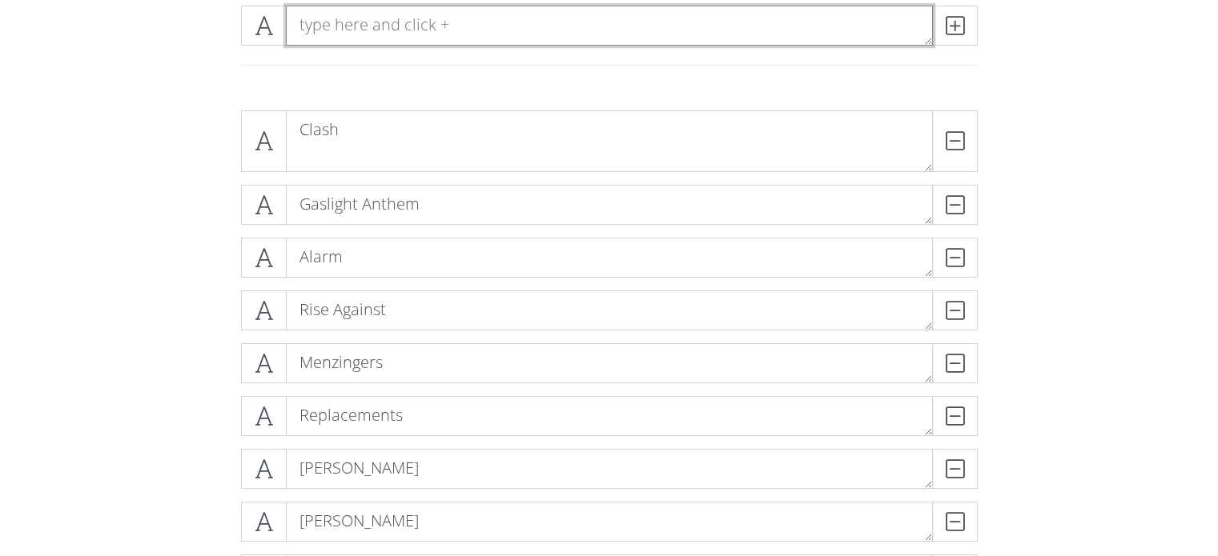
scroll to position [133, 0]
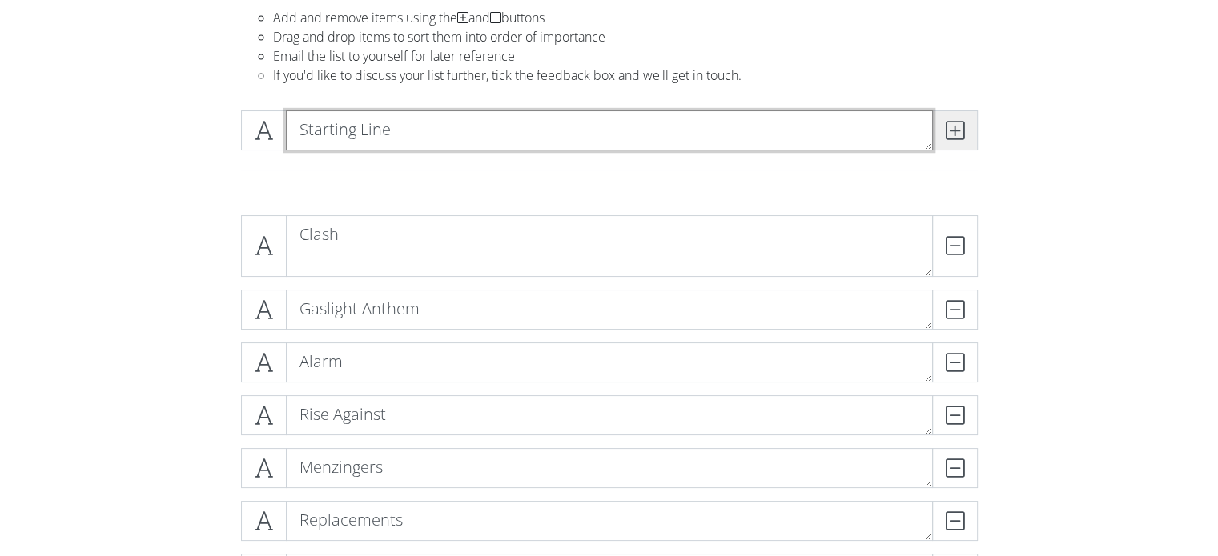
type textarea "Starting Line"
click at [963, 134] on icon at bounding box center [954, 130] width 18 height 16
click at [468, 136] on textarea at bounding box center [609, 130] width 647 height 40
type textarea "Street Dogs"
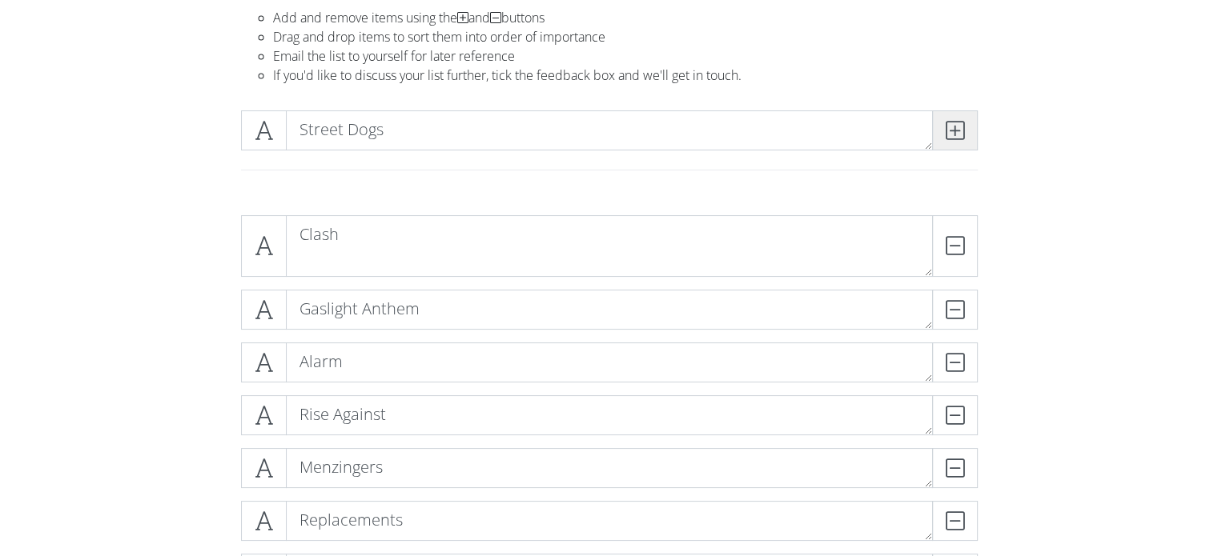
click at [963, 127] on icon at bounding box center [954, 130] width 18 height 16
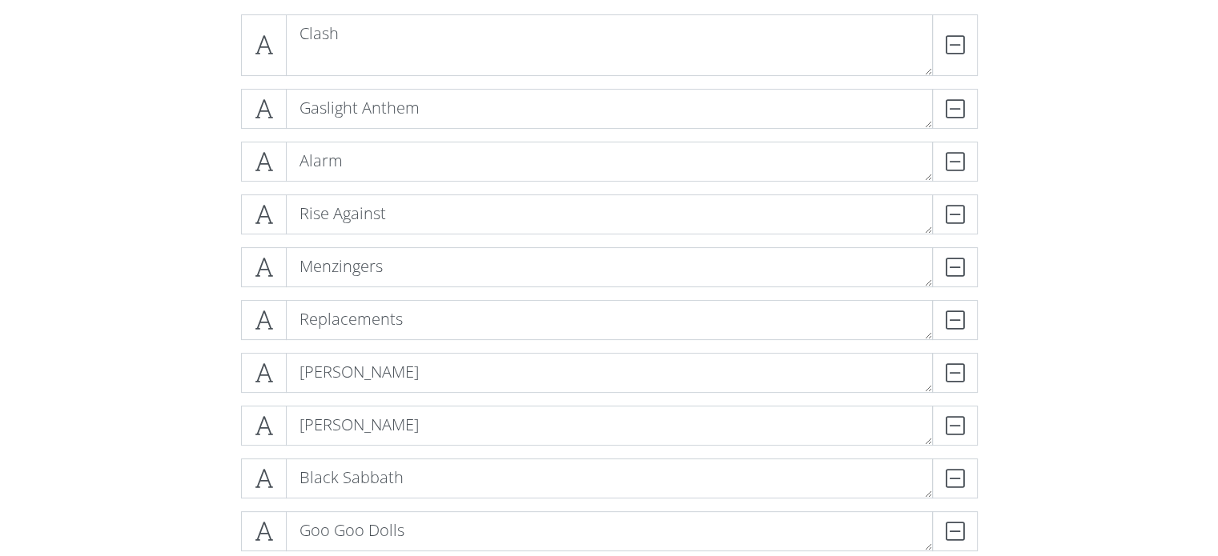
scroll to position [207, 0]
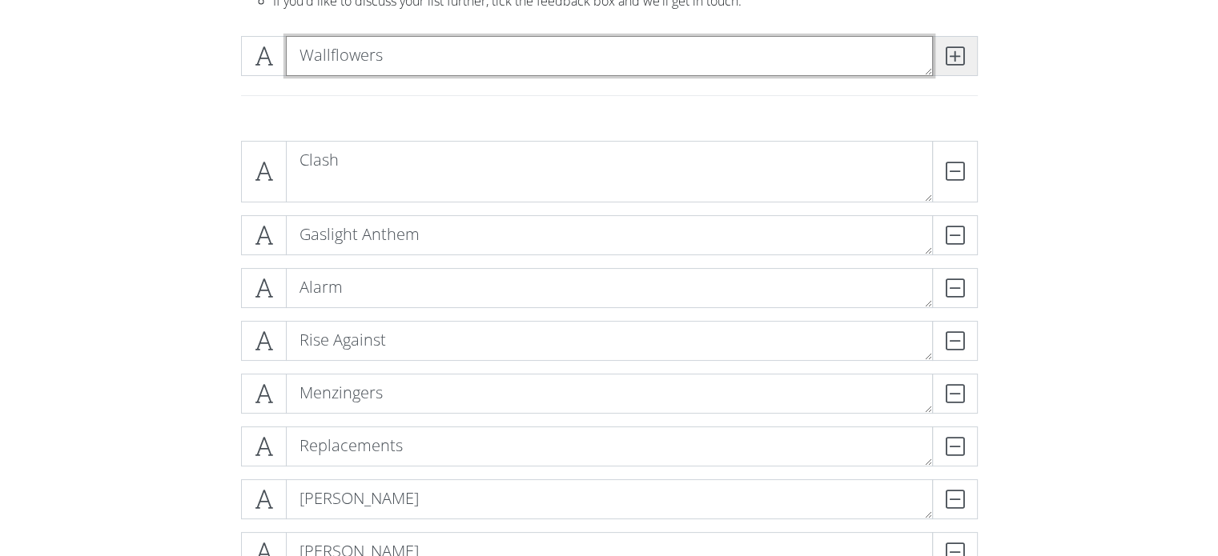
type textarea "Wallflowers"
click at [955, 57] on icon at bounding box center [954, 56] width 18 height 16
type textarea "Big Audio Dynamite"
click at [961, 50] on icon at bounding box center [954, 56] width 18 height 16
type textarea "E"
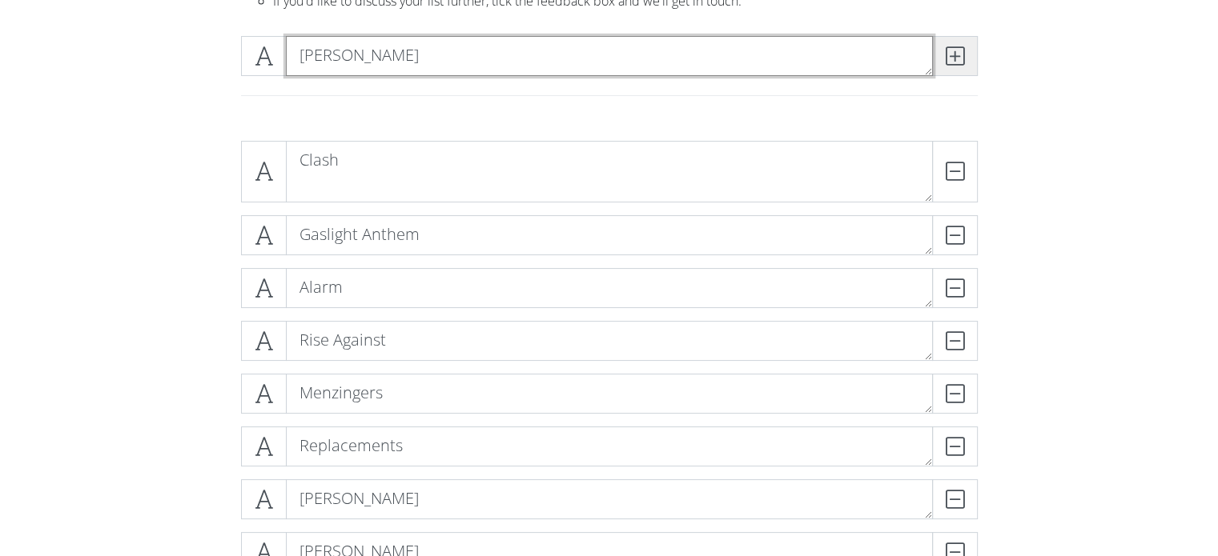
type textarea "[PERSON_NAME]"
click at [954, 54] on icon at bounding box center [954, 56] width 18 height 16
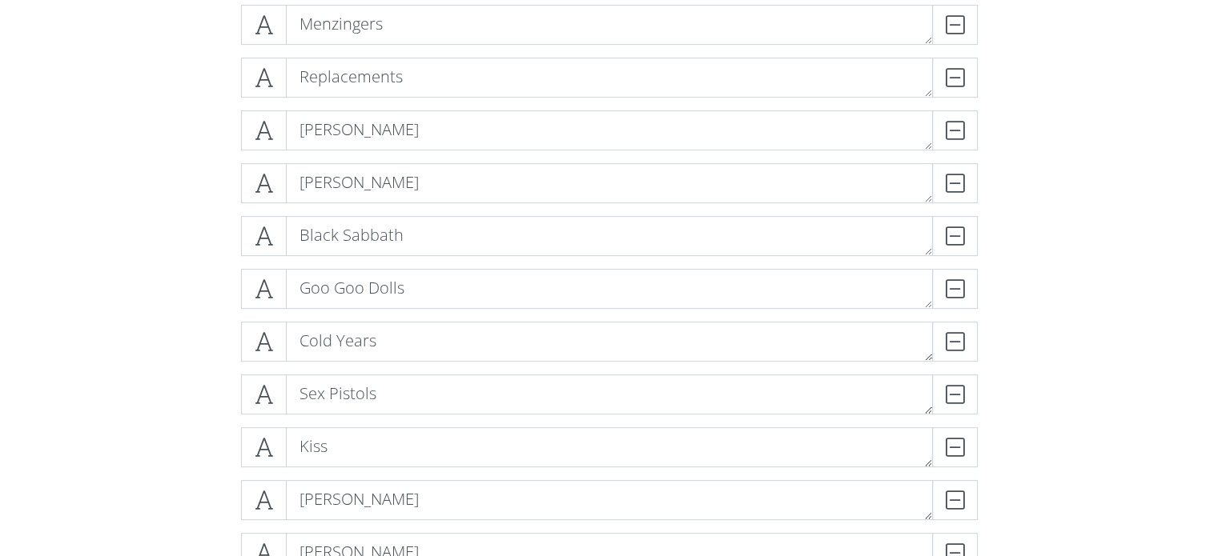
scroll to position [596, 0]
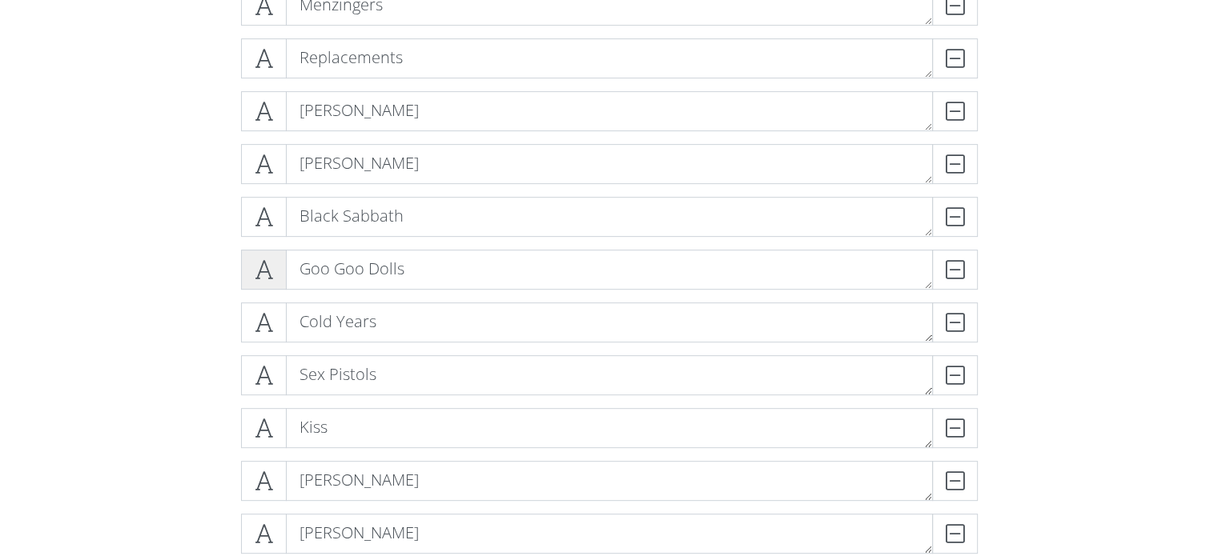
click at [267, 271] on icon at bounding box center [264, 270] width 18 height 16
click at [266, 271] on icon at bounding box center [264, 270] width 18 height 16
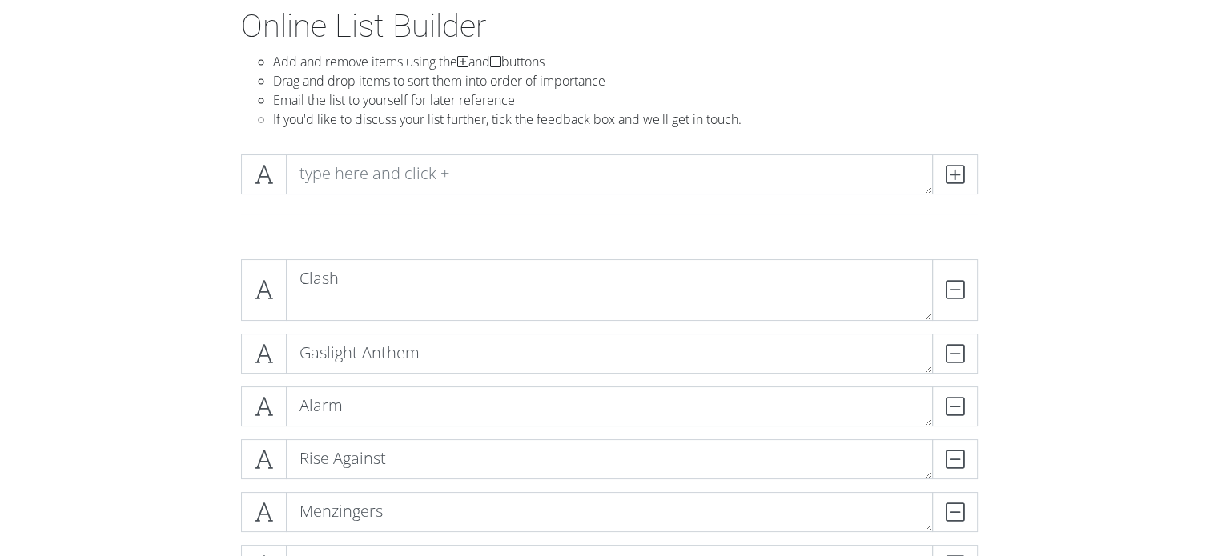
scroll to position [46, 0]
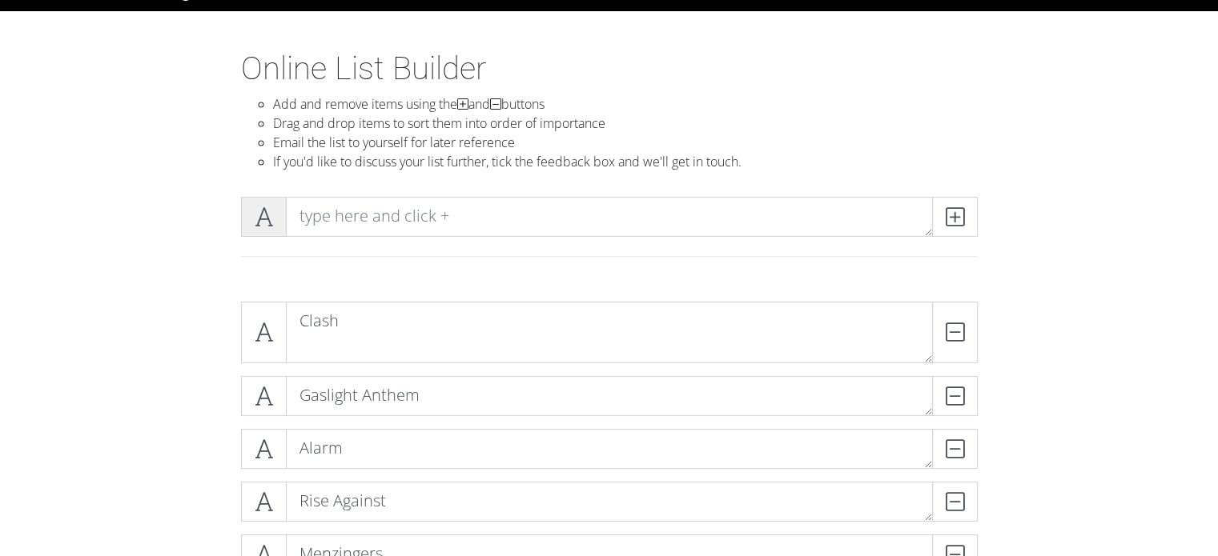
click at [271, 230] on span at bounding box center [264, 217] width 46 height 40
click at [269, 225] on icon at bounding box center [264, 217] width 18 height 16
click at [268, 225] on icon at bounding box center [264, 217] width 18 height 16
click at [186, 155] on div "Online List Builder Add and remove items using the and buttons Drag and drop it…" at bounding box center [609, 117] width 913 height 134
click at [267, 330] on icon at bounding box center [264, 332] width 18 height 16
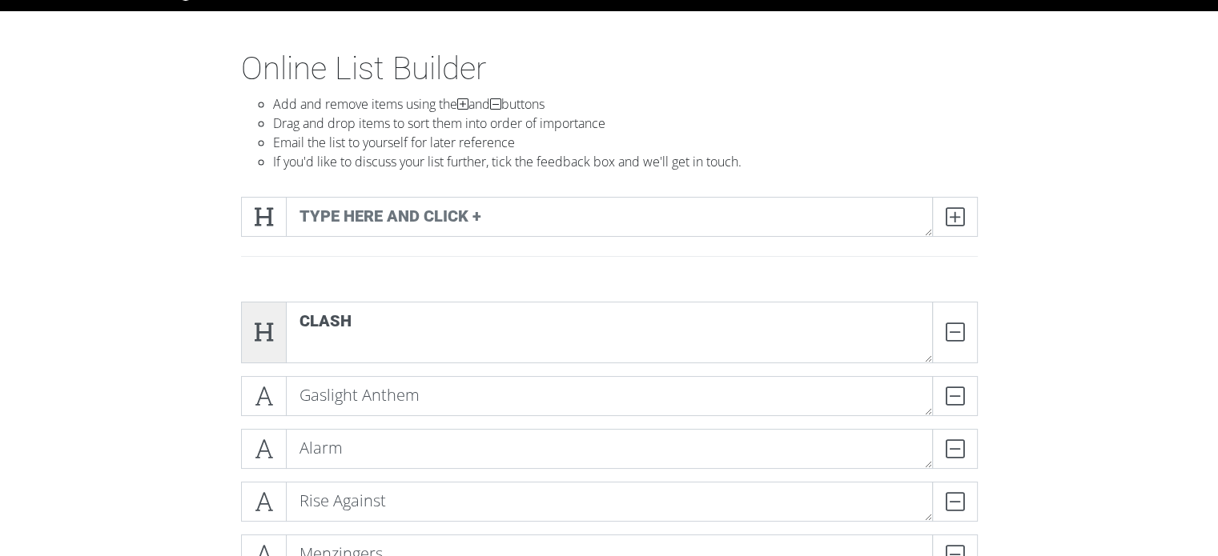
click at [263, 330] on icon at bounding box center [264, 332] width 18 height 16
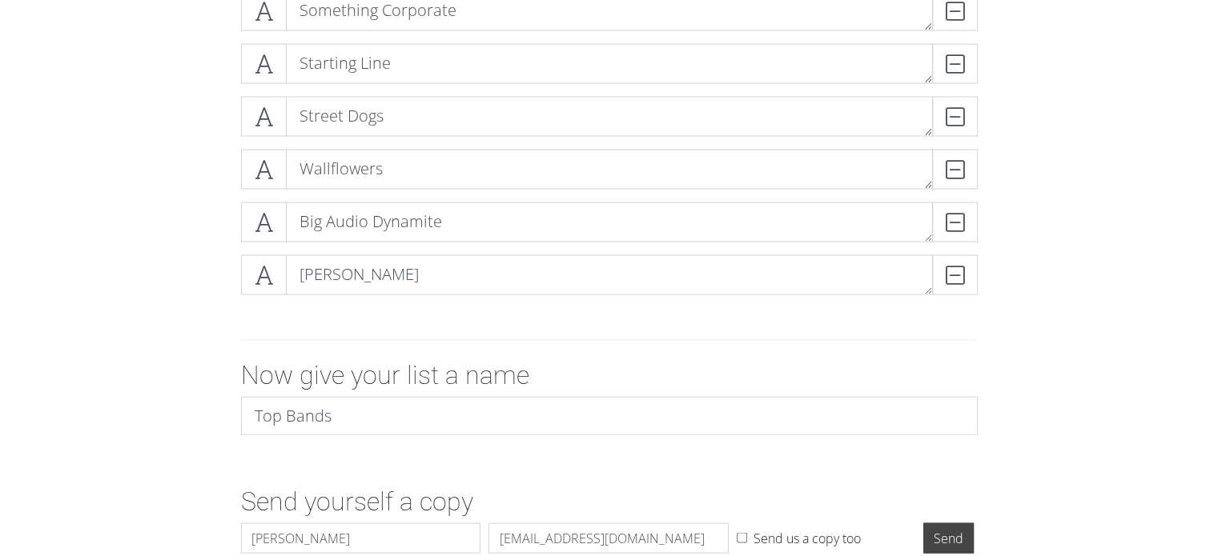
scroll to position [3318, 0]
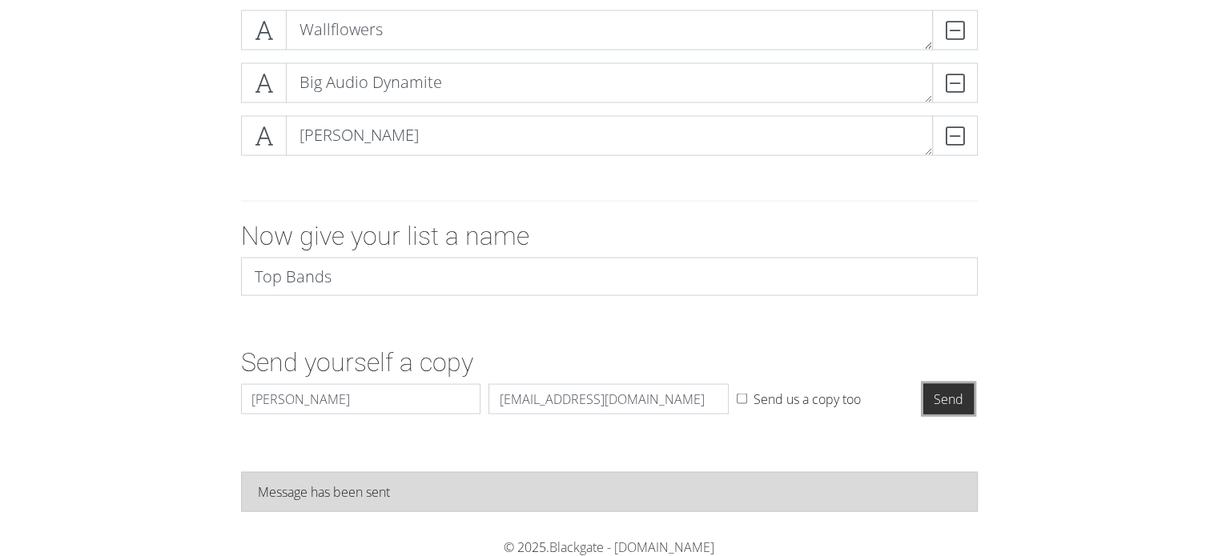
click at [951, 396] on input "Send" at bounding box center [948, 399] width 50 height 30
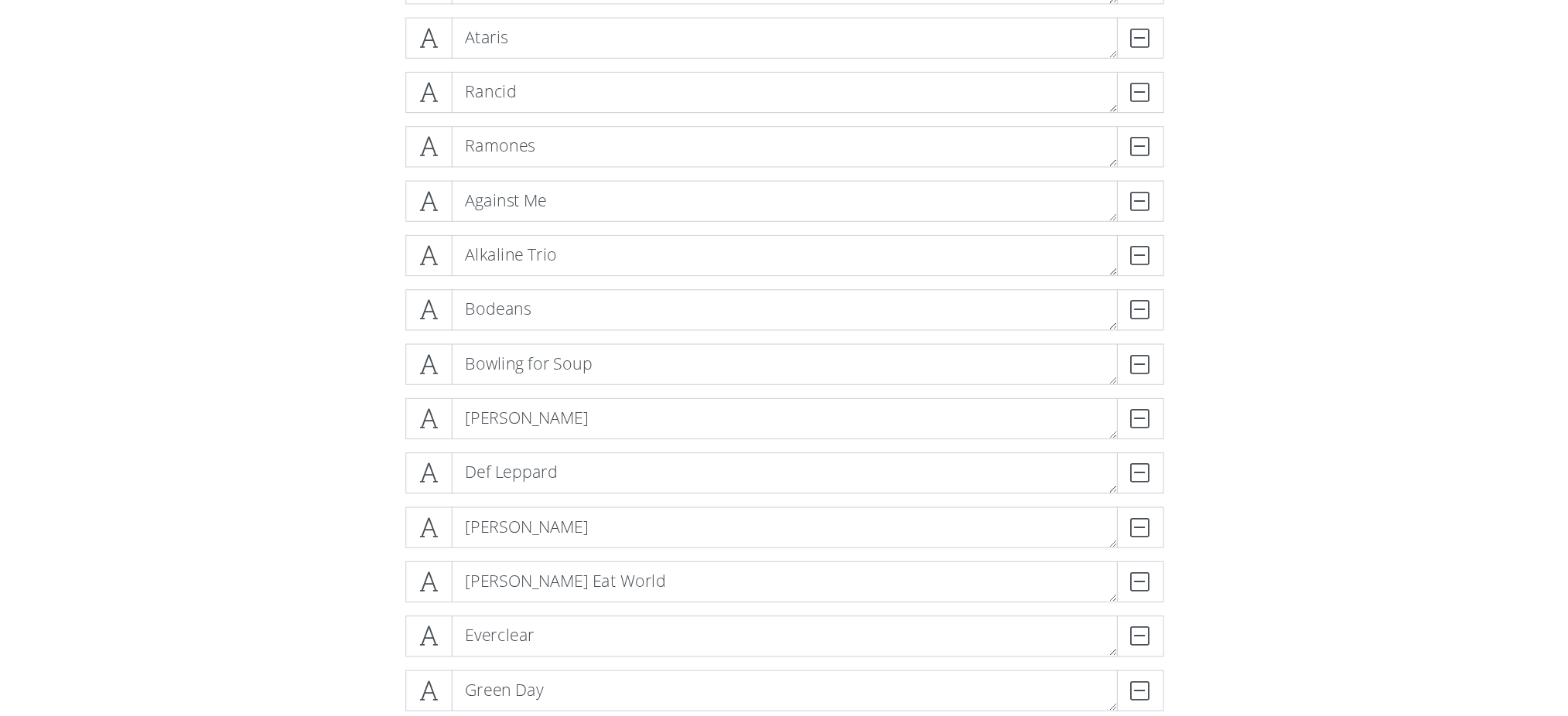
scroll to position [1771, 0]
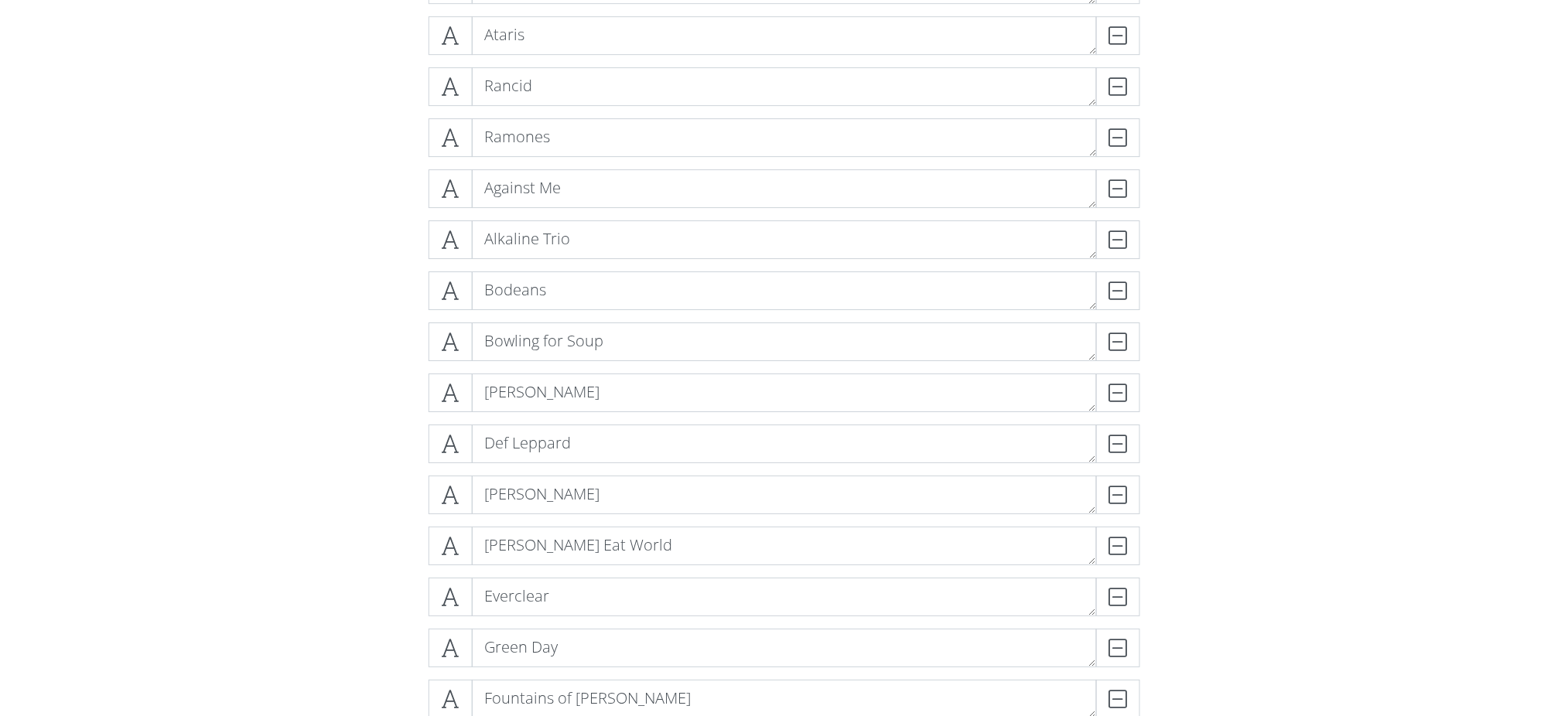
drag, startPoint x: 1173, startPoint y: 2, endPoint x: 273, endPoint y: 185, distance: 918.4
click at [273, 185] on form "Clash DELETE Gaslight Anthem DELETE Alarm DELETE Rise Against DELETE Menzingers…" at bounding box center [784, 198] width 1568 height 3290
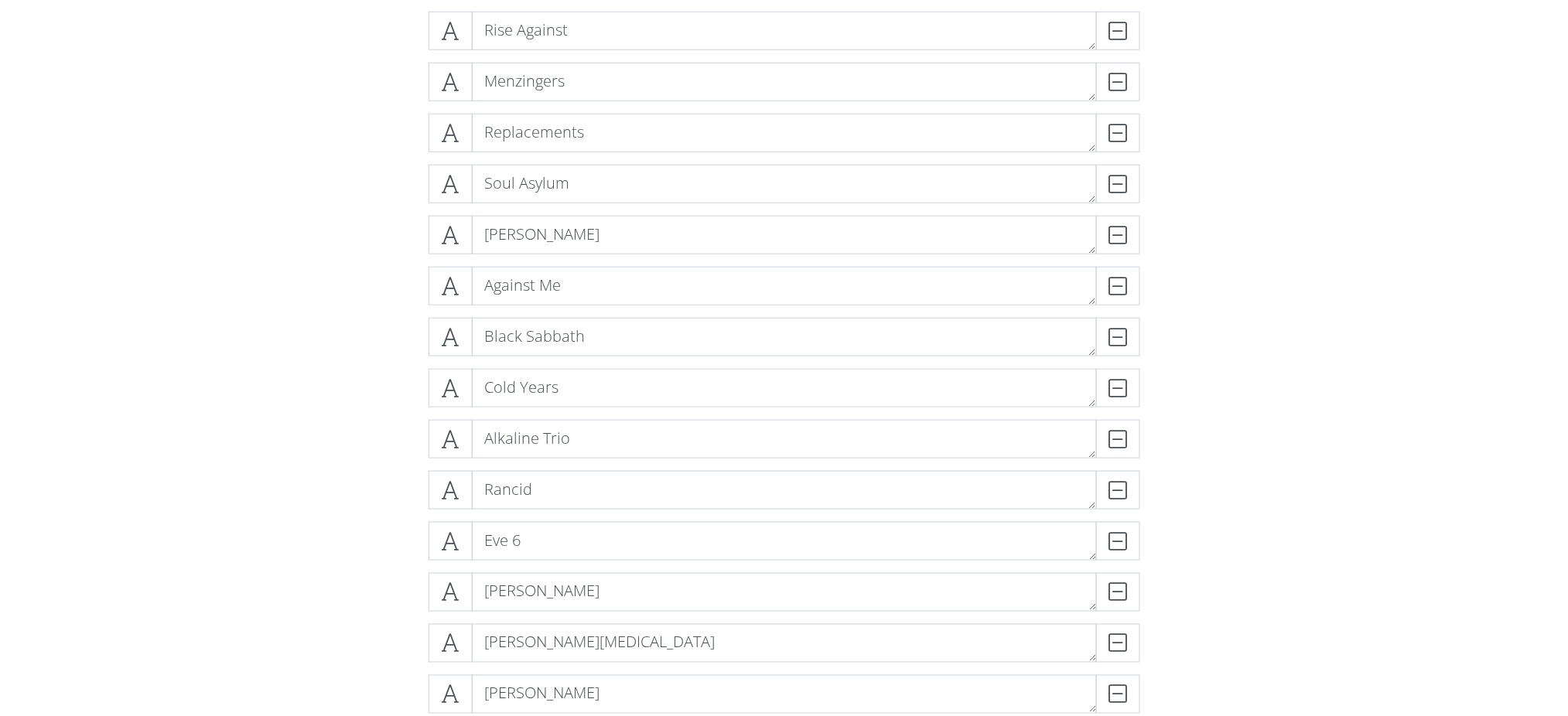
scroll to position [494, 0]
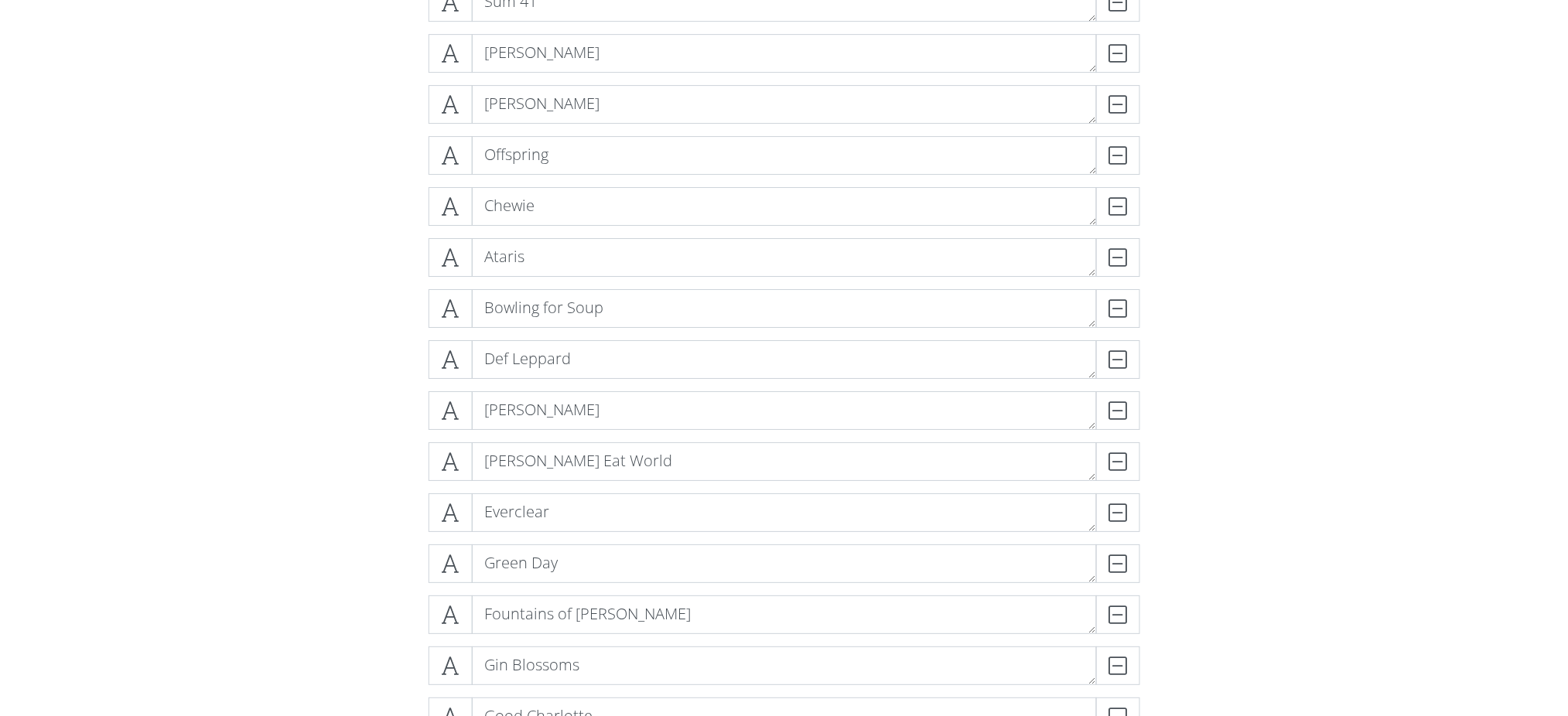
scroll to position [1864, 0]
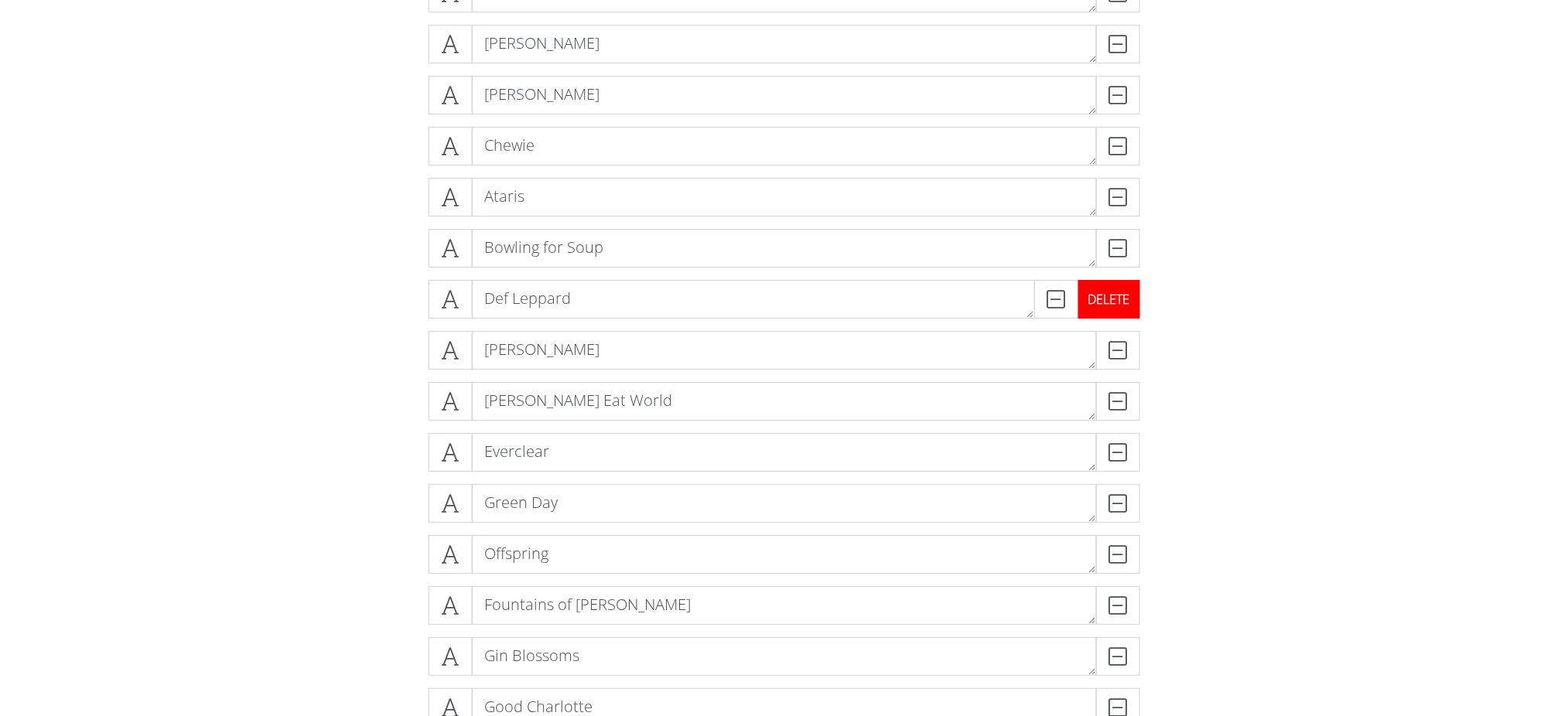
click at [1126, 301] on div "DELETE" at bounding box center [1109, 300] width 62 height 39
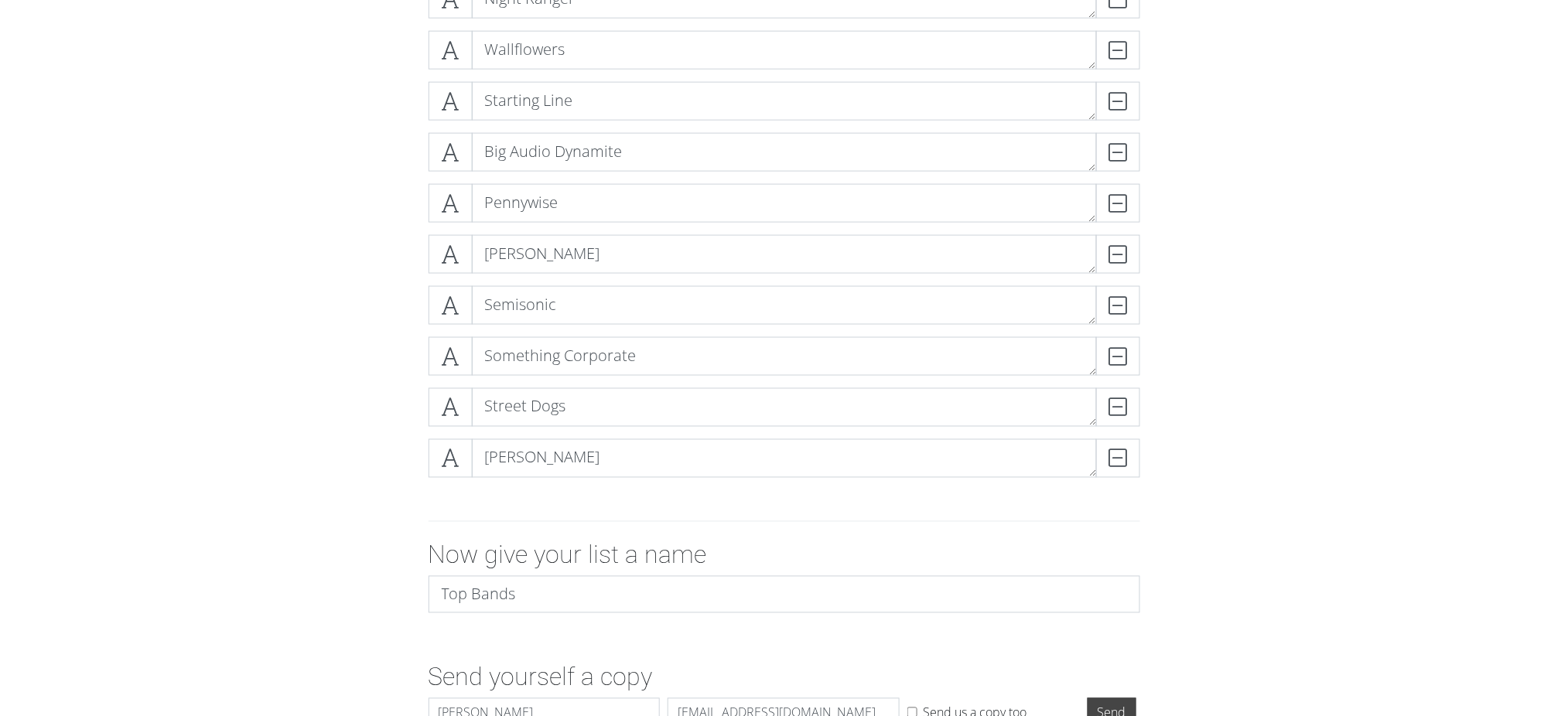
scroll to position [2977, 0]
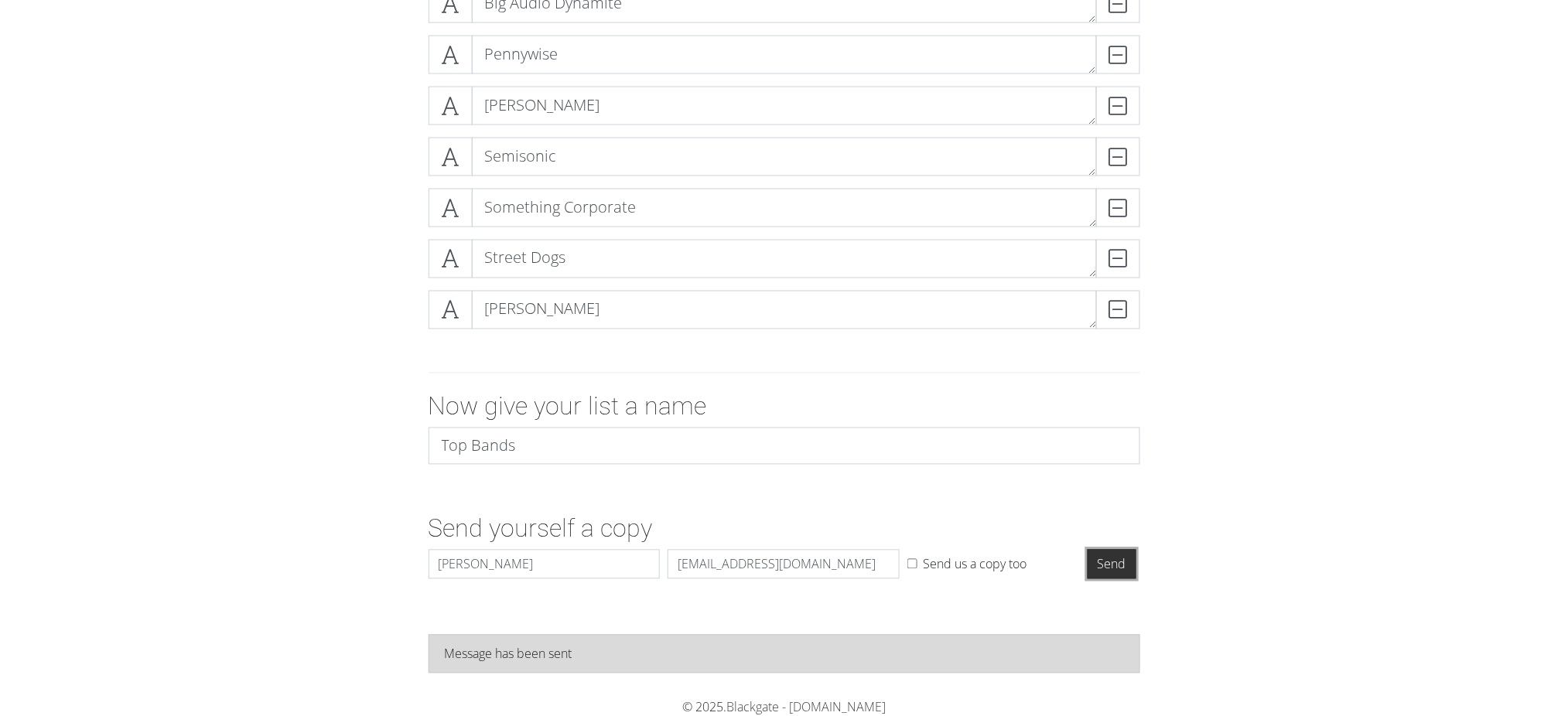
click at [1127, 537] on input "Send" at bounding box center [1112, 564] width 48 height 29
